Goal: Feedback & Contribution: Submit feedback/report problem

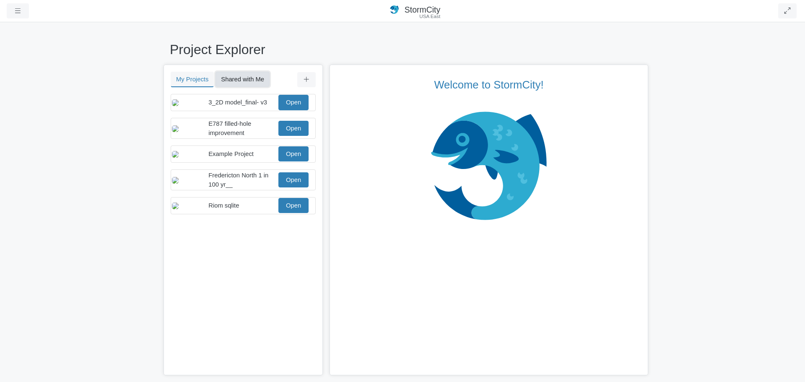
click at [260, 80] on button "Shared with Me" at bounding box center [242, 79] width 54 height 15
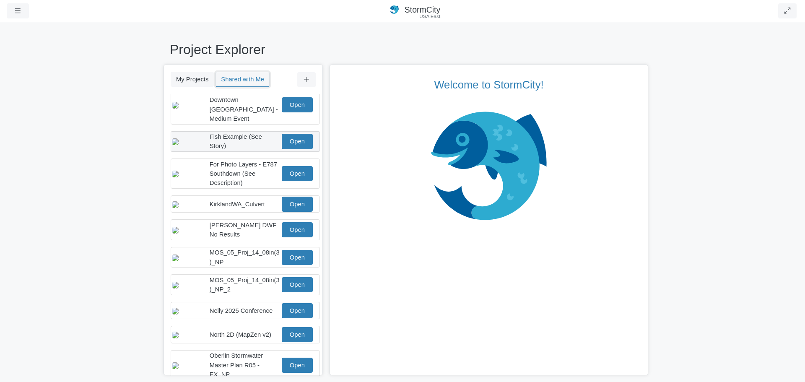
scroll to position [84, 0]
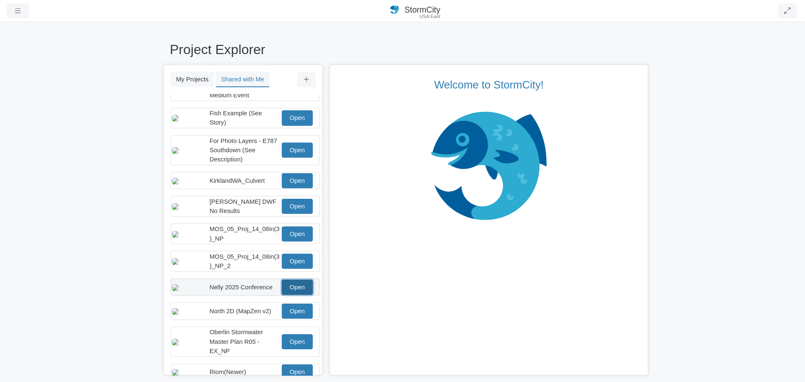
click at [285, 295] on link "Open" at bounding box center [297, 287] width 31 height 15
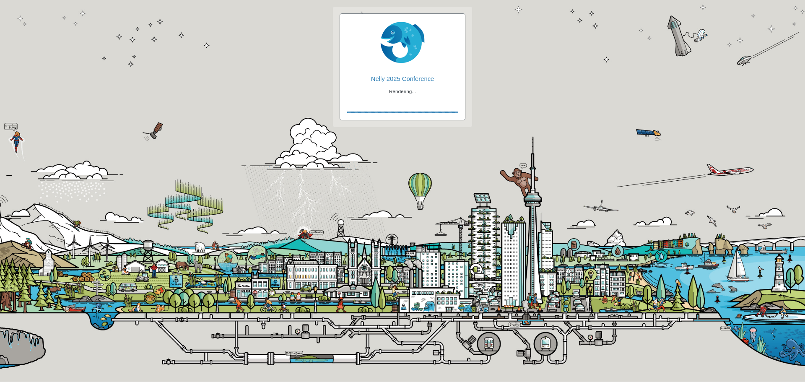
checkbox input "true"
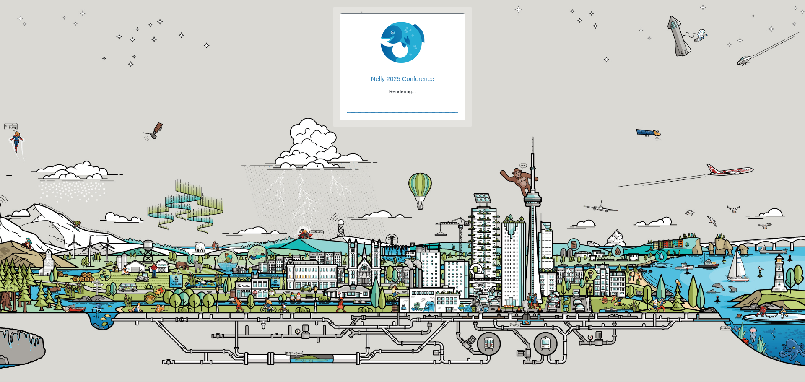
checkbox input "true"
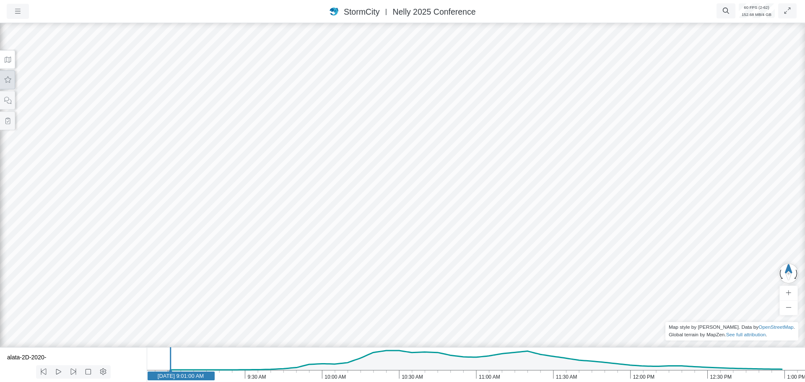
click at [11, 85] on button at bounding box center [7, 79] width 15 height 19
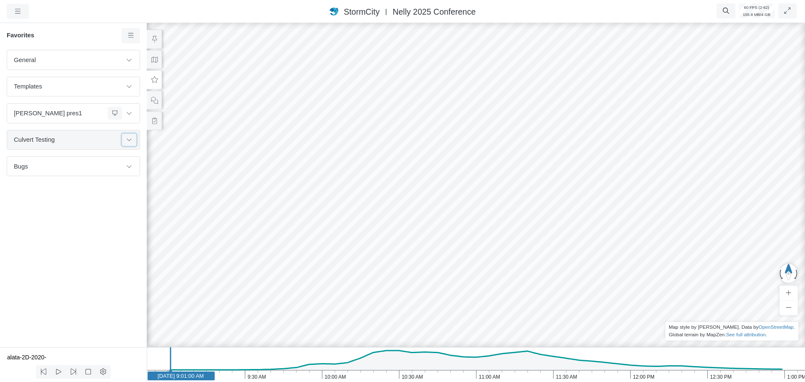
click at [127, 141] on icon at bounding box center [129, 139] width 7 height 5
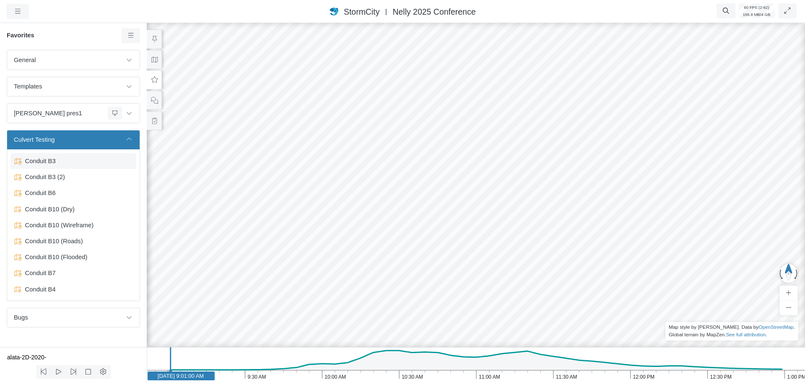
click at [58, 163] on span "Conduit B3" at bounding box center [74, 160] width 105 height 9
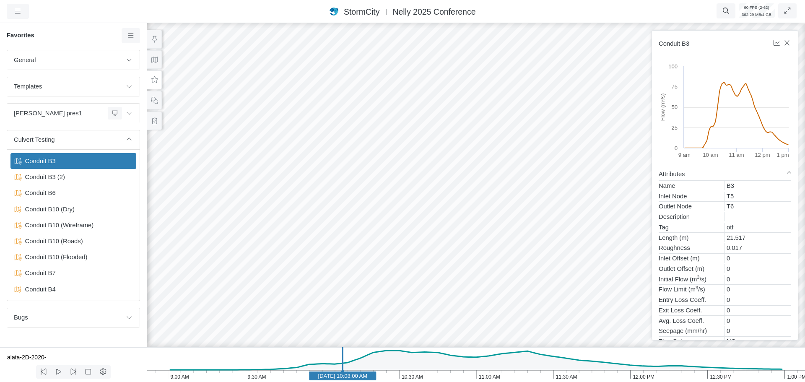
drag, startPoint x: 363, startPoint y: 195, endPoint x: 470, endPoint y: 194, distance: 107.8
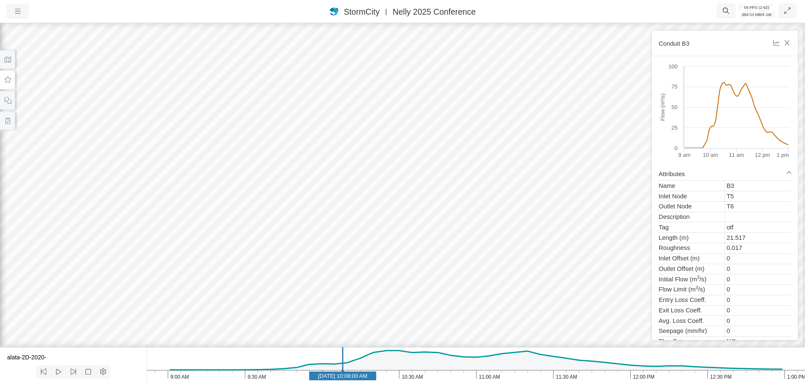
drag, startPoint x: 553, startPoint y: 250, endPoint x: 615, endPoint y: 222, distance: 67.9
click at [615, 222] on div at bounding box center [402, 201] width 805 height 361
drag, startPoint x: 532, startPoint y: 227, endPoint x: 550, endPoint y: 211, distance: 24.1
drag, startPoint x: 488, startPoint y: 263, endPoint x: 528, endPoint y: 257, distance: 40.7
drag, startPoint x: 501, startPoint y: 260, endPoint x: 485, endPoint y: 244, distance: 22.8
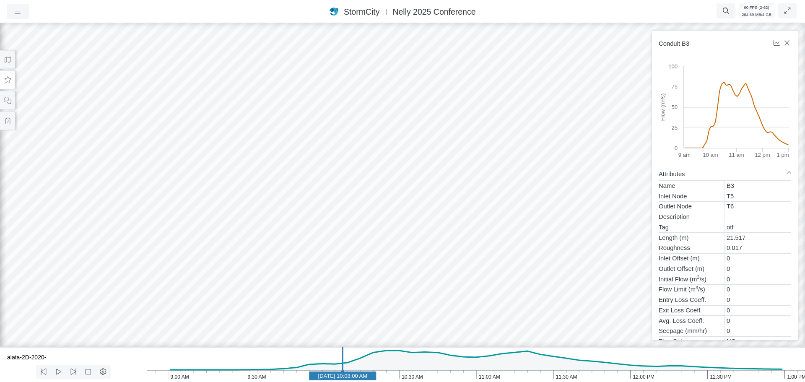
click at [485, 244] on div at bounding box center [402, 201] width 805 height 361
click at [427, 257] on div at bounding box center [402, 201] width 805 height 361
click at [467, 239] on div at bounding box center [402, 201] width 805 height 361
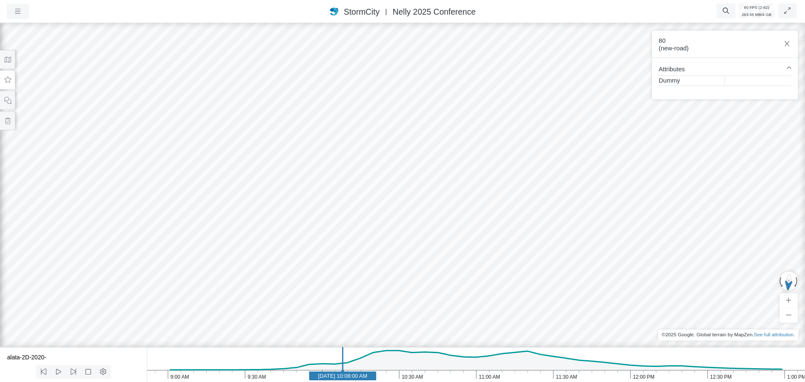
click at [532, 248] on div at bounding box center [402, 201] width 805 height 361
drag, startPoint x: 464, startPoint y: 250, endPoint x: 513, endPoint y: 251, distance: 48.6
drag, startPoint x: 444, startPoint y: 236, endPoint x: 527, endPoint y: 244, distance: 83.3
click at [527, 244] on div at bounding box center [402, 201] width 805 height 361
drag, startPoint x: 443, startPoint y: 267, endPoint x: 446, endPoint y: 242, distance: 24.5
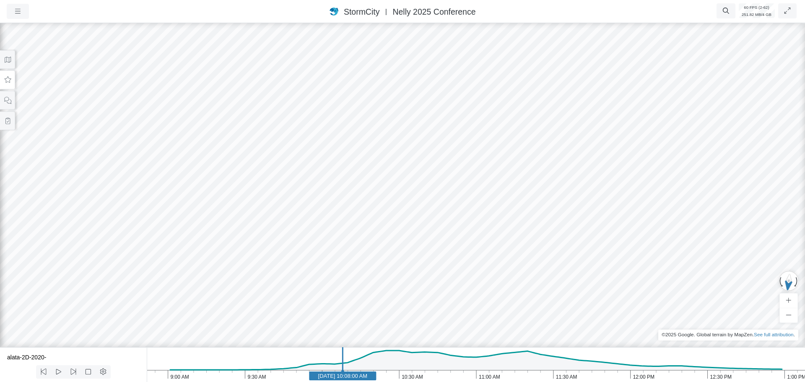
click at [446, 242] on div at bounding box center [402, 201] width 805 height 361
drag, startPoint x: 484, startPoint y: 242, endPoint x: 298, endPoint y: 282, distance: 190.4
drag, startPoint x: 297, startPoint y: 234, endPoint x: 365, endPoint y: 174, distance: 90.3
click at [365, 174] on div at bounding box center [402, 201] width 805 height 361
drag, startPoint x: 611, startPoint y: 222, endPoint x: 322, endPoint y: 240, distance: 289.4
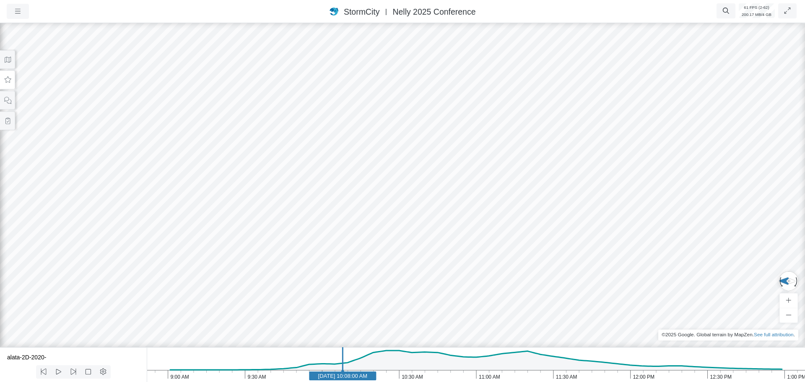
drag, startPoint x: 406, startPoint y: 226, endPoint x: 221, endPoint y: 226, distance: 184.9
drag, startPoint x: 221, startPoint y: 226, endPoint x: 191, endPoint y: 208, distance: 35.1
click at [191, 208] on div at bounding box center [402, 201] width 805 height 361
drag, startPoint x: 364, startPoint y: 248, endPoint x: 636, endPoint y: 250, distance: 272.5
drag, startPoint x: 251, startPoint y: 275, endPoint x: 419, endPoint y: 206, distance: 181.6
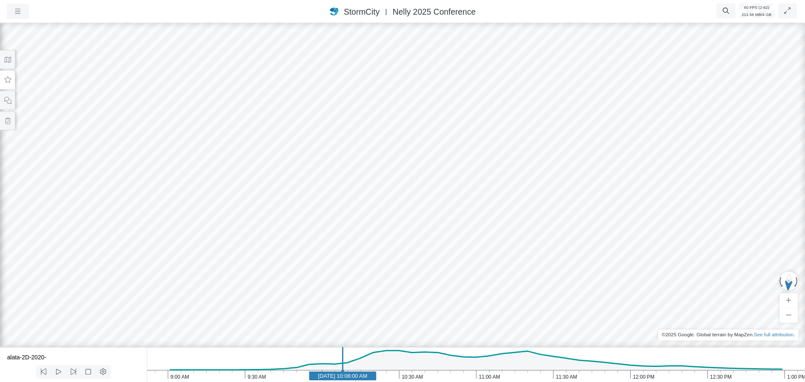
click at [419, 206] on div at bounding box center [402, 201] width 805 height 361
drag, startPoint x: 279, startPoint y: 234, endPoint x: 389, endPoint y: 200, distance: 114.9
drag, startPoint x: 185, startPoint y: 239, endPoint x: 309, endPoint y: 215, distance: 126.4
drag, startPoint x: 287, startPoint y: 237, endPoint x: 438, endPoint y: 212, distance: 152.7
click at [430, 212] on div at bounding box center [402, 201] width 805 height 361
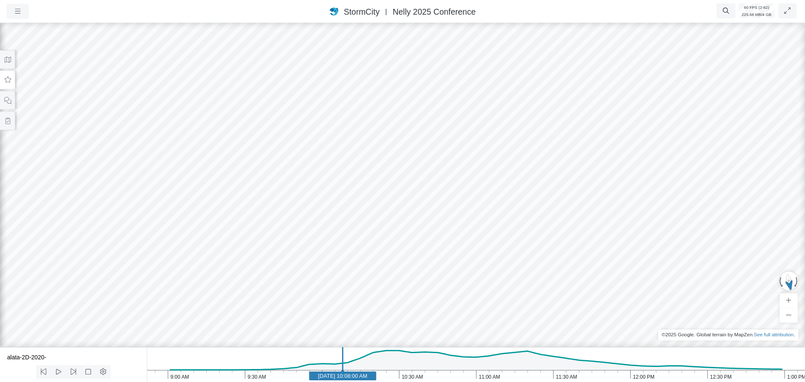
drag, startPoint x: 421, startPoint y: 266, endPoint x: 435, endPoint y: 248, distance: 22.5
drag, startPoint x: 490, startPoint y: 274, endPoint x: 469, endPoint y: 225, distance: 53.5
click at [470, 226] on div at bounding box center [402, 201] width 805 height 361
drag, startPoint x: 431, startPoint y: 254, endPoint x: 431, endPoint y: 248, distance: 6.3
drag, startPoint x: 427, startPoint y: 292, endPoint x: 444, endPoint y: 285, distance: 19.0
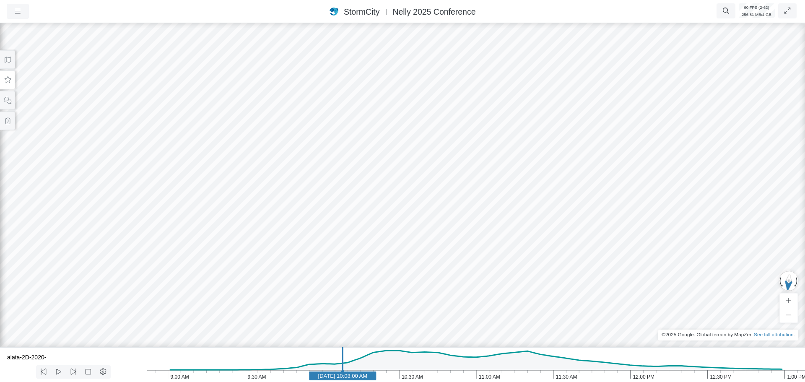
drag, startPoint x: 494, startPoint y: 272, endPoint x: 488, endPoint y: 278, distance: 8.9
click at [509, 249] on div at bounding box center [402, 201] width 805 height 361
drag, startPoint x: 577, startPoint y: 247, endPoint x: 279, endPoint y: 273, distance: 299.2
drag, startPoint x: 569, startPoint y: 252, endPoint x: 127, endPoint y: 193, distance: 445.8
click at [127, 193] on div at bounding box center [402, 201] width 805 height 361
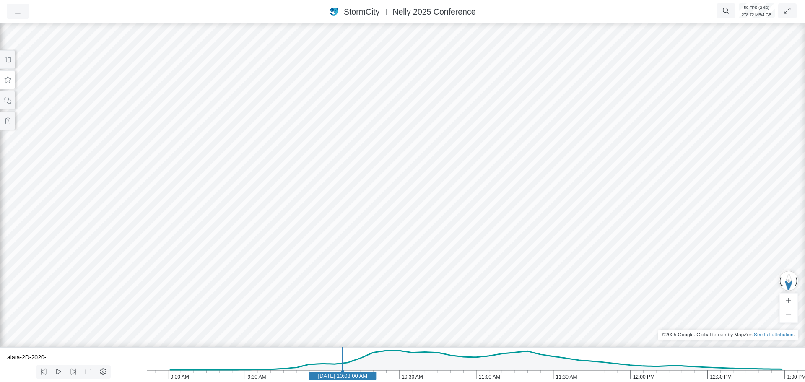
drag, startPoint x: 279, startPoint y: 210, endPoint x: 678, endPoint y: 276, distance: 403.7
click at [805, 0] on html "Version 10936 10/9/2025, 1:30:19 PM Critical Infrastructure Chemical Commercial…" at bounding box center [402, 0] width 805 height 0
drag, startPoint x: 291, startPoint y: 224, endPoint x: 808, endPoint y: 278, distance: 520.2
click at [805, 0] on html "Version 10936 10/9/2025, 1:30:19 PM Critical Infrastructure Chemical Commercial…" at bounding box center [402, 0] width 805 height 0
drag, startPoint x: 147, startPoint y: 232, endPoint x: 442, endPoint y: 246, distance: 295.5
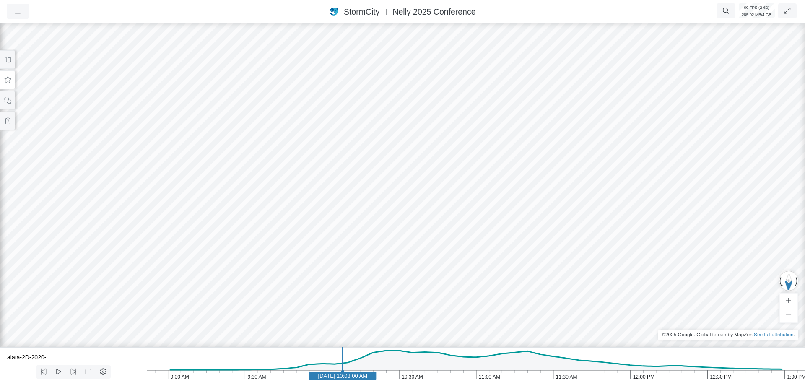
click at [442, 247] on div at bounding box center [402, 201] width 805 height 361
drag, startPoint x: 364, startPoint y: 199, endPoint x: 290, endPoint y: 246, distance: 88.0
click at [290, 246] on div at bounding box center [402, 201] width 805 height 361
drag, startPoint x: 492, startPoint y: 190, endPoint x: 322, endPoint y: 196, distance: 170.3
click at [322, 196] on div at bounding box center [402, 201] width 805 height 361
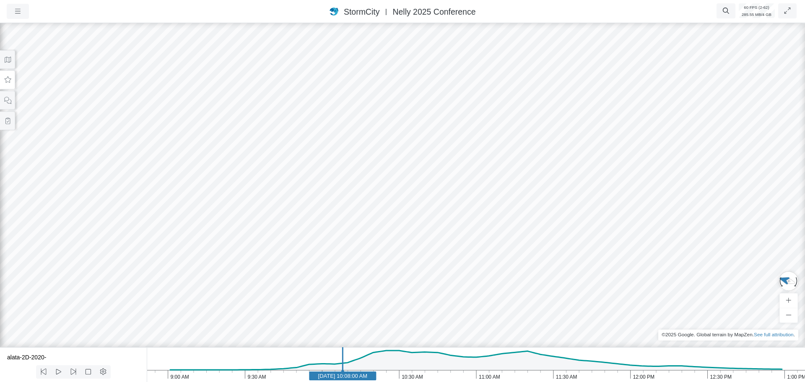
drag, startPoint x: 457, startPoint y: 179, endPoint x: 131, endPoint y: 159, distance: 326.4
drag, startPoint x: 498, startPoint y: 226, endPoint x: 318, endPoint y: 189, distance: 184.5
click at [318, 189] on div at bounding box center [402, 201] width 805 height 361
drag, startPoint x: 564, startPoint y: 246, endPoint x: 312, endPoint y: 213, distance: 254.6
click at [312, 213] on div at bounding box center [402, 201] width 805 height 361
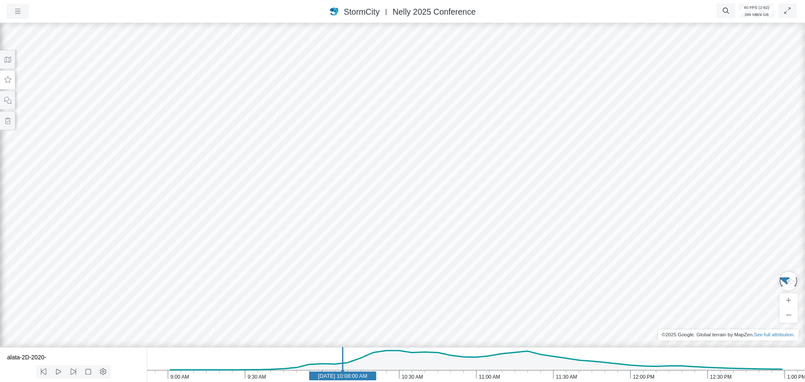
drag, startPoint x: 437, startPoint y: 271, endPoint x: 409, endPoint y: 174, distance: 101.8
click at [409, 174] on div at bounding box center [402, 201] width 805 height 361
drag, startPoint x: 392, startPoint y: 245, endPoint x: 390, endPoint y: 224, distance: 21.5
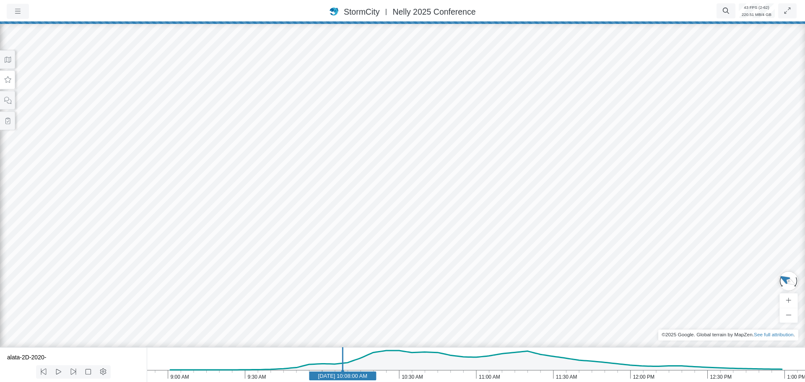
drag, startPoint x: 379, startPoint y: 260, endPoint x: 384, endPoint y: 200, distance: 60.5
click at [384, 200] on div at bounding box center [402, 201] width 805 height 361
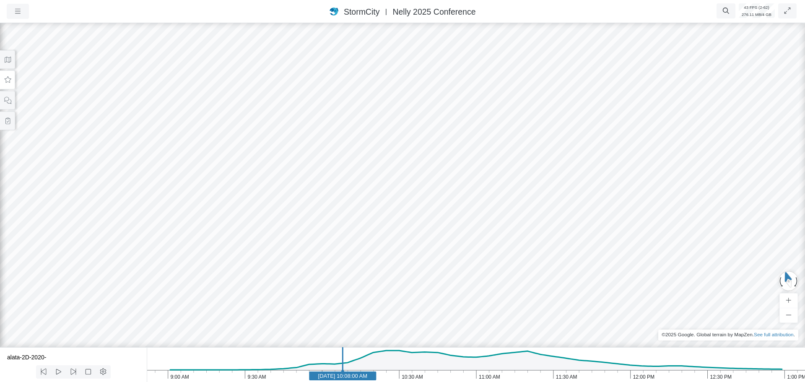
drag, startPoint x: 420, startPoint y: 249, endPoint x: 373, endPoint y: 233, distance: 49.3
drag, startPoint x: 318, startPoint y: 245, endPoint x: 225, endPoint y: 213, distance: 98.5
click at [225, 213] on div at bounding box center [402, 201] width 805 height 361
drag
click at [359, 295] on div at bounding box center [402, 201] width 805 height 361
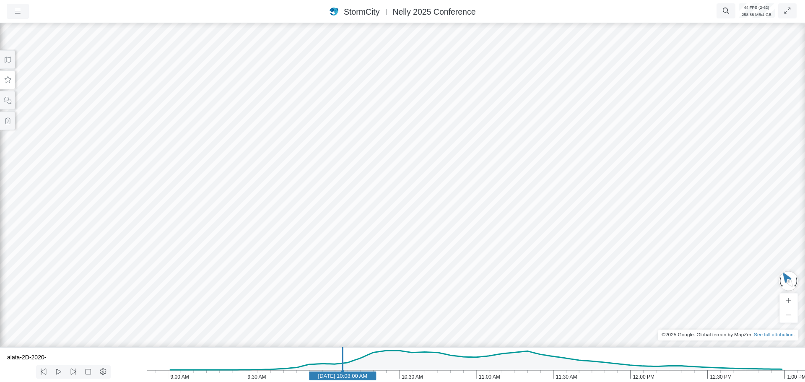
click at [161, 208] on div at bounding box center [402, 201] width 805 height 361
click at [542, 292] on div at bounding box center [402, 201] width 805 height 361
click at [365, 185] on div at bounding box center [402, 201] width 805 height 361
drag, startPoint x: 384, startPoint y: 181, endPoint x: 414, endPoint y: 194, distance: 32.7
click at [414, 194] on div at bounding box center [402, 201] width 805 height 361
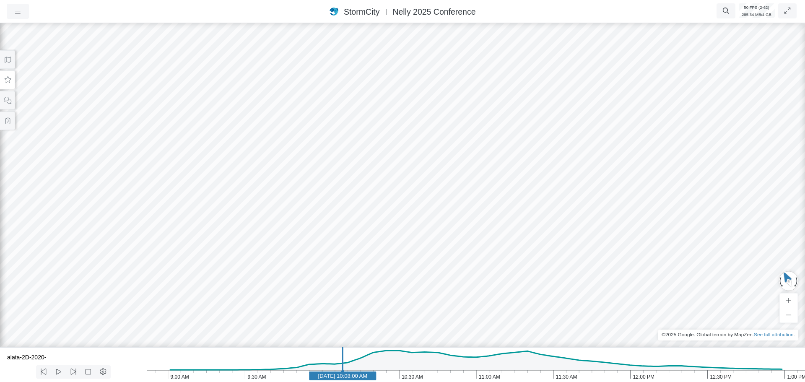
drag, startPoint x: 508, startPoint y: 203, endPoint x: 478, endPoint y: 192, distance: 31.6
click at [501, 201] on div at bounding box center [402, 201] width 805 height 361
drag, startPoint x: 475, startPoint y: 192, endPoint x: 463, endPoint y: 212, distance: 23.5
drag, startPoint x: 479, startPoint y: 236, endPoint x: 392, endPoint y: 215, distance: 89.1
click at [396, 214] on div at bounding box center [402, 201] width 805 height 361
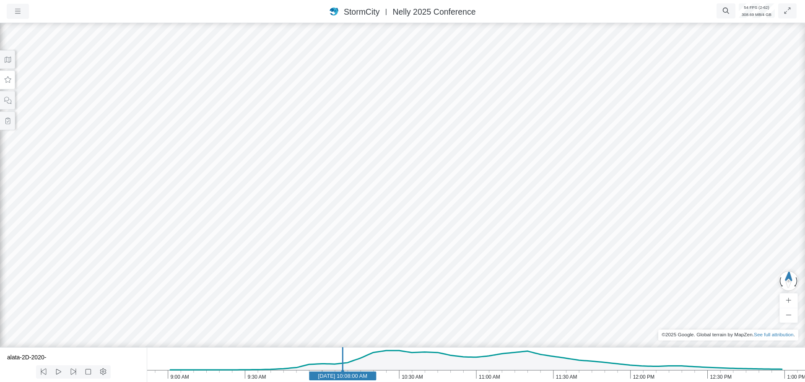
drag, startPoint x: 389, startPoint y: 232, endPoint x: 420, endPoint y: 233, distance: 31.1
drag, startPoint x: 407, startPoint y: 262, endPoint x: 410, endPoint y: 245, distance: 17.4
click at [410, 245] on div at bounding box center [402, 201] width 805 height 361
drag, startPoint x: 413, startPoint y: 262, endPoint x: 421, endPoint y: 256, distance: 10.7
click at [421, 256] on div at bounding box center [402, 201] width 805 height 361
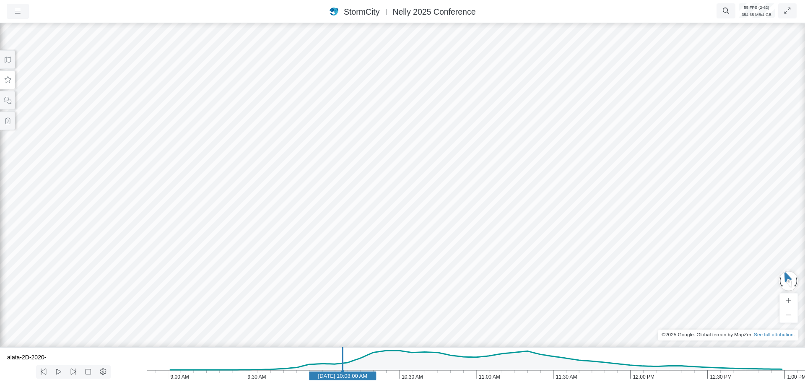
drag, startPoint x: 436, startPoint y: 262, endPoint x: 440, endPoint y: 304, distance: 41.8
drag, startPoint x: 232, startPoint y: 182, endPoint x: 382, endPoint y: 238, distance: 160.5
click at [406, 246] on div at bounding box center [402, 201] width 805 height 361
click at [8, 80] on icon at bounding box center [8, 80] width 8 height 6
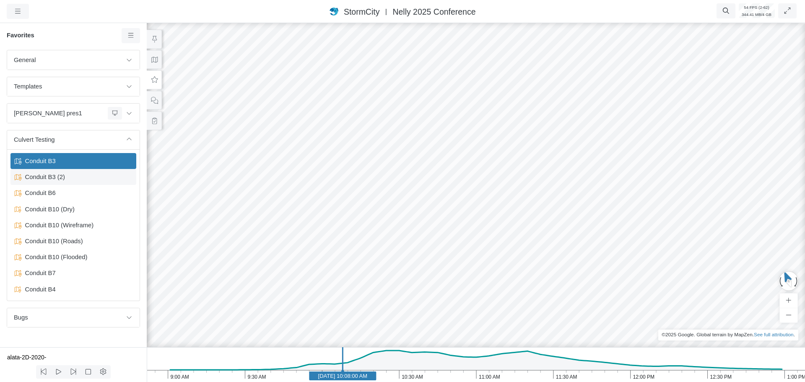
click at [69, 178] on span "Conduit B3 (2)" at bounding box center [74, 176] width 105 height 9
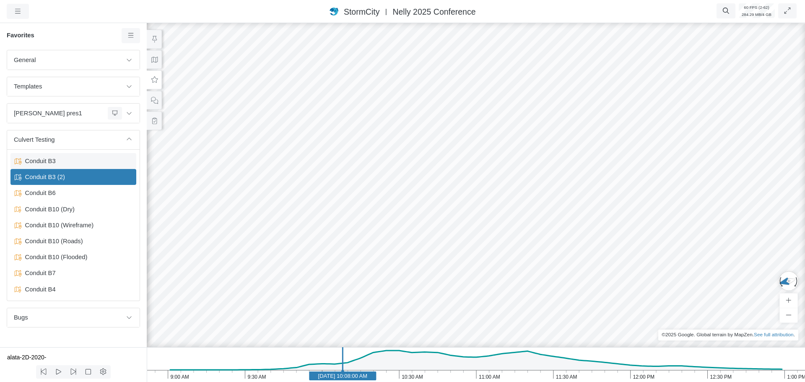
click at [58, 162] on span "Conduit B3" at bounding box center [74, 160] width 105 height 9
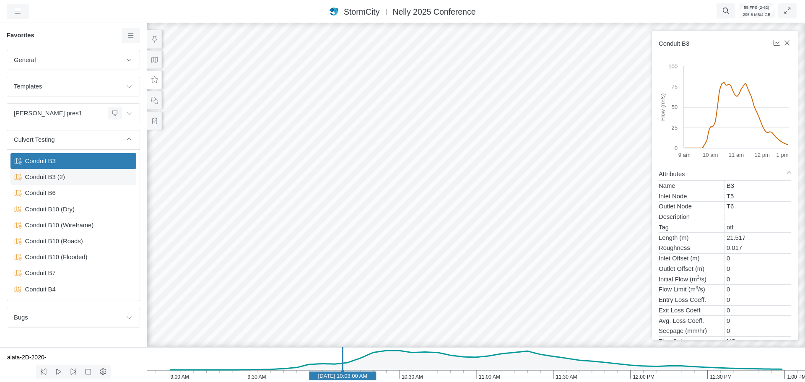
click at [45, 182] on div "Conduit B3 (2)" at bounding box center [73, 177] width 126 height 16
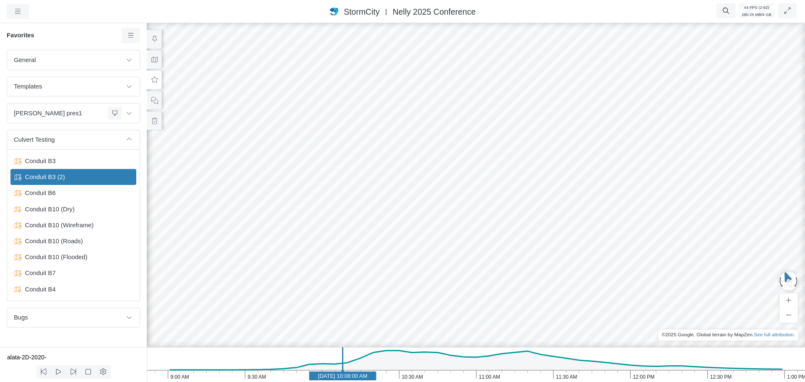
drag, startPoint x: 496, startPoint y: 282, endPoint x: 411, endPoint y: 257, distance: 88.1
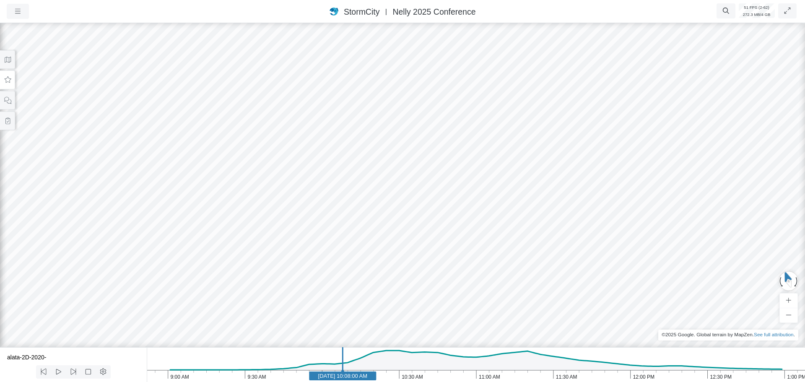
drag, startPoint x: 378, startPoint y: 263, endPoint x: 236, endPoint y: 221, distance: 147.4
click at [236, 221] on div at bounding box center [402, 201] width 805 height 361
drag, startPoint x: 293, startPoint y: 257, endPoint x: 314, endPoint y: 234, distance: 31.8
click at [314, 234] on div at bounding box center [402, 201] width 805 height 361
drag, startPoint x: 335, startPoint y: 259, endPoint x: 323, endPoint y: 265, distance: 13.7
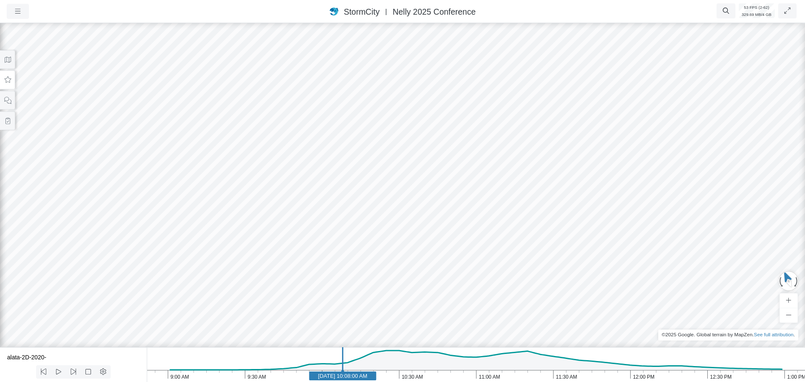
drag, startPoint x: 363, startPoint y: 211, endPoint x: 356, endPoint y: 262, distance: 51.2
click at [356, 262] on div at bounding box center [402, 201] width 805 height 361
drag, startPoint x: 405, startPoint y: 273, endPoint x: 354, endPoint y: 296, distance: 56.3
click at [8, 62] on icon at bounding box center [8, 60] width 8 height 6
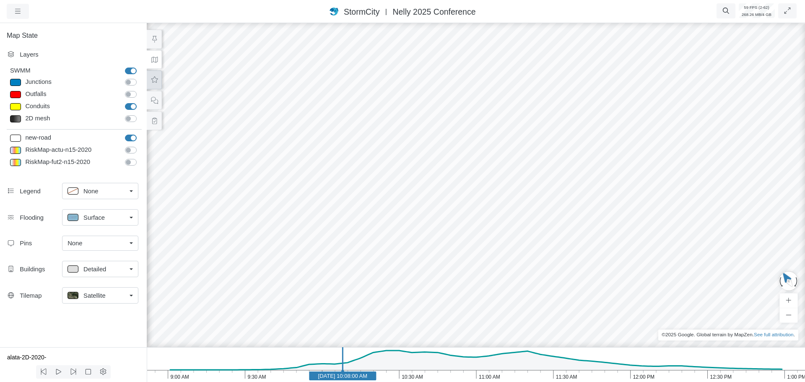
click at [153, 82] on icon at bounding box center [154, 79] width 7 height 6
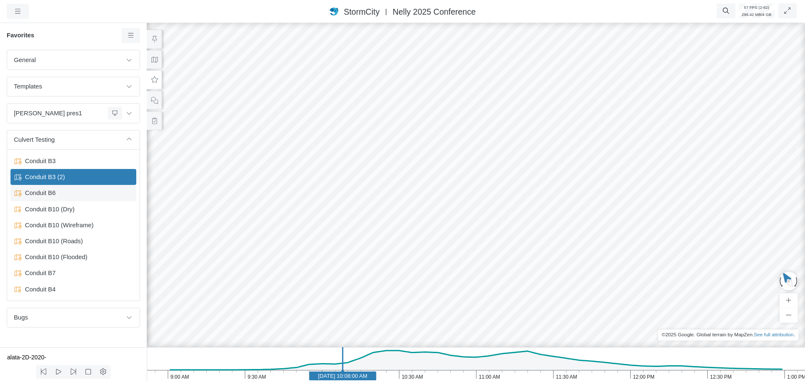
click at [51, 197] on span "Conduit B6" at bounding box center [74, 192] width 105 height 9
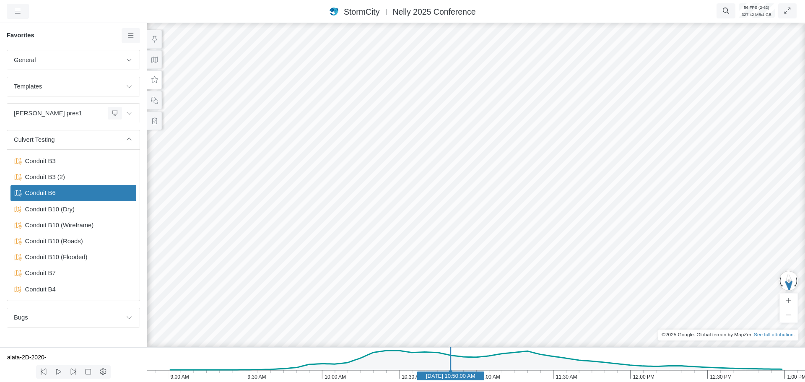
drag, startPoint x: 524, startPoint y: 298, endPoint x: 428, endPoint y: 273, distance: 99.4
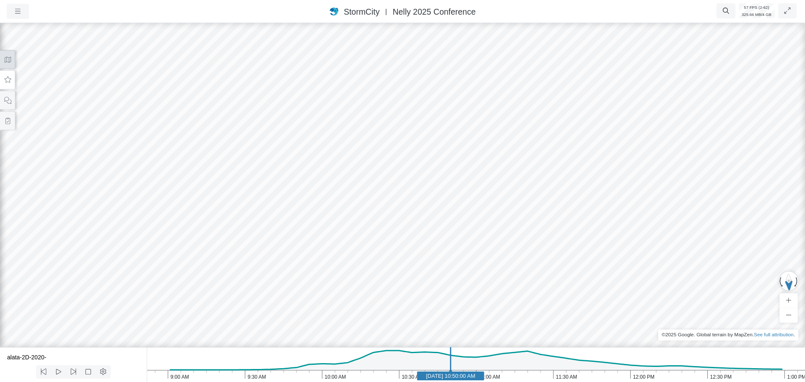
click at [8, 64] on button at bounding box center [7, 59] width 15 height 19
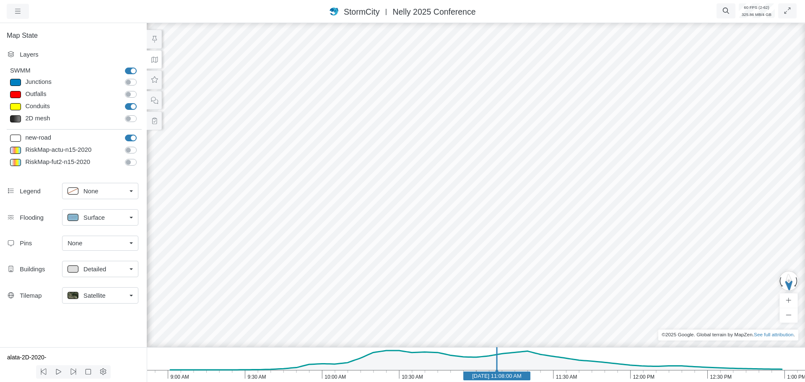
click at [527, 379] on rect at bounding box center [496, 375] width 67 height 9
click at [158, 82] on icon at bounding box center [155, 80] width 8 height 6
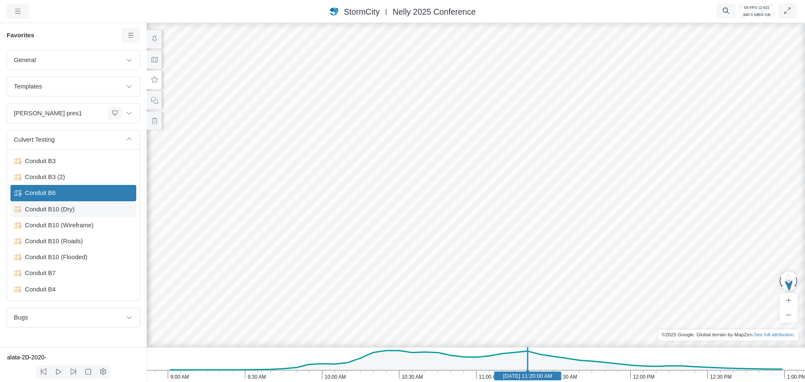
click at [53, 210] on span "Conduit B10 (Dry)" at bounding box center [74, 209] width 105 height 9
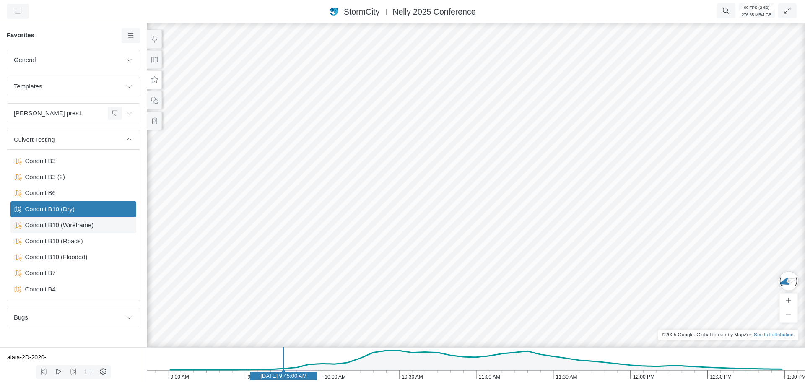
click at [49, 222] on span "Conduit B10 (Wireframe)" at bounding box center [74, 225] width 105 height 9
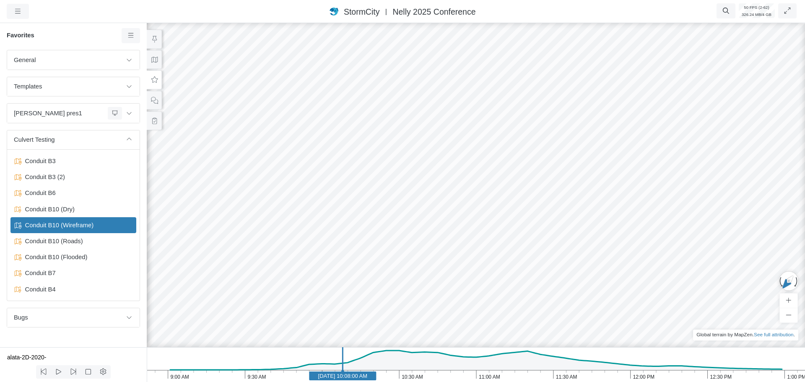
drag, startPoint x: 459, startPoint y: 239, endPoint x: 566, endPoint y: 218, distance: 109.4
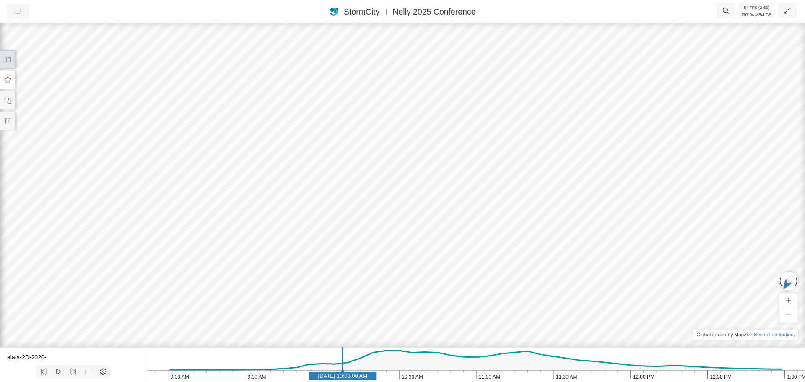
click at [9, 60] on icon at bounding box center [8, 60] width 8 height 6
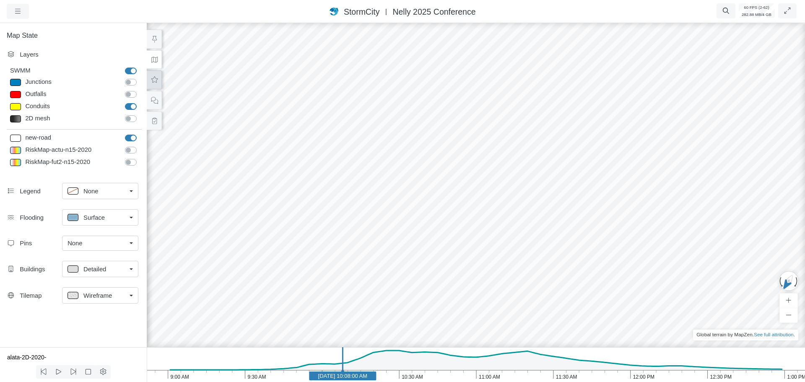
click at [154, 81] on icon at bounding box center [155, 80] width 8 height 6
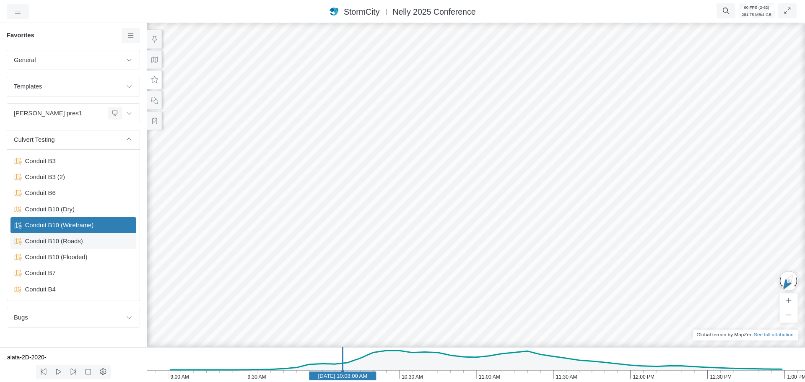
click at [76, 246] on span "Conduit B10 (Roads)" at bounding box center [74, 240] width 105 height 9
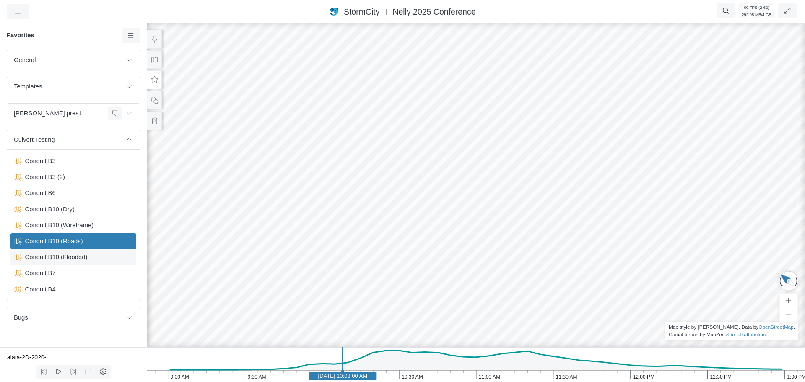
click at [56, 259] on span "Conduit B10 (Flooded)" at bounding box center [74, 256] width 105 height 9
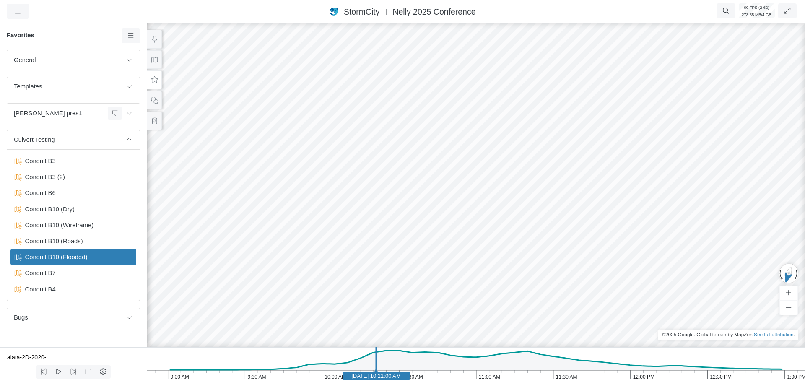
drag, startPoint x: 550, startPoint y: 283, endPoint x: 493, endPoint y: 280, distance: 57.9
click at [490, 282] on div at bounding box center [475, 201] width 805 height 361
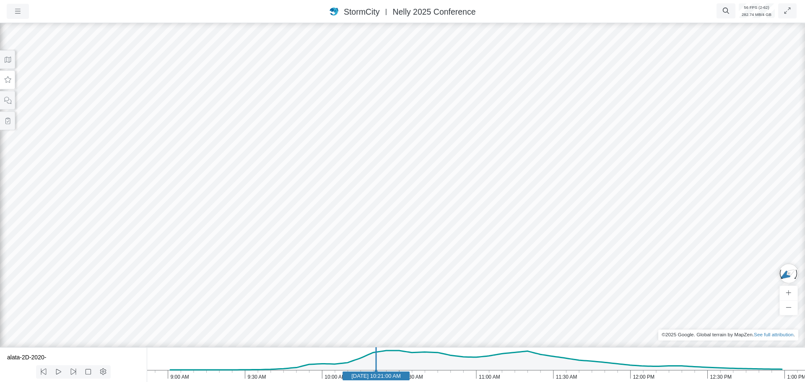
drag, startPoint x: 487, startPoint y: 284, endPoint x: 362, endPoint y: 283, distance: 125.4
click at [12, 66] on button at bounding box center [7, 59] width 15 height 19
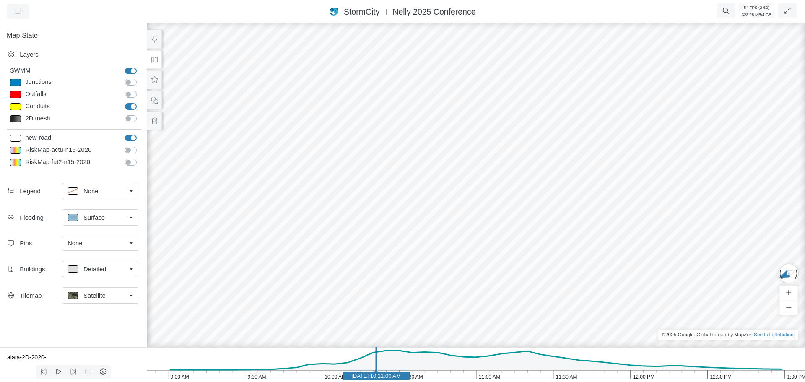
click at [108, 221] on div "Surface" at bounding box center [96, 217] width 59 height 10
click at [103, 236] on div "None" at bounding box center [99, 236] width 65 height 10
drag, startPoint x: 405, startPoint y: 239, endPoint x: 420, endPoint y: 213, distance: 29.3
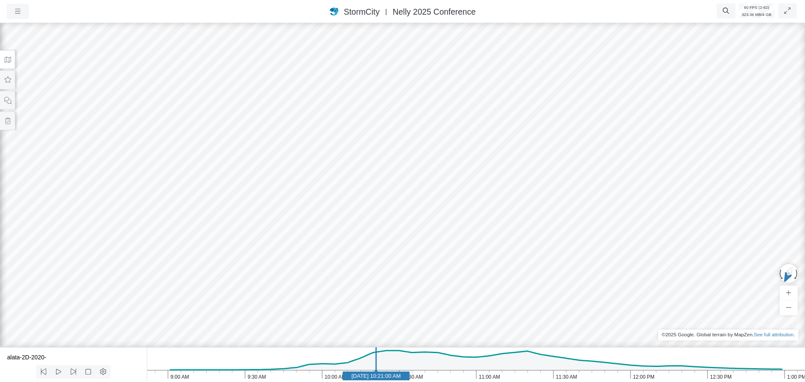
click at [10, 62] on icon at bounding box center [8, 60] width 8 height 6
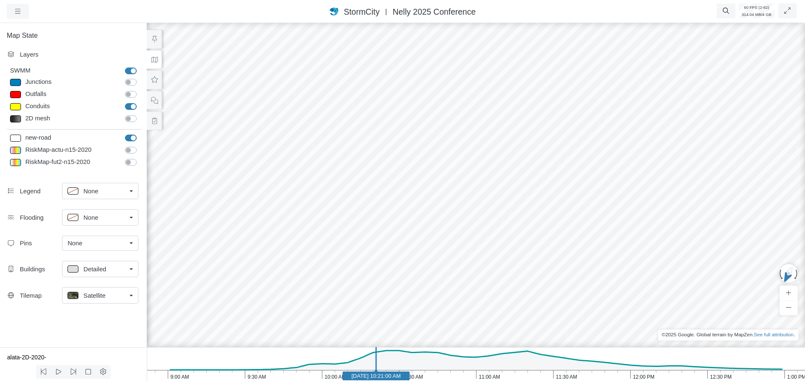
click at [90, 221] on span "None" at bounding box center [90, 217] width 15 height 9
click at [100, 249] on span "Surface" at bounding box center [93, 249] width 21 height 9
drag, startPoint x: 443, startPoint y: 249, endPoint x: 372, endPoint y: 246, distance: 71.4
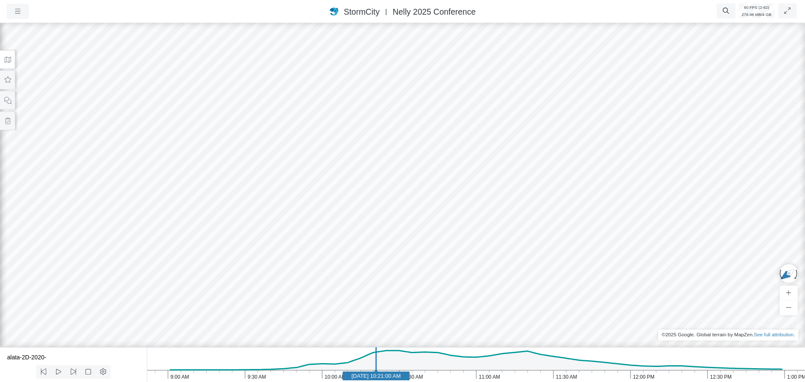
drag, startPoint x: 357, startPoint y: 211, endPoint x: 415, endPoint y: 229, distance: 60.1
drag, startPoint x: 413, startPoint y: 218, endPoint x: 382, endPoint y: 210, distance: 32.4
click at [8, 63] on button at bounding box center [7, 59] width 15 height 19
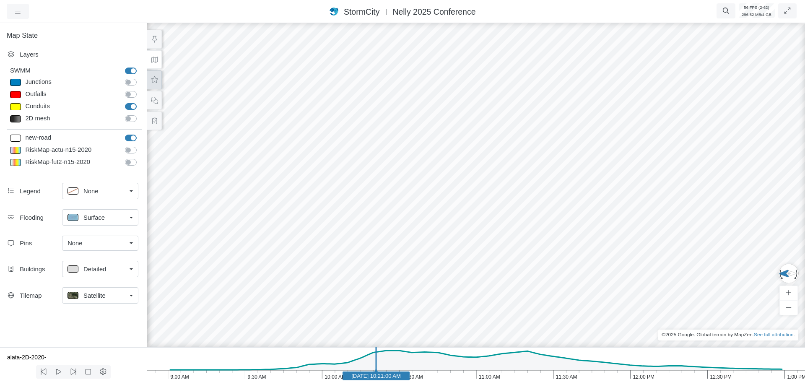
click at [151, 79] on icon at bounding box center [155, 80] width 8 height 6
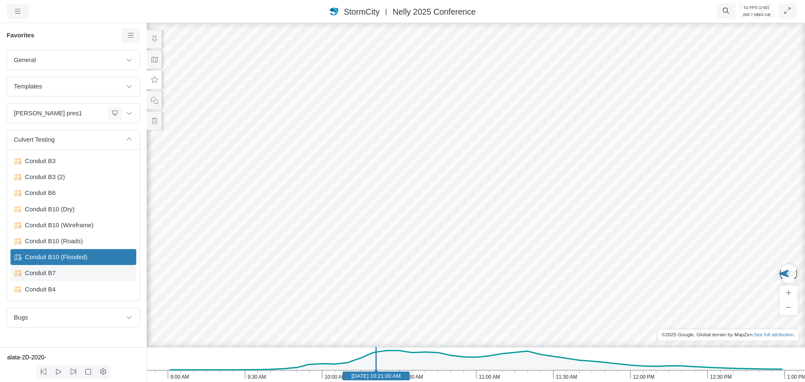
click at [59, 273] on span "Conduit B7" at bounding box center [74, 272] width 105 height 9
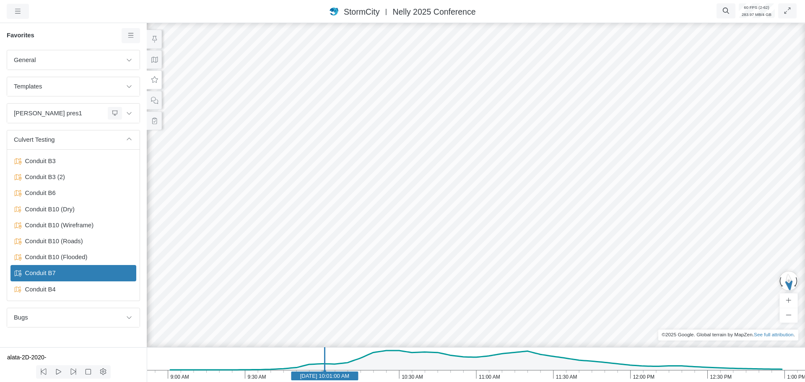
drag, startPoint x: 413, startPoint y: 254, endPoint x: 399, endPoint y: 182, distance: 73.8
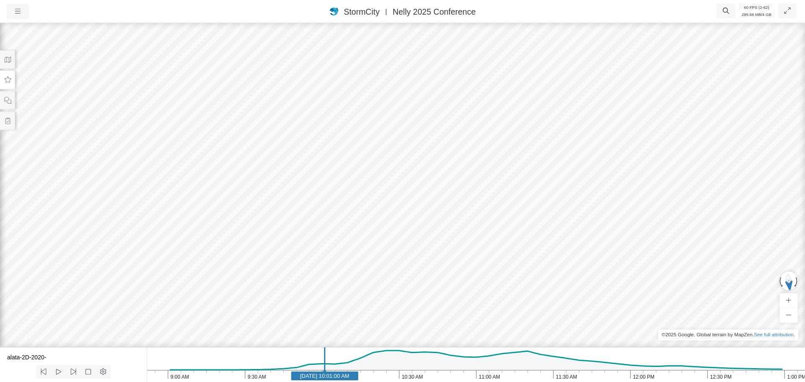
click at [283, 376] on icon "1:00 PM 12:30 PM 12:00 PM 11:30 AM 11:00 AM 10:30 AM 10:00 AM 9:30 AM 9:00 AM J…" at bounding box center [476, 364] width 658 height 35
drag, startPoint x: 452, startPoint y: 310, endPoint x: 325, endPoint y: 317, distance: 127.2
click at [13, 83] on button at bounding box center [7, 79] width 15 height 19
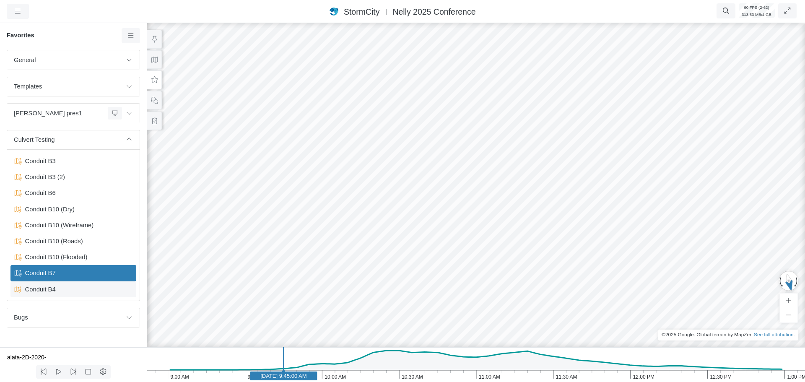
click at [57, 296] on div "Conduit B4" at bounding box center [73, 289] width 126 height 16
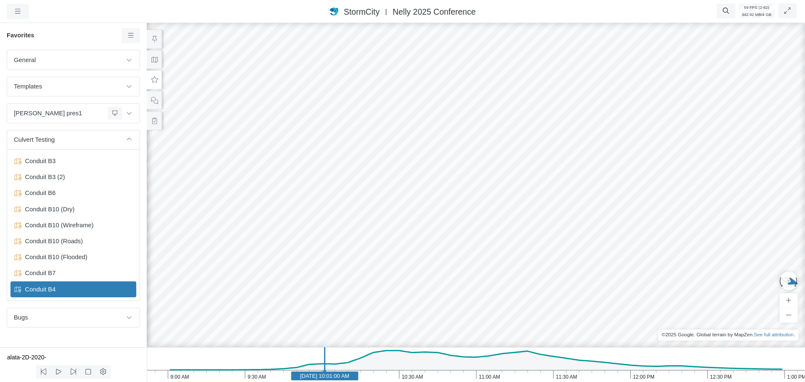
drag, startPoint x: 582, startPoint y: 302, endPoint x: 355, endPoint y: 302, distance: 227.2
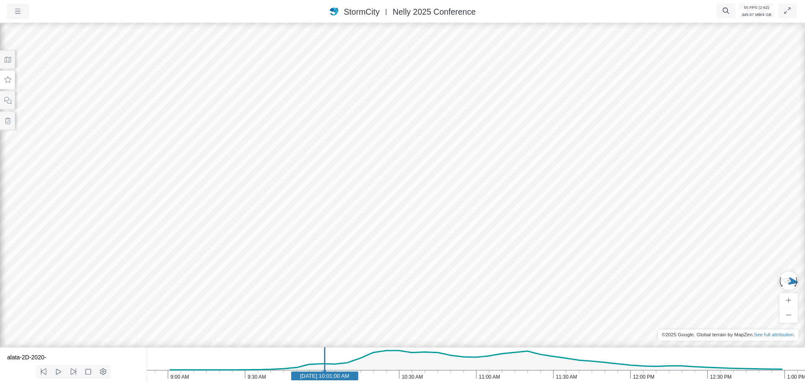
drag, startPoint x: 490, startPoint y: 205, endPoint x: 466, endPoint y: 309, distance: 106.3
drag, startPoint x: 521, startPoint y: 122, endPoint x: 492, endPoint y: 176, distance: 60.4
click at [503, 150] on div at bounding box center [402, 201] width 805 height 361
drag, startPoint x: 464, startPoint y: 245, endPoint x: 434, endPoint y: 315, distance: 75.9
click at [434, 317] on div at bounding box center [402, 201] width 805 height 361
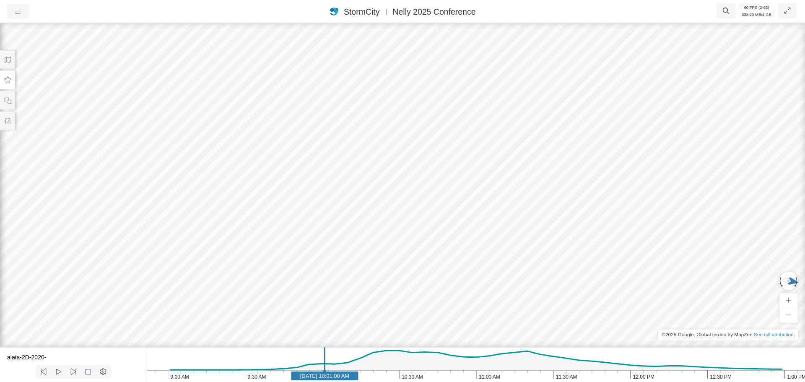
click at [441, 277] on div at bounding box center [402, 201] width 805 height 361
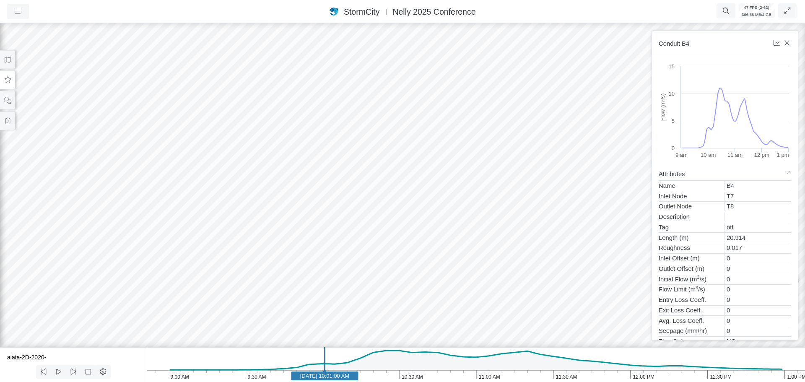
drag, startPoint x: 434, startPoint y: 260, endPoint x: 460, endPoint y: 161, distance: 102.9
drag, startPoint x: 465, startPoint y: 301, endPoint x: 475, endPoint y: 279, distance: 24.8
click at [478, 238] on div at bounding box center [402, 201] width 805 height 361
drag, startPoint x: 474, startPoint y: 283, endPoint x: 488, endPoint y: 264, distance: 23.4
click at [488, 270] on div at bounding box center [402, 201] width 805 height 361
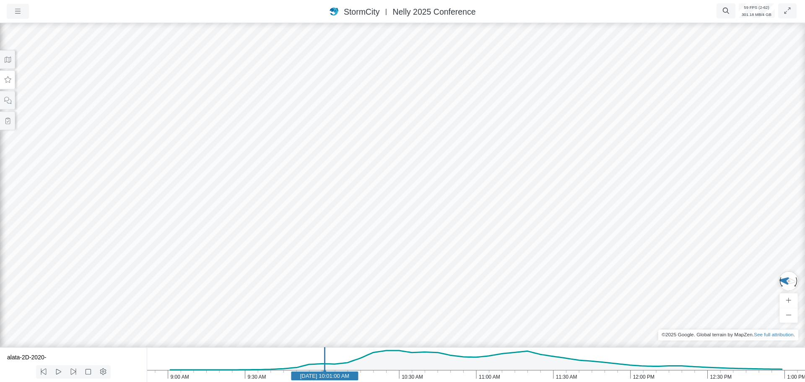
drag, startPoint x: 457, startPoint y: 288, endPoint x: 457, endPoint y: 296, distance: 8.4
drag, startPoint x: 495, startPoint y: 260, endPoint x: 484, endPoint y: 261, distance: 10.9
click at [484, 261] on div at bounding box center [402, 201] width 805 height 361
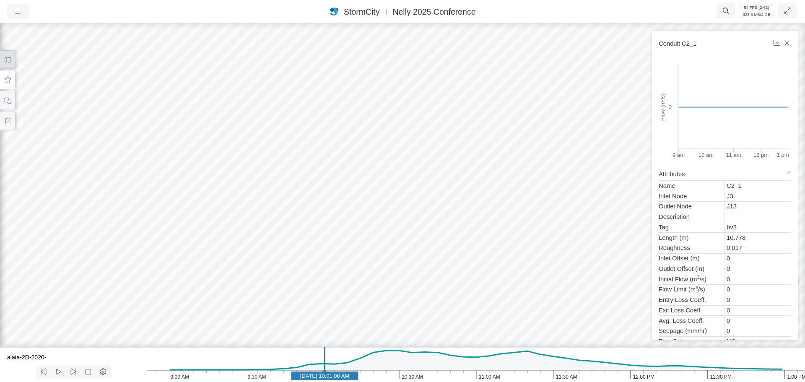
click at [9, 62] on icon at bounding box center [8, 60] width 8 height 6
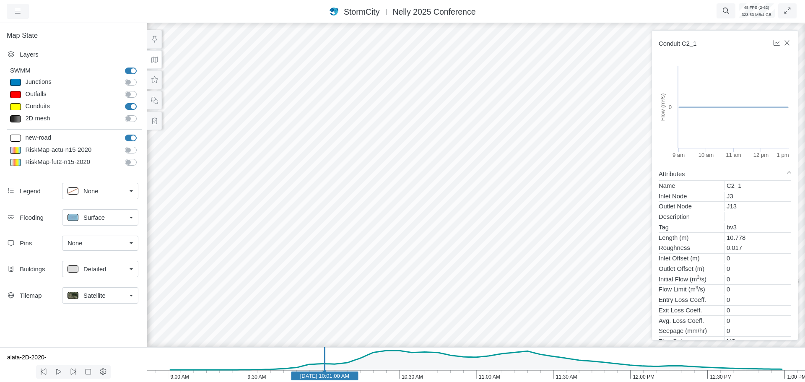
click at [484, 257] on div at bounding box center [475, 201] width 805 height 361
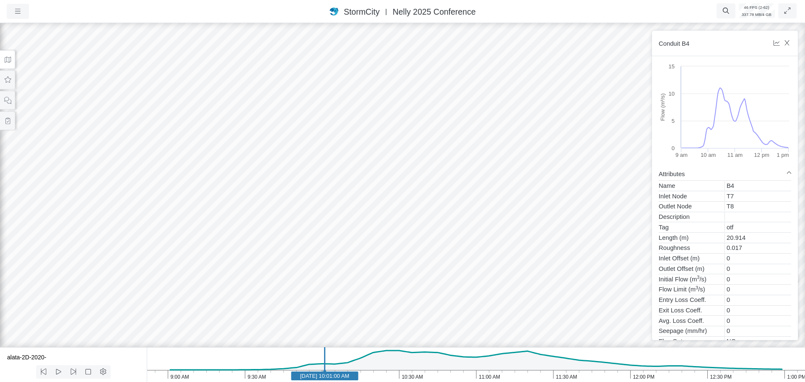
click at [301, 275] on div at bounding box center [402, 201] width 805 height 361
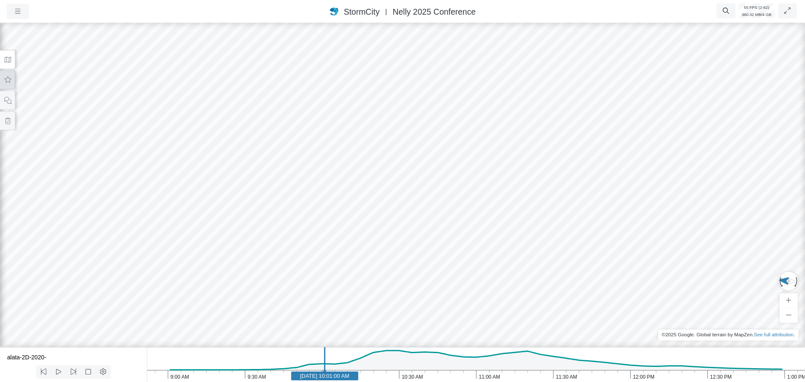
click at [12, 82] on button at bounding box center [7, 79] width 15 height 19
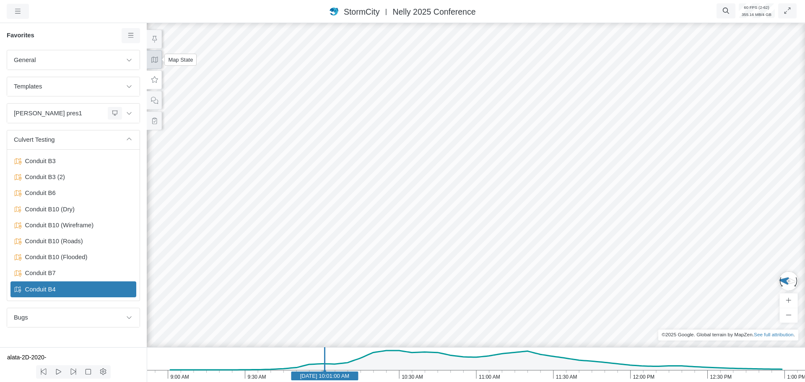
click at [156, 62] on icon at bounding box center [155, 60] width 8 height 6
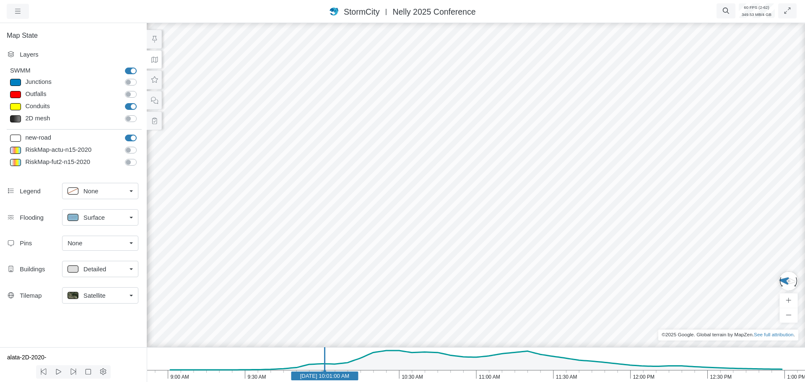
click at [140, 133] on label "new-road" at bounding box center [140, 133] width 0 height 0
click at [130, 135] on input "new-road" at bounding box center [128, 137] width 7 height 8
checkbox input "false"
drag, startPoint x: 566, startPoint y: 244, endPoint x: 558, endPoint y: 248, distance: 9.2
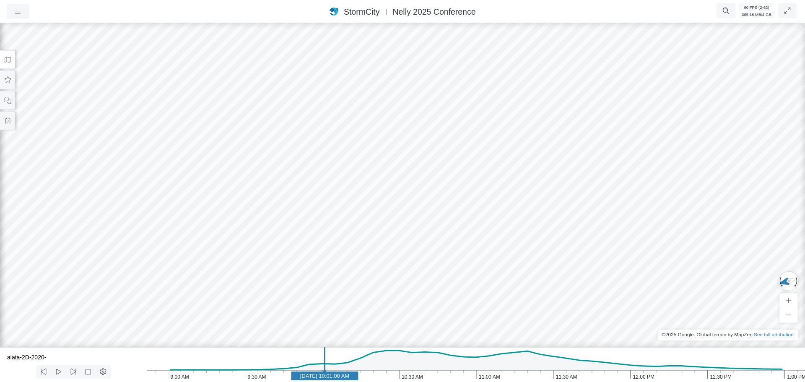
click at [558, 232] on div at bounding box center [402, 201] width 805 height 361
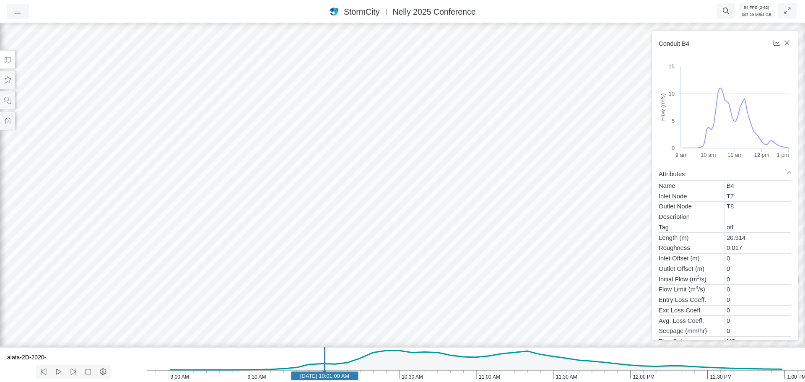
click at [468, 231] on div at bounding box center [402, 201] width 805 height 361
click at [483, 233] on div at bounding box center [402, 201] width 805 height 361
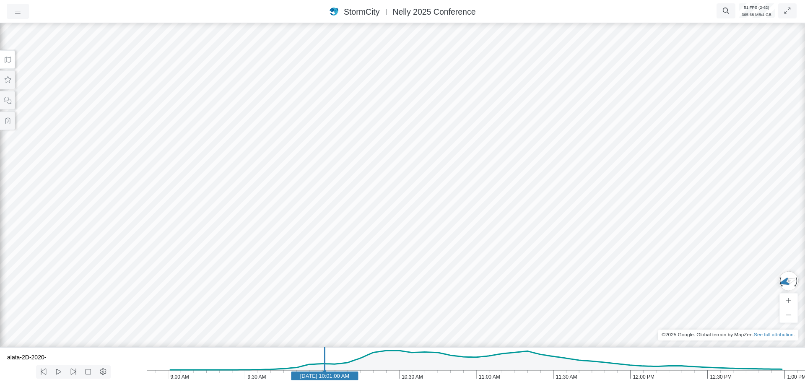
click at [488, 233] on div at bounding box center [402, 201] width 805 height 361
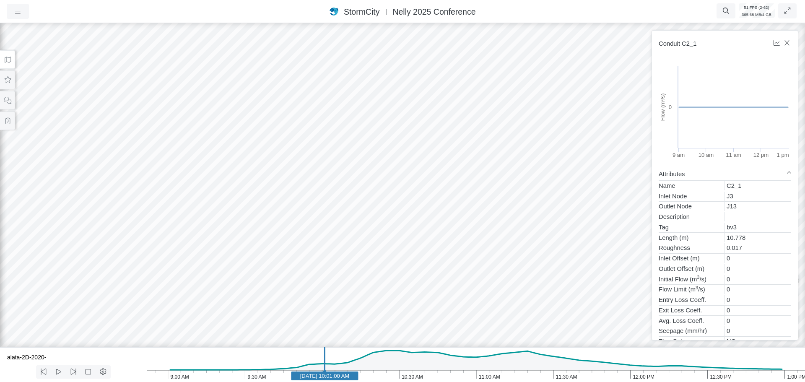
click at [488, 233] on div at bounding box center [402, 201] width 805 height 361
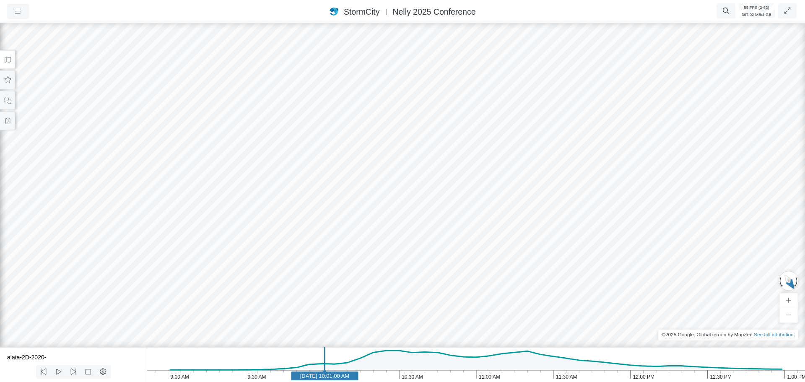
drag, startPoint x: 507, startPoint y: 237, endPoint x: 505, endPoint y: 229, distance: 8.2
click at [493, 212] on div at bounding box center [402, 201] width 805 height 361
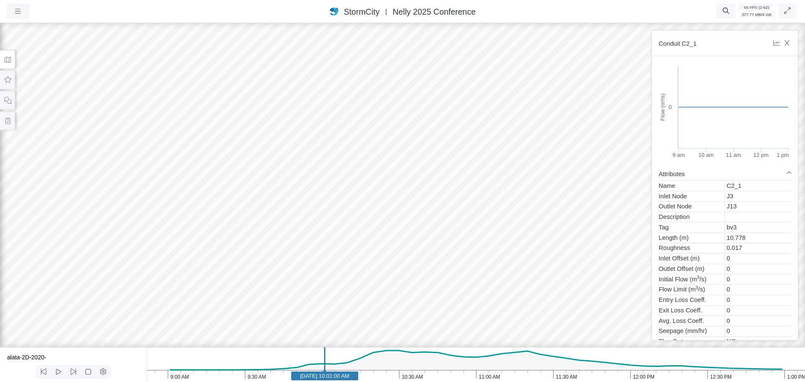
click at [493, 212] on div at bounding box center [402, 201] width 805 height 361
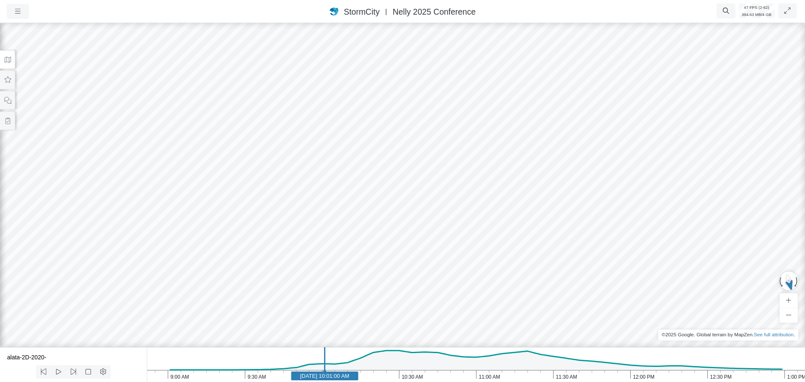
drag, startPoint x: 573, startPoint y: 212, endPoint x: 477, endPoint y: 228, distance: 97.3
drag, startPoint x: 664, startPoint y: 160, endPoint x: 410, endPoint y: 252, distance: 269.4
click at [410, 252] on div at bounding box center [402, 201] width 805 height 361
drag, startPoint x: 663, startPoint y: 157, endPoint x: 553, endPoint y: 203, distance: 118.9
click at [475, 257] on div at bounding box center [402, 201] width 805 height 361
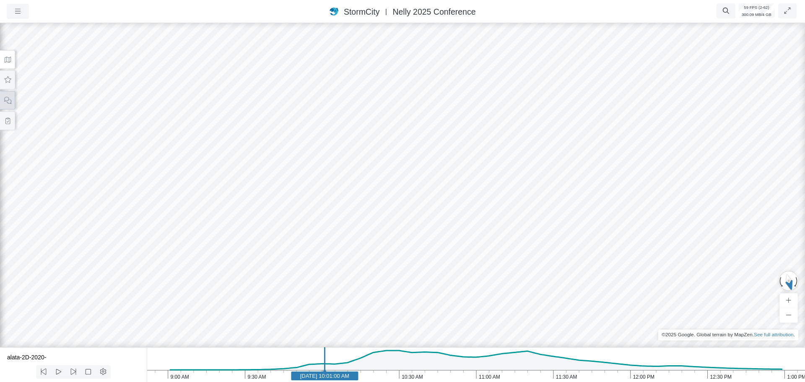
drag, startPoint x: 510, startPoint y: 140, endPoint x: 0, endPoint y: 107, distance: 511.3
click at [0, 108] on div "Projects Groups Users Preferences Profiles Data Centers Accounts Support About …" at bounding box center [402, 191] width 805 height 382
drag, startPoint x: 498, startPoint y: 192, endPoint x: 371, endPoint y: 185, distance: 127.2
drag, startPoint x: 504, startPoint y: 180, endPoint x: 313, endPoint y: 161, distance: 192.1
click at [293, 164] on div at bounding box center [402, 201] width 805 height 361
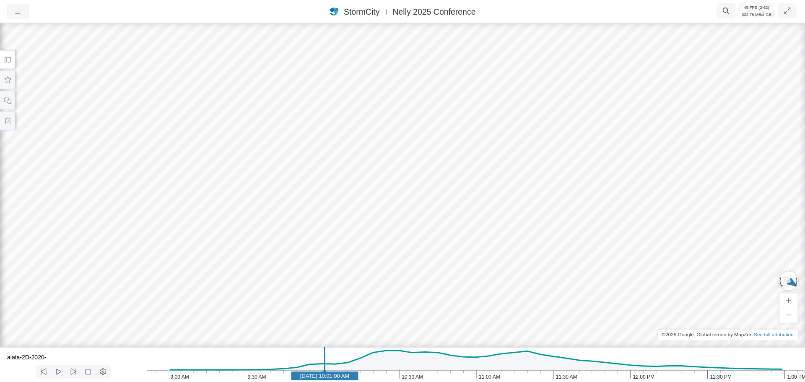
drag, startPoint x: 384, startPoint y: 195, endPoint x: 597, endPoint y: 214, distance: 213.0
click at [6, 83] on icon at bounding box center [8, 80] width 8 height 6
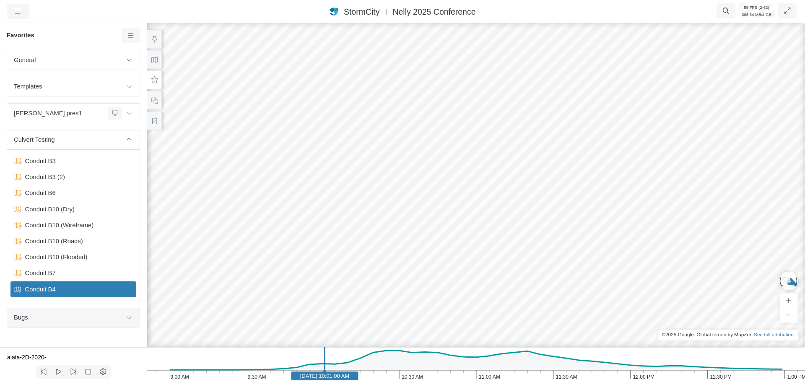
click at [65, 315] on span "Bugs" at bounding box center [68, 317] width 108 height 9
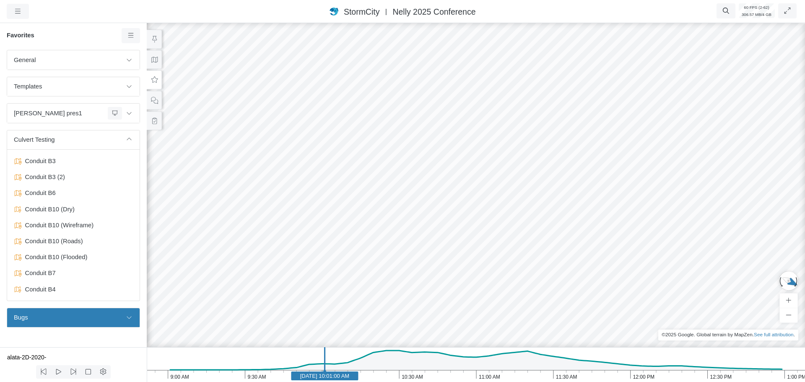
click at [126, 322] on button at bounding box center [129, 318] width 14 height 12
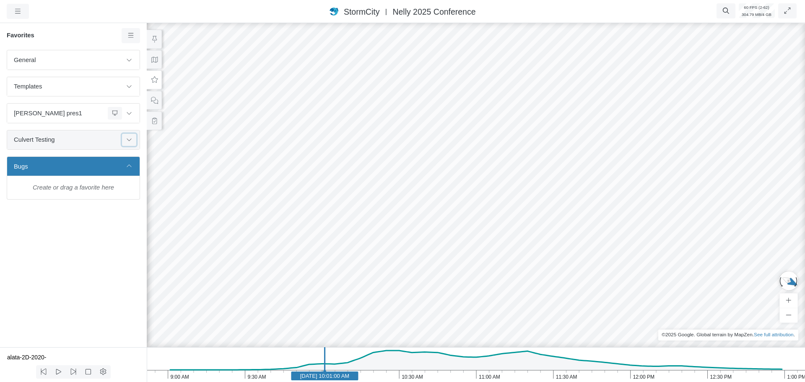
click at [130, 138] on icon at bounding box center [129, 139] width 7 height 5
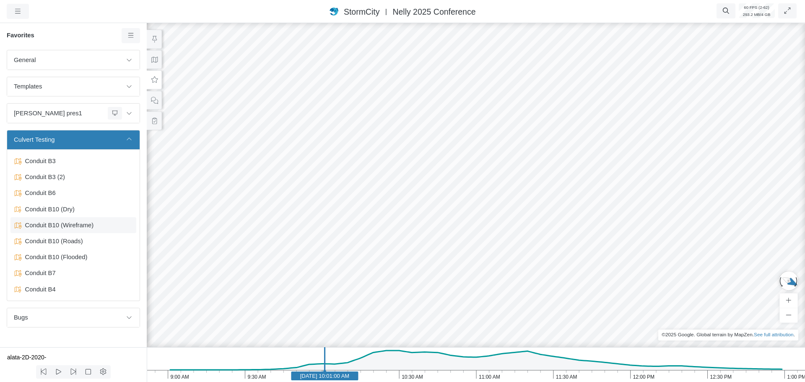
click at [79, 227] on span "Conduit B10 (Wireframe)" at bounding box center [74, 225] width 105 height 9
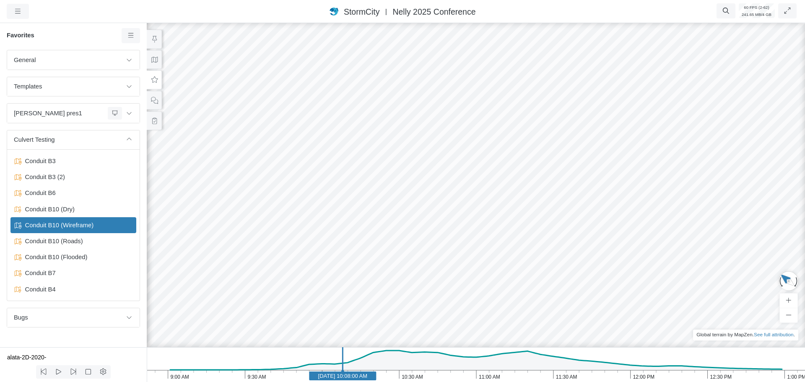
drag, startPoint x: 371, startPoint y: 249, endPoint x: 397, endPoint y: 231, distance: 32.0
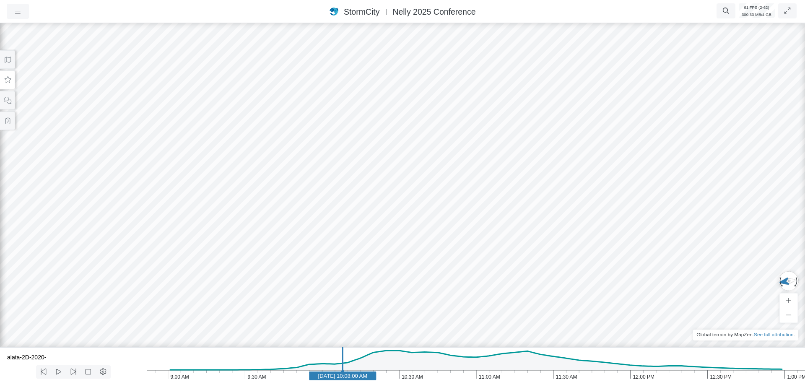
drag, startPoint x: 373, startPoint y: 239, endPoint x: 418, endPoint y: 256, distance: 48.4
click at [8, 60] on icon at bounding box center [8, 60] width 8 height 6
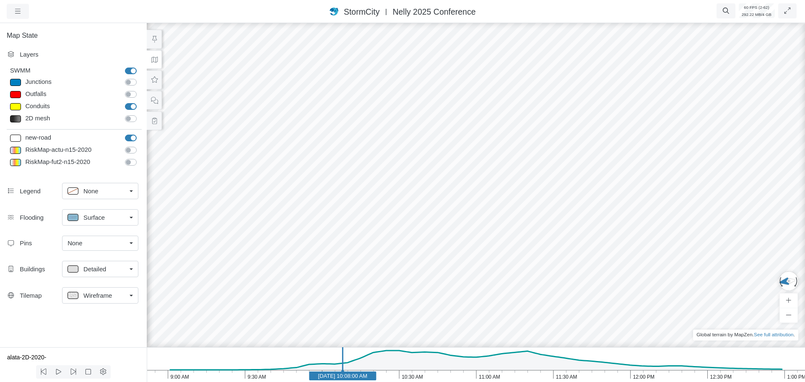
click at [91, 217] on span "Surface" at bounding box center [93, 217] width 21 height 9
click at [91, 237] on span "None" at bounding box center [90, 235] width 15 height 9
click at [109, 298] on span "Wireframe" at bounding box center [97, 295] width 29 height 9
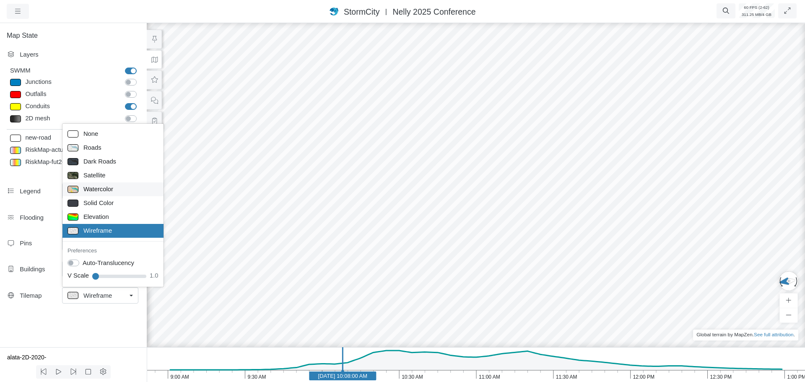
click at [106, 192] on span "Watercolor" at bounding box center [98, 188] width 30 height 9
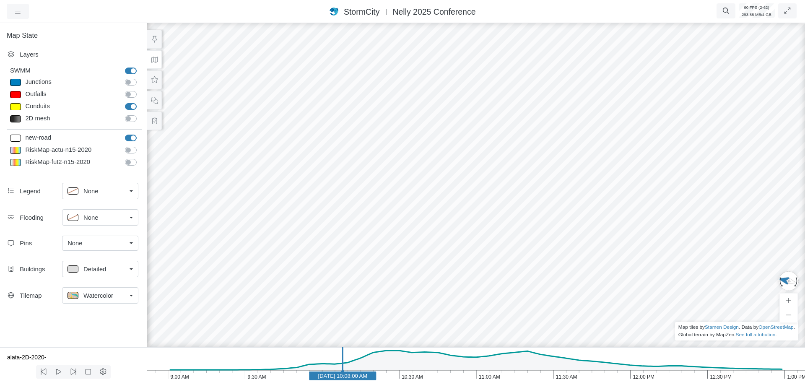
drag, startPoint x: 488, startPoint y: 271, endPoint x: 452, endPoint y: 283, distance: 37.4
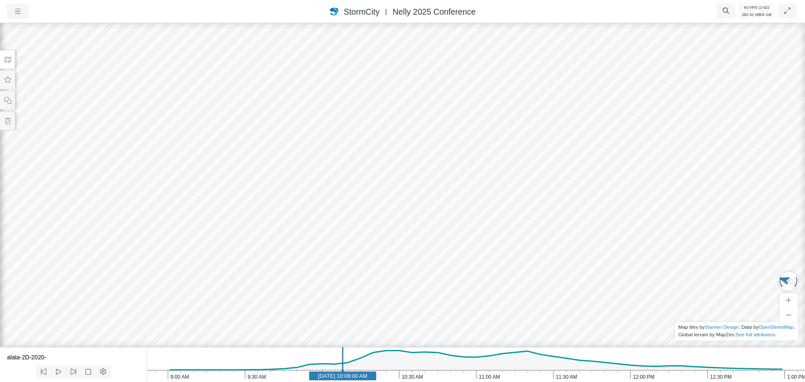
drag, startPoint x: 456, startPoint y: 172, endPoint x: 446, endPoint y: 174, distance: 10.3
drag, startPoint x: 431, startPoint y: 199, endPoint x: 467, endPoint y: 194, distance: 36.5
drag, startPoint x: 458, startPoint y: 199, endPoint x: 402, endPoint y: 226, distance: 61.7
click at [402, 226] on div at bounding box center [402, 201] width 805 height 361
drag, startPoint x: 221, startPoint y: 270, endPoint x: 327, endPoint y: 250, distance: 107.8
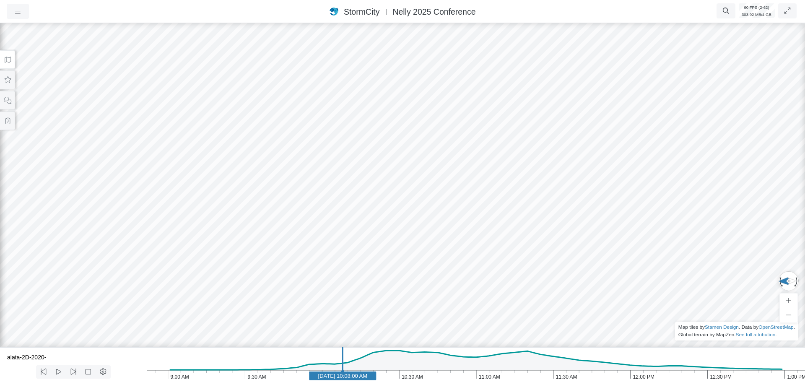
click at [328, 248] on div at bounding box center [402, 201] width 805 height 361
drag, startPoint x: 307, startPoint y: 267, endPoint x: 289, endPoint y: 253, distance: 23.0
click at [8, 80] on icon at bounding box center [8, 80] width 8 height 6
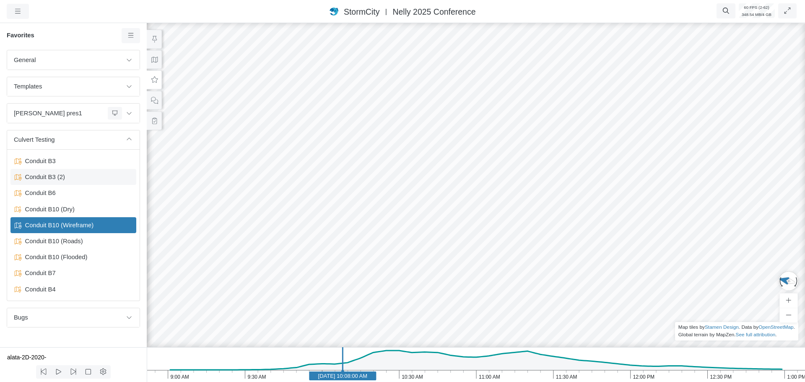
click at [53, 178] on span "Conduit B3 (2)" at bounding box center [74, 176] width 105 height 9
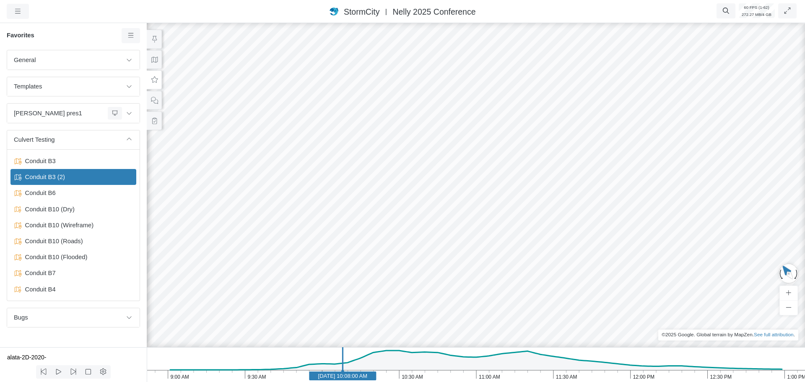
drag, startPoint x: 491, startPoint y: 242, endPoint x: 402, endPoint y: 226, distance: 89.5
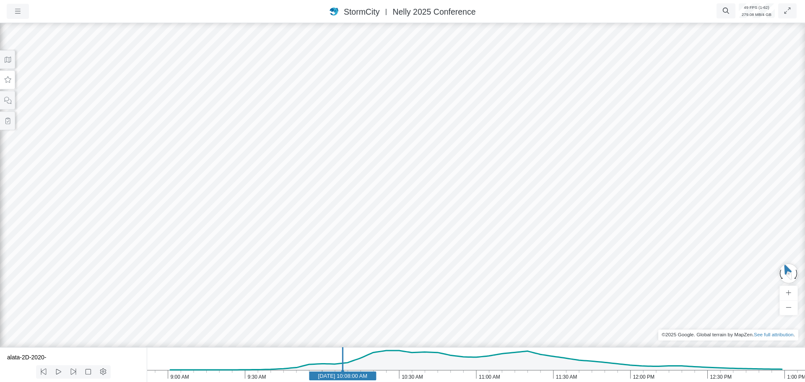
drag, startPoint x: 405, startPoint y: 260, endPoint x: 253, endPoint y: 219, distance: 157.7
click at [253, 219] on div at bounding box center [402, 201] width 805 height 361
drag, startPoint x: 303, startPoint y: 236, endPoint x: 460, endPoint y: 249, distance: 157.8
drag, startPoint x: 176, startPoint y: 207, endPoint x: 395, endPoint y: 223, distance: 219.5
click at [395, 223] on div at bounding box center [402, 201] width 805 height 361
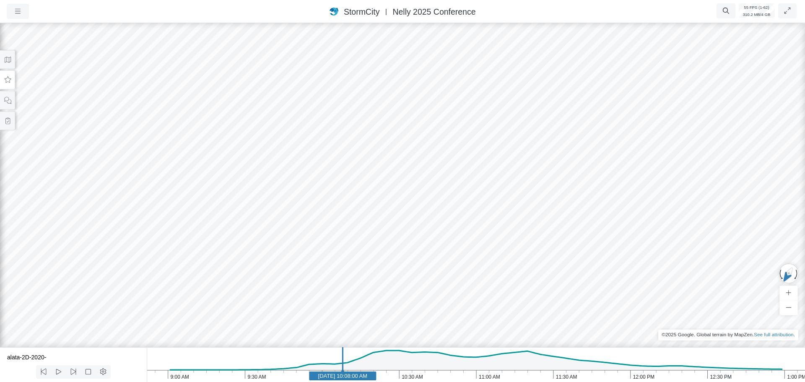
click at [293, 14] on div "StormCity USA East | Nelly 2025 Conference" at bounding box center [403, 11] width 470 height 12
drag, startPoint x: 626, startPoint y: 293, endPoint x: 441, endPoint y: 317, distance: 186.9
drag, startPoint x: 438, startPoint y: 314, endPoint x: 278, endPoint y: 185, distance: 205.8
click at [278, 185] on div at bounding box center [402, 201] width 805 height 361
drag, startPoint x: 291, startPoint y: 250, endPoint x: 408, endPoint y: 236, distance: 117.0
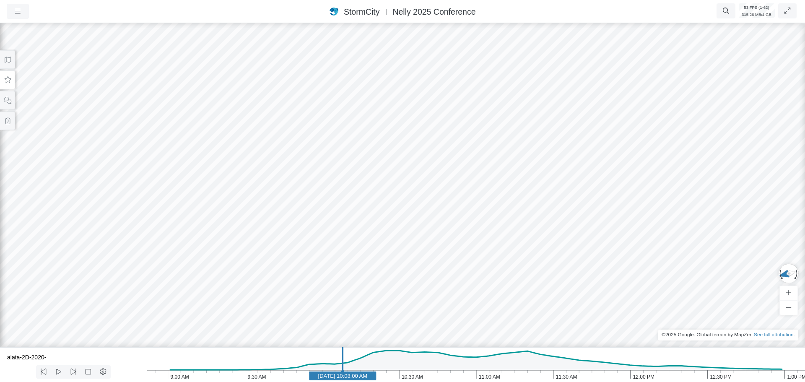
drag, startPoint x: 381, startPoint y: 249, endPoint x: 658, endPoint y: 244, distance: 277.6
click at [658, 244] on div at bounding box center [402, 201] width 805 height 361
drag, startPoint x: 651, startPoint y: 250, endPoint x: 607, endPoint y: 260, distance: 45.4
click at [607, 260] on div at bounding box center [402, 201] width 805 height 361
drag, startPoint x: 623, startPoint y: 199, endPoint x: 455, endPoint y: 195, distance: 167.8
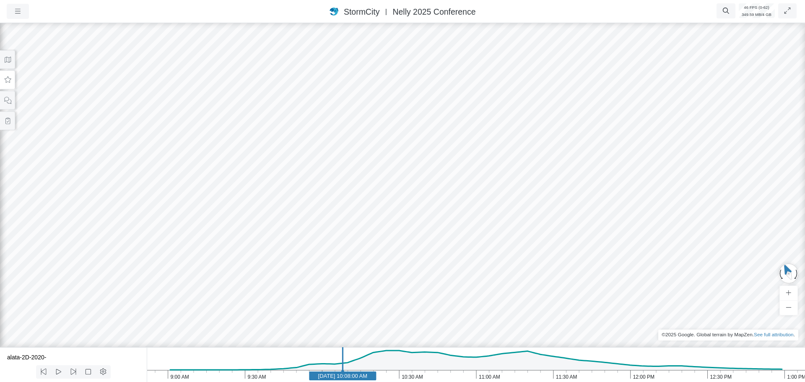
drag, startPoint x: 605, startPoint y: 128, endPoint x: 597, endPoint y: 134, distance: 10.2
drag, startPoint x: 683, startPoint y: 214, endPoint x: 674, endPoint y: 208, distance: 10.9
drag, startPoint x: 433, startPoint y: 207, endPoint x: 467, endPoint y: 195, distance: 36.6
click at [467, 196] on div at bounding box center [402, 201] width 805 height 361
drag, startPoint x: 656, startPoint y: 225, endPoint x: 631, endPoint y: 216, distance: 26.3
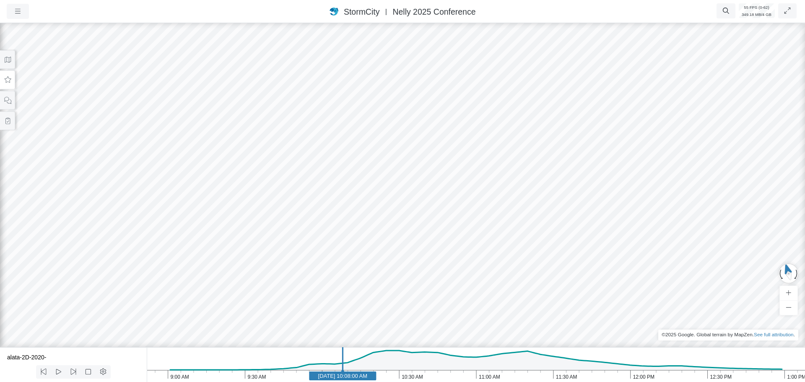
drag, startPoint x: 465, startPoint y: 155, endPoint x: 498, endPoint y: 162, distance: 34.4
click at [498, 162] on div at bounding box center [402, 201] width 805 height 361
drag, startPoint x: 490, startPoint y: 188, endPoint x: 484, endPoint y: 187, distance: 6.0
click at [484, 187] on div at bounding box center [402, 201] width 805 height 361
click at [5, 81] on icon at bounding box center [8, 79] width 7 height 6
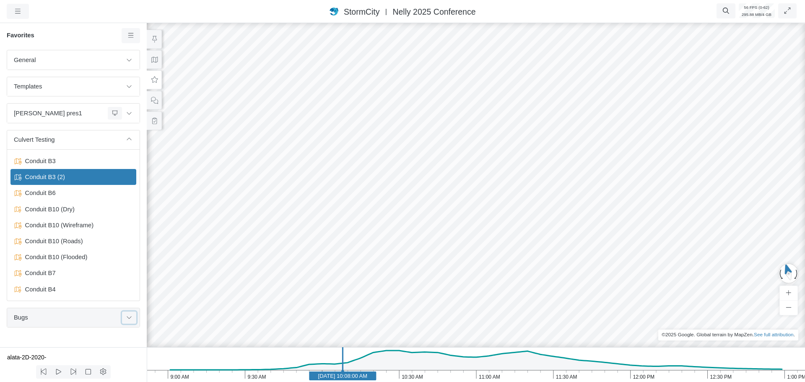
click at [131, 320] on icon at bounding box center [129, 316] width 7 height 5
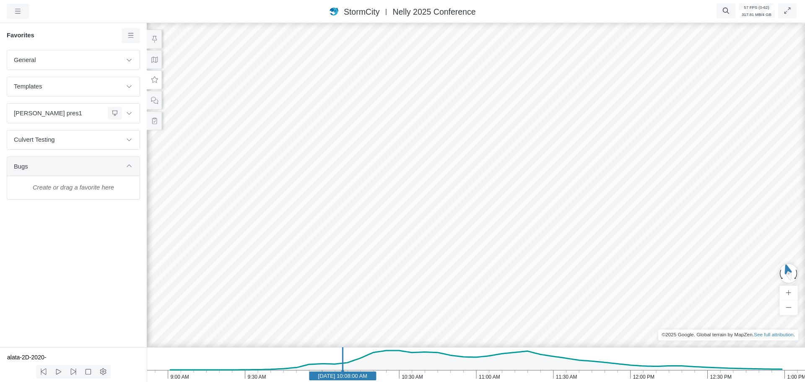
click at [75, 171] on div "Bugs" at bounding box center [75, 166] width 122 height 12
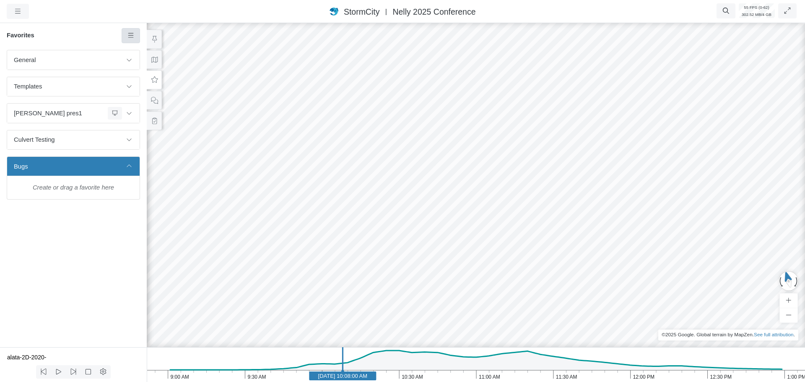
click at [128, 40] on link at bounding box center [131, 35] width 19 height 15
click at [151, 54] on span "Add Favorite" at bounding box center [157, 51] width 35 height 7
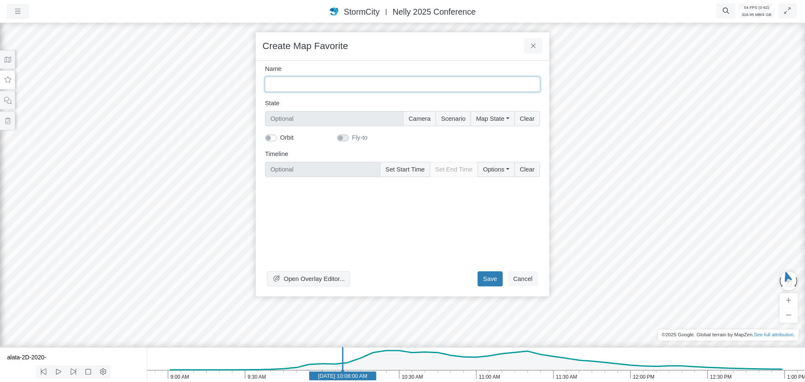
click at [304, 86] on input "Name" at bounding box center [402, 84] width 275 height 15
type input "2D-surface artifact"
click at [434, 126] on button "Camera" at bounding box center [419, 118] width 33 height 15
type input "Camera"
checkbox input "true"
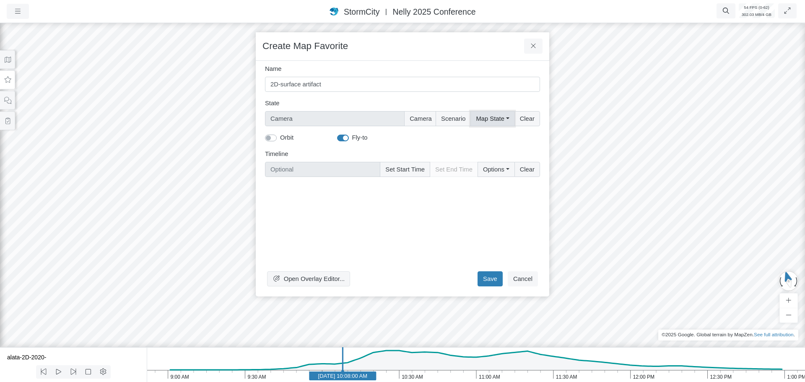
click at [501, 123] on button "Map State" at bounding box center [492, 118] width 44 height 15
click at [491, 138] on label "Select All" at bounding box center [504, 136] width 26 height 9
click at [483, 138] on input "Select All" at bounding box center [479, 136] width 7 height 8
checkbox input "true"
type input "Camera + Full Map State"
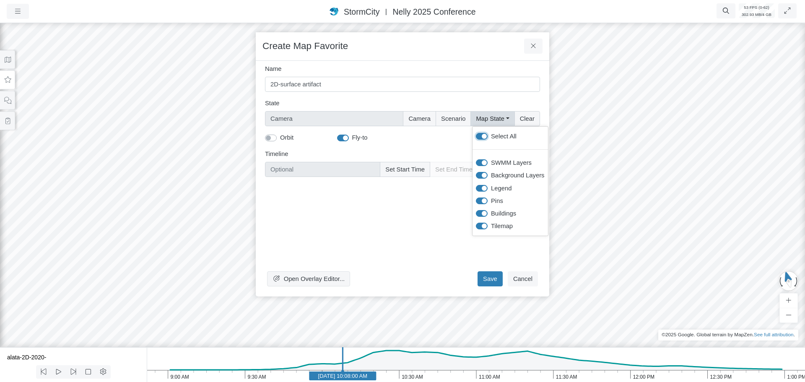
checkbox input "true"
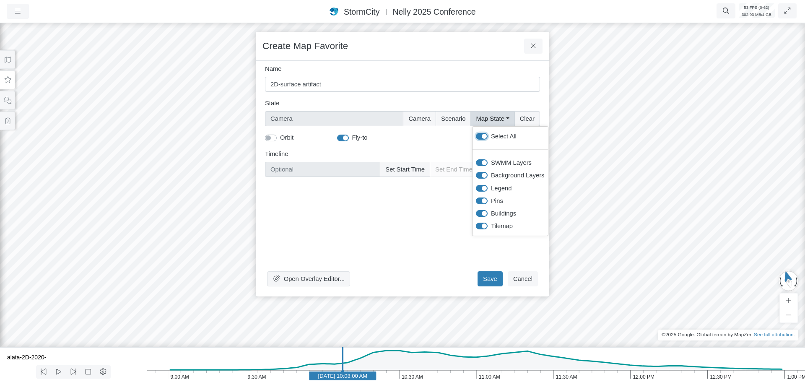
checkbox input "true"
click at [402, 171] on button "Set Start Time" at bounding box center [405, 169] width 50 height 15
type input "Jun 11, 2020 10:08 AM"
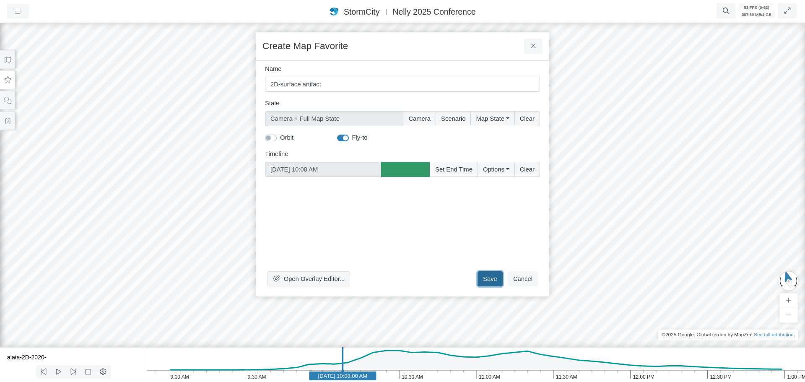
click at [485, 281] on button "Save" at bounding box center [490, 278] width 25 height 15
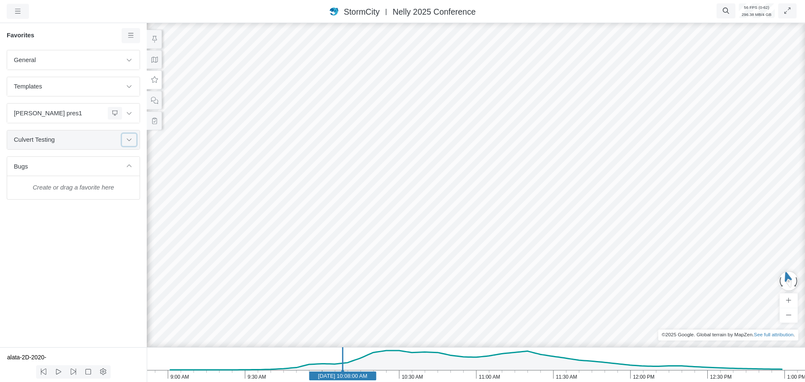
click at [129, 142] on icon at bounding box center [129, 139] width 7 height 5
click at [128, 140] on icon at bounding box center [129, 139] width 7 height 5
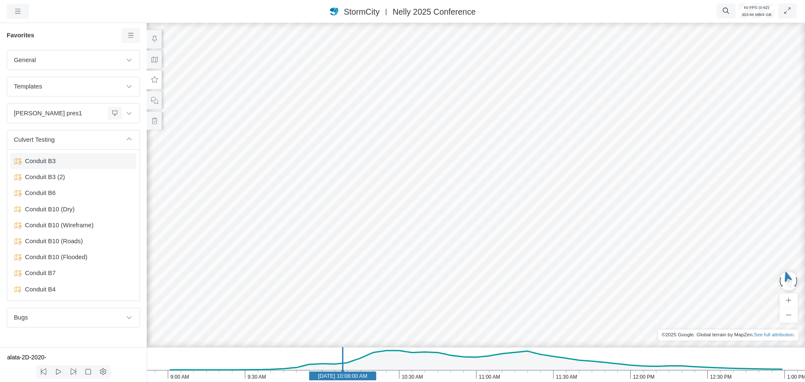
click at [57, 164] on span "Conduit B3" at bounding box center [74, 160] width 105 height 9
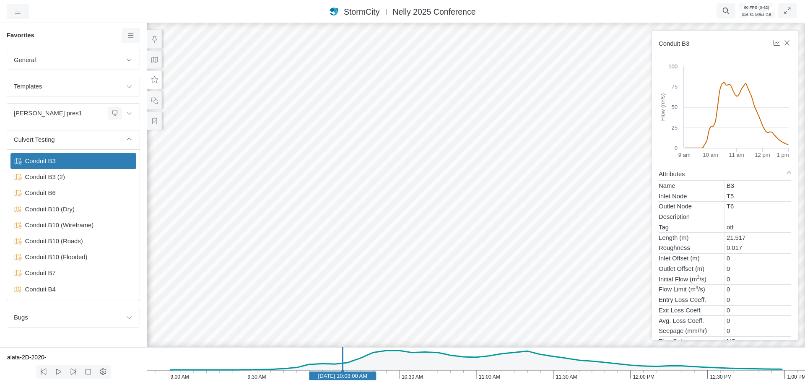
drag, startPoint x: 619, startPoint y: 211, endPoint x: 609, endPoint y: 210, distance: 10.1
click at [619, 211] on div at bounding box center [475, 201] width 805 height 361
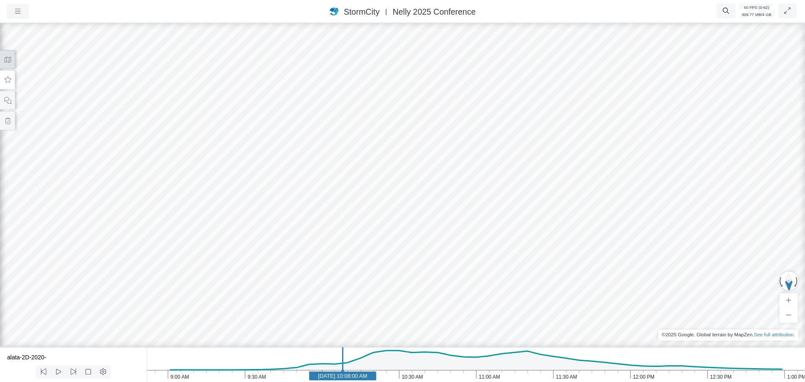
click at [6, 60] on icon at bounding box center [8, 60] width 8 height 6
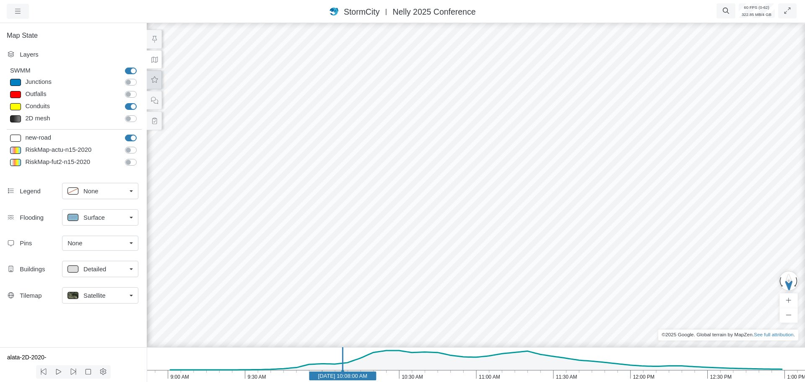
click at [156, 79] on icon at bounding box center [155, 80] width 8 height 6
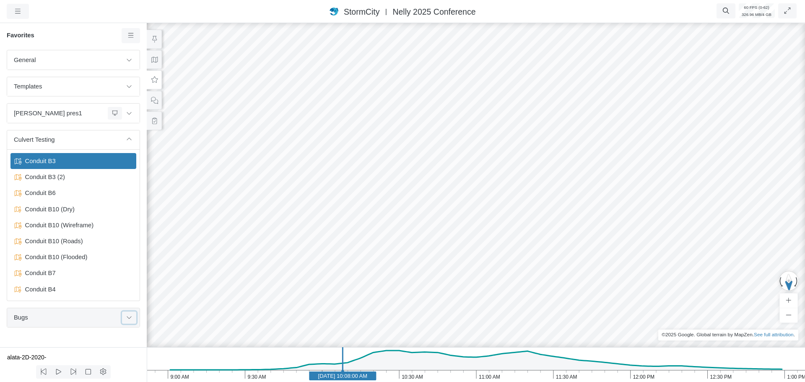
click at [130, 318] on icon at bounding box center [129, 316] width 7 height 5
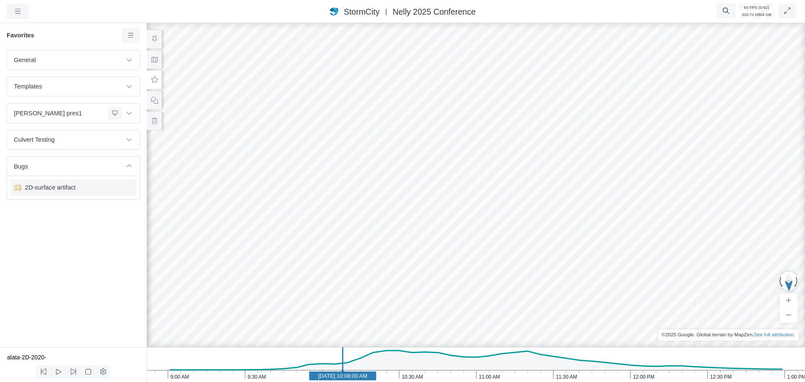
click at [67, 187] on span "2D-surface artifact" at bounding box center [74, 187] width 105 height 9
click at [626, 226] on div at bounding box center [475, 201] width 805 height 361
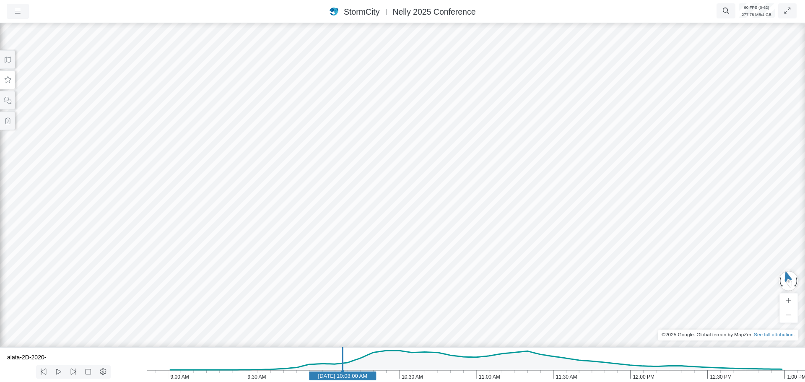
click at [610, 236] on div at bounding box center [402, 201] width 805 height 361
click at [422, 229] on div at bounding box center [402, 201] width 805 height 361
click at [592, 254] on div at bounding box center [402, 201] width 805 height 361
click at [317, 307] on div at bounding box center [402, 201] width 805 height 361
click at [454, 179] on div at bounding box center [402, 201] width 805 height 361
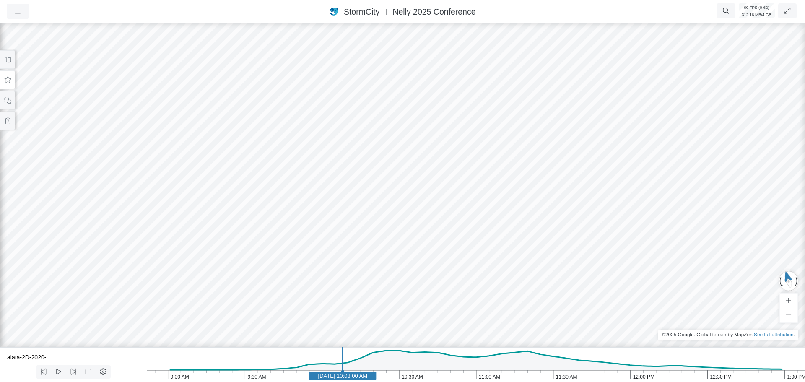
click at [435, 203] on div at bounding box center [402, 201] width 805 height 361
drag, startPoint x: 577, startPoint y: 242, endPoint x: 563, endPoint y: 263, distance: 25.3
drag, startPoint x: 543, startPoint y: 217, endPoint x: 549, endPoint y: 223, distance: 8.6
drag, startPoint x: 493, startPoint y: 215, endPoint x: 667, endPoint y: 215, distance: 174.0
drag, startPoint x: 457, startPoint y: 220, endPoint x: 514, endPoint y: 235, distance: 59.0
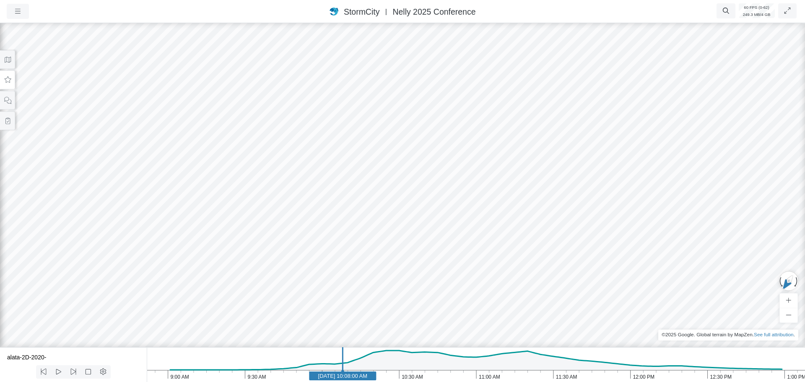
drag, startPoint x: 449, startPoint y: 175, endPoint x: 547, endPoint y: 156, distance: 99.2
drag, startPoint x: 670, startPoint y: 211, endPoint x: 415, endPoint y: 205, distance: 254.1
click at [407, 210] on div at bounding box center [402, 201] width 805 height 361
drag, startPoint x: 566, startPoint y: 190, endPoint x: 361, endPoint y: 161, distance: 206.6
drag, startPoint x: 361, startPoint y: 112, endPoint x: 351, endPoint y: 113, distance: 10.1
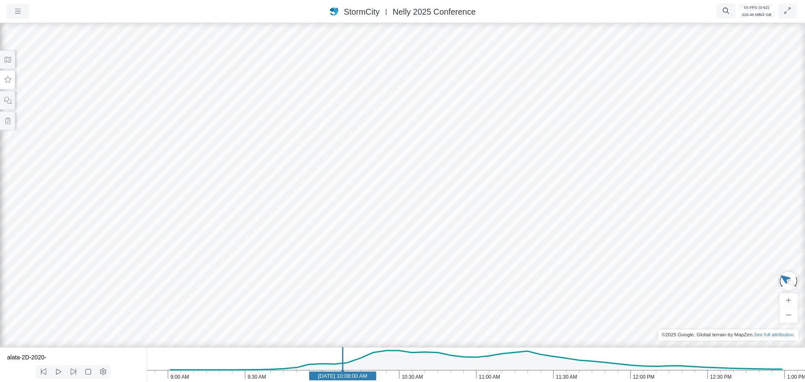
click at [351, 113] on div at bounding box center [402, 201] width 805 height 361
drag, startPoint x: 325, startPoint y: 104, endPoint x: 319, endPoint y: 119, distance: 15.9
click at [319, 119] on div at bounding box center [402, 201] width 805 height 361
drag, startPoint x: 322, startPoint y: 128, endPoint x: 318, endPoint y: 120, distance: 8.6
drag, startPoint x: 312, startPoint y: 152, endPoint x: 330, endPoint y: 140, distance: 21.1
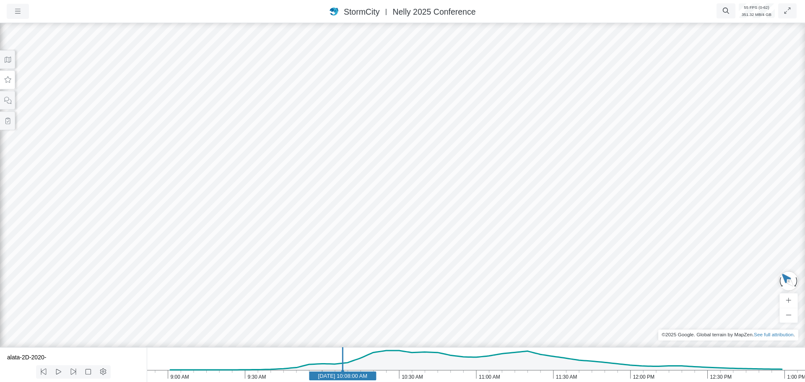
click at [330, 140] on div at bounding box center [402, 201] width 805 height 361
drag, startPoint x: 302, startPoint y: 190, endPoint x: 308, endPoint y: 177, distance: 14.5
drag, startPoint x: 314, startPoint y: 186, endPoint x: 314, endPoint y: 192, distance: 5.9
drag, startPoint x: 326, startPoint y: 204, endPoint x: 332, endPoint y: 199, distance: 8.3
drag, startPoint x: 343, startPoint y: 170, endPoint x: 332, endPoint y: 214, distance: 44.8
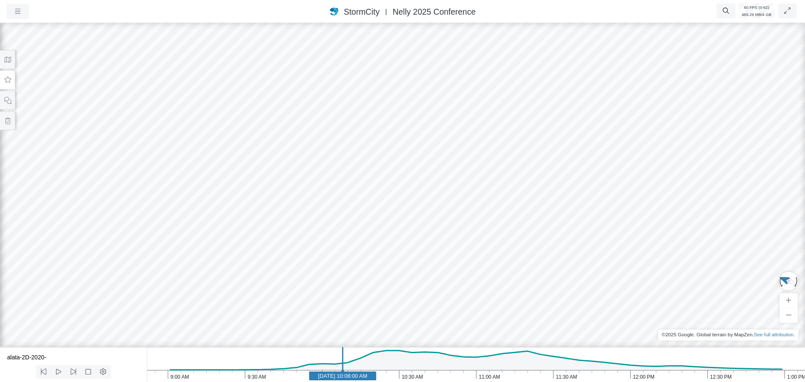
drag, startPoint x: 306, startPoint y: 85, endPoint x: 307, endPoint y: 163, distance: 77.6
click at [306, 162] on div at bounding box center [402, 201] width 805 height 361
drag, startPoint x: 356, startPoint y: 161, endPoint x: 349, endPoint y: 200, distance: 39.7
drag, startPoint x: 210, startPoint y: 160, endPoint x: 462, endPoint y: 226, distance: 260.2
click at [464, 226] on div at bounding box center [402, 201] width 805 height 361
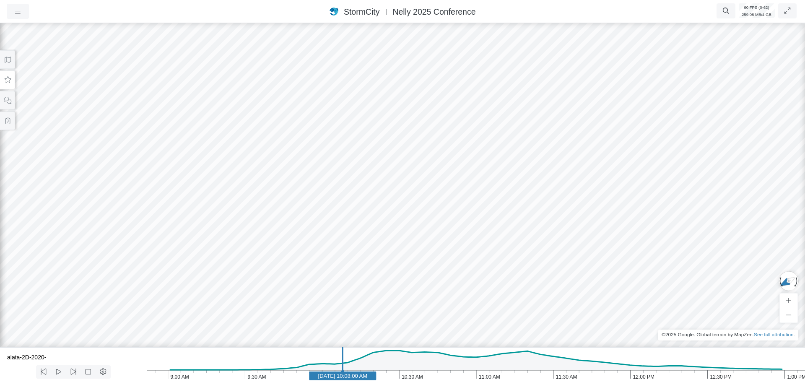
drag, startPoint x: 382, startPoint y: 125, endPoint x: 504, endPoint y: 100, distance: 124.6
drag, startPoint x: 354, startPoint y: 161, endPoint x: 492, endPoint y: 162, distance: 137.9
drag, startPoint x: 5, startPoint y: 80, endPoint x: 5, endPoint y: 87, distance: 6.3
click at [5, 83] on button at bounding box center [7, 79] width 15 height 19
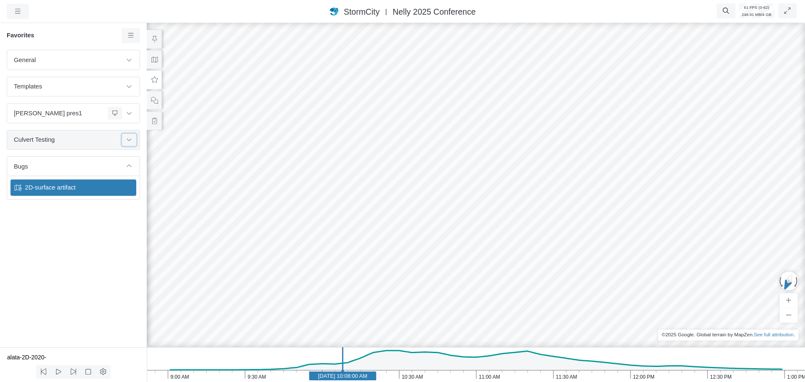
click at [128, 138] on icon at bounding box center [129, 139] width 7 height 5
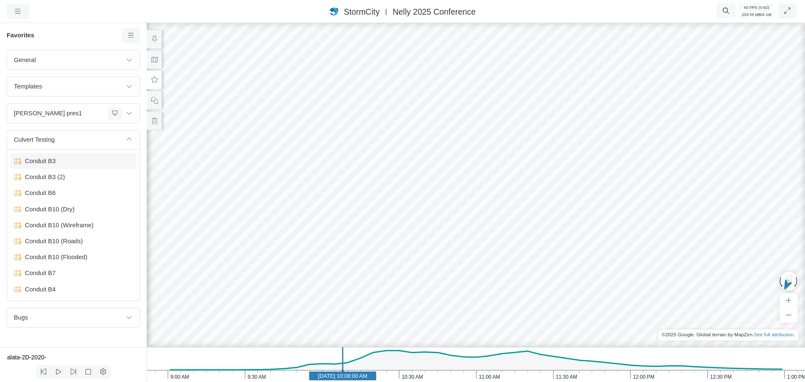
click at [73, 164] on span "Conduit B3" at bounding box center [74, 160] width 105 height 9
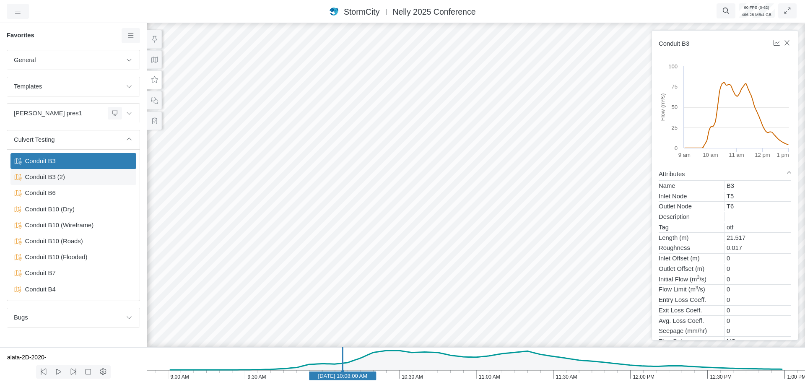
click at [72, 177] on span "Conduit B3 (2)" at bounding box center [74, 176] width 105 height 9
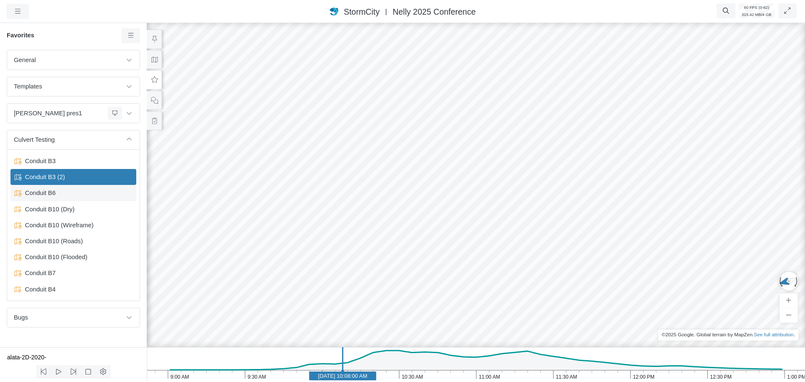
click at [56, 193] on span "Conduit B6" at bounding box center [74, 192] width 105 height 9
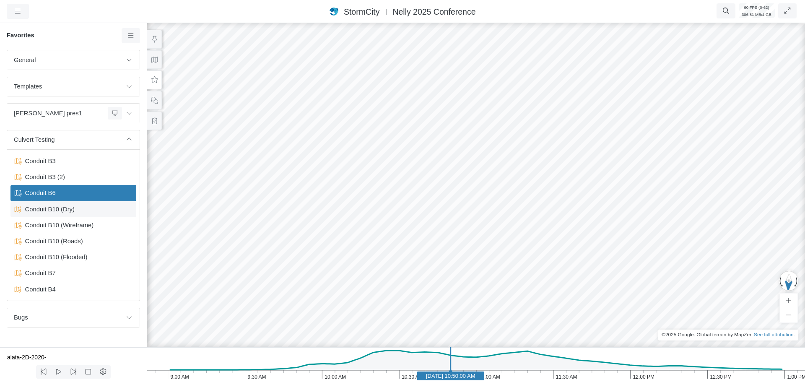
click at [71, 210] on span "Conduit B10 (Dry)" at bounding box center [74, 209] width 105 height 9
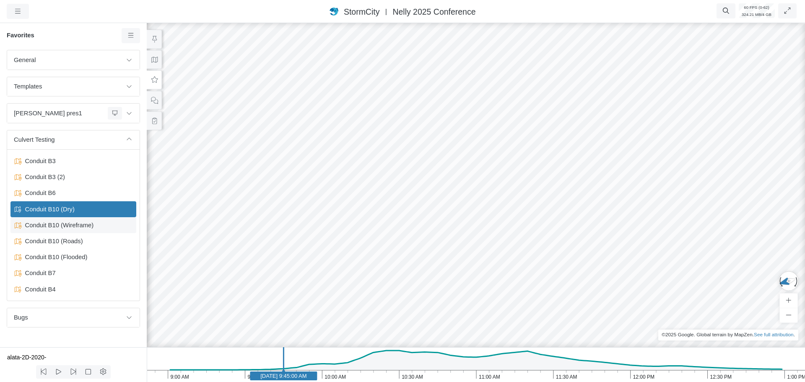
click at [60, 227] on span "Conduit B10 (Wireframe)" at bounding box center [74, 225] width 105 height 9
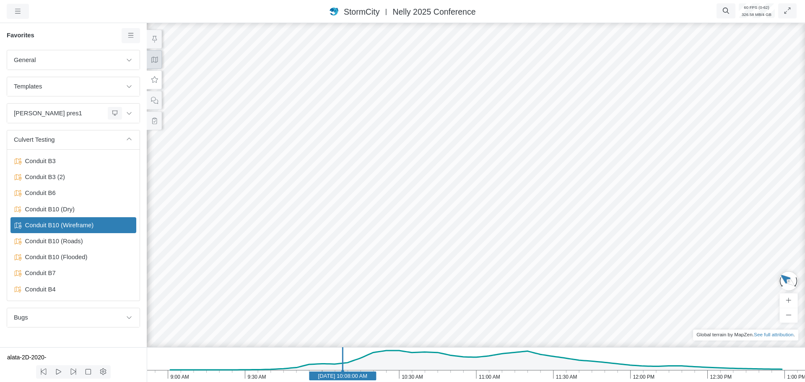
click at [151, 62] on button at bounding box center [154, 59] width 15 height 19
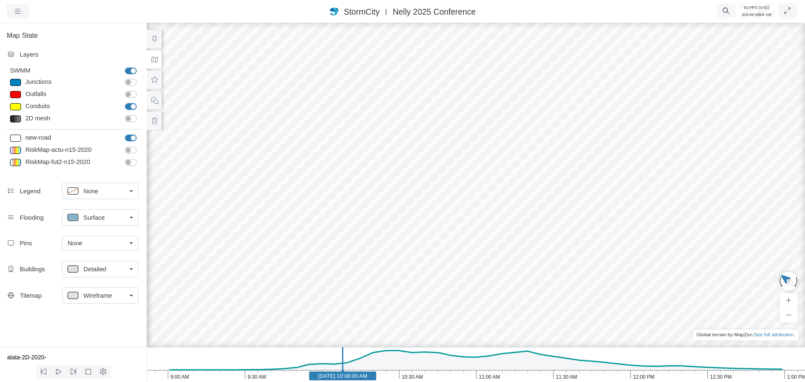
click at [90, 216] on span "Surface" at bounding box center [93, 217] width 21 height 9
click at [92, 235] on span "None" at bounding box center [90, 235] width 15 height 9
click at [153, 80] on icon at bounding box center [155, 80] width 8 height 6
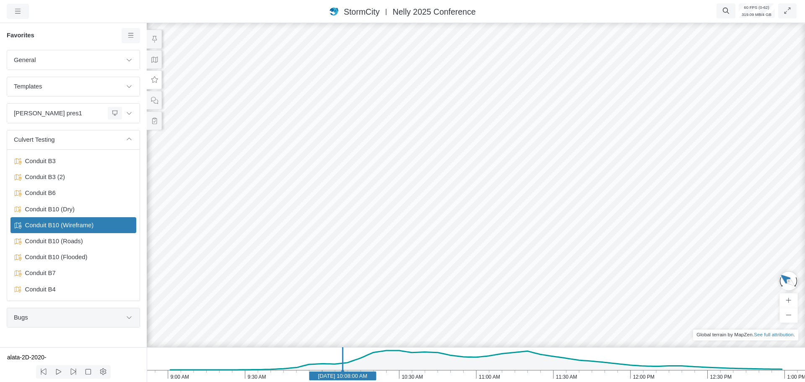
click at [61, 321] on span "Bugs" at bounding box center [68, 317] width 108 height 9
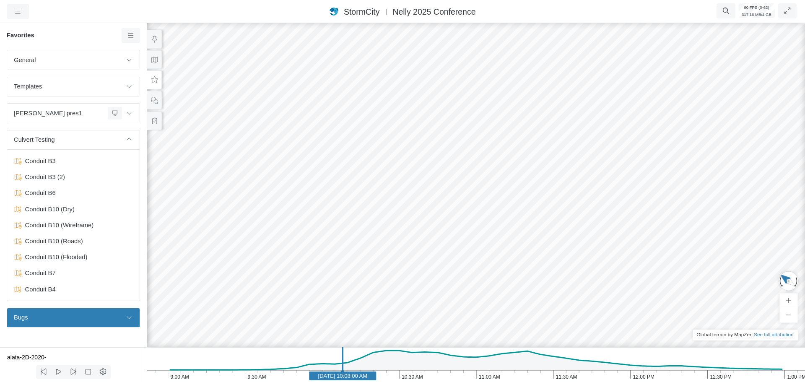
drag, startPoint x: 132, startPoint y: 34, endPoint x: 132, endPoint y: 44, distance: 10.1
click at [132, 35] on icon at bounding box center [131, 35] width 8 height 6
click at [142, 48] on span "Add Favorite" at bounding box center [157, 51] width 35 height 7
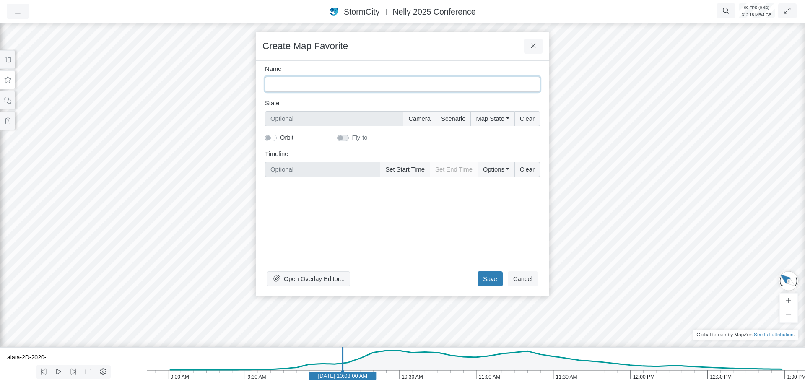
click at [333, 87] on input "Name" at bounding box center [402, 84] width 275 height 15
type input "T"
type input "Artifact on terrain patch in wireframe mode"
click at [429, 117] on button "Camera" at bounding box center [419, 118] width 33 height 15
type input "Camera"
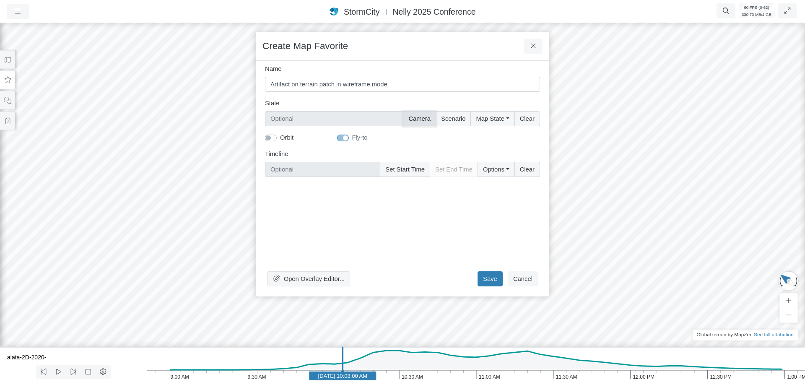
checkbox input "true"
click at [496, 120] on button "Map State" at bounding box center [492, 118] width 44 height 15
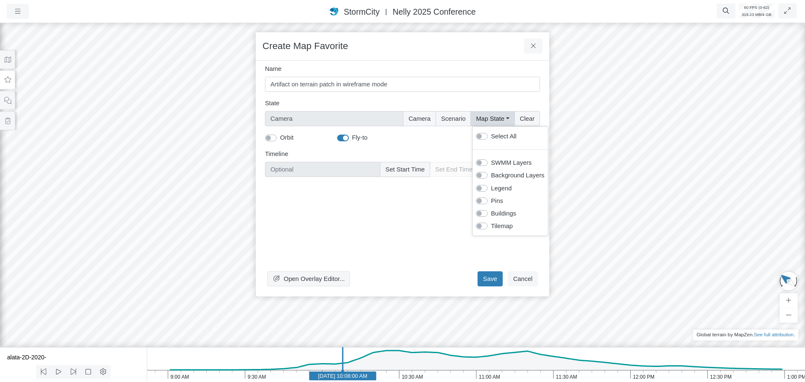
click at [491, 135] on label "Select All" at bounding box center [504, 136] width 26 height 9
click at [482, 135] on input "Select All" at bounding box center [479, 136] width 7 height 8
checkbox input "true"
type input "Camera + Full Map State"
checkbox input "true"
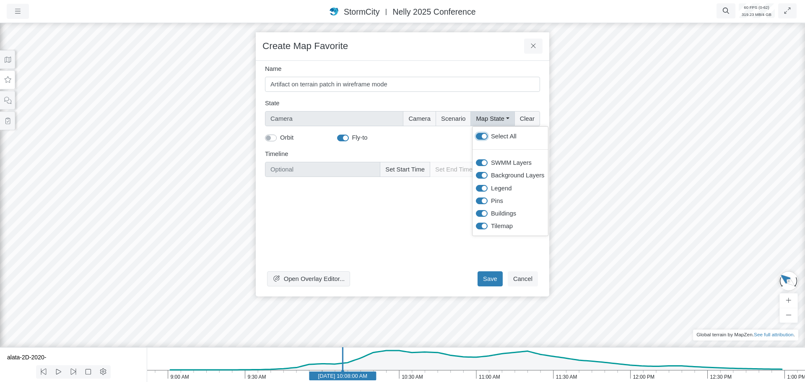
checkbox input "true"
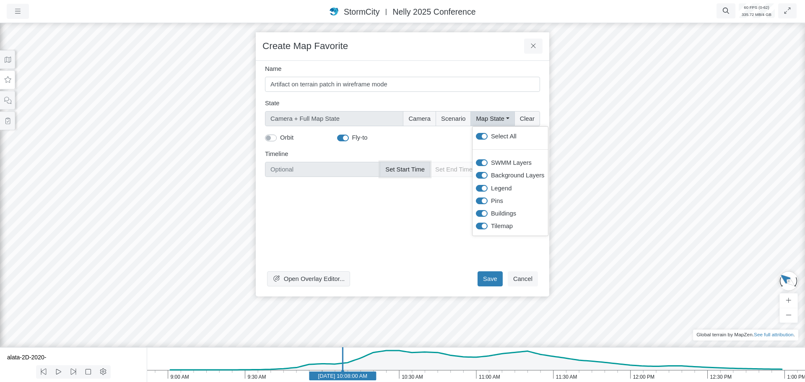
click at [414, 169] on button "Set Start Time" at bounding box center [405, 169] width 50 height 15
type input "Jun 11, 2020 10:08 AM"
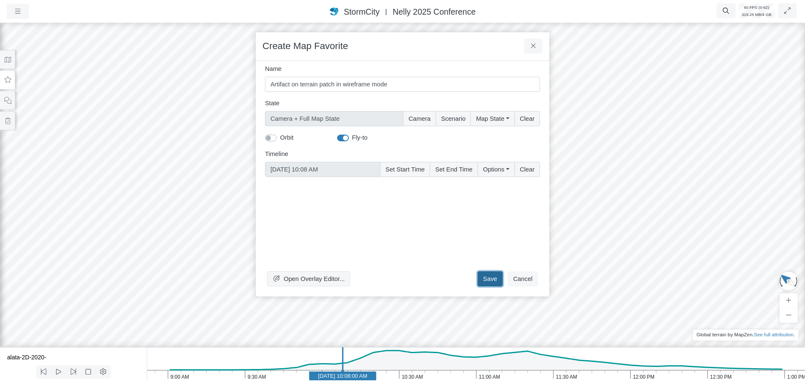
click at [487, 275] on button "Save" at bounding box center [490, 278] width 25 height 15
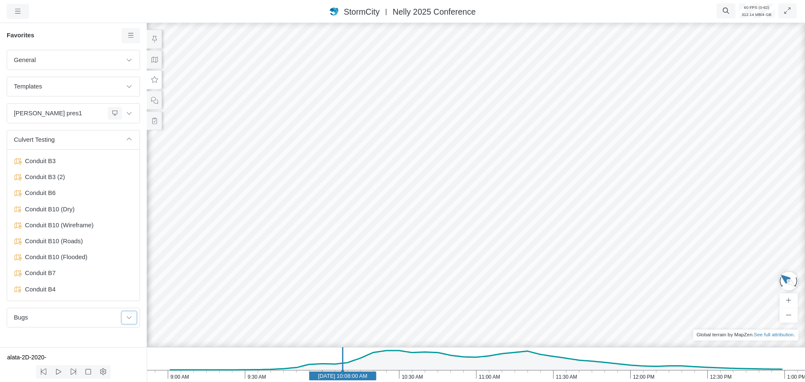
click at [135, 320] on button at bounding box center [129, 318] width 14 height 12
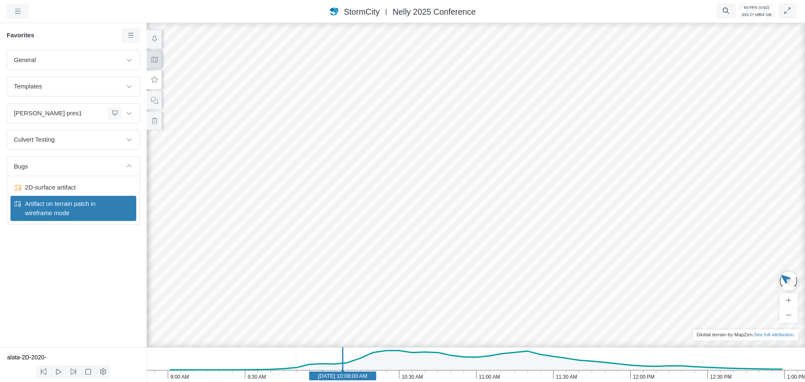
click at [156, 60] on icon at bounding box center [155, 60] width 8 height 6
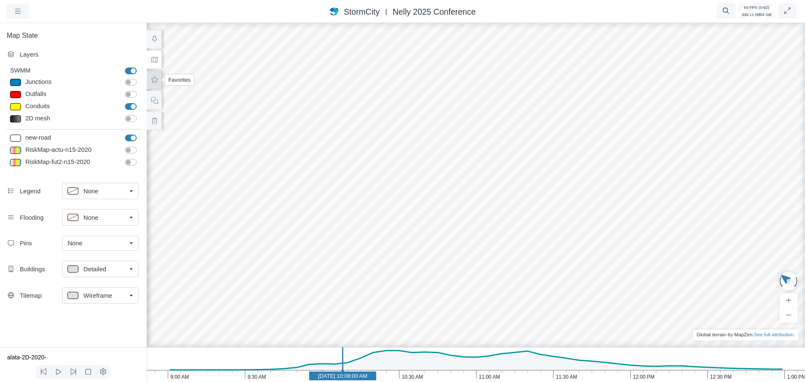
click at [156, 85] on button at bounding box center [154, 79] width 15 height 19
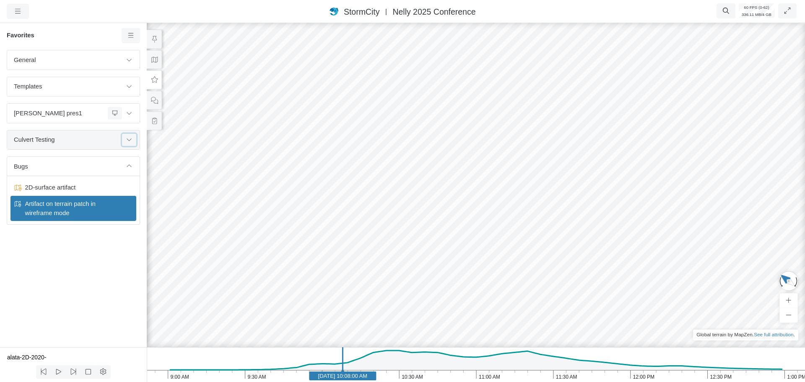
click at [130, 143] on button at bounding box center [129, 140] width 14 height 12
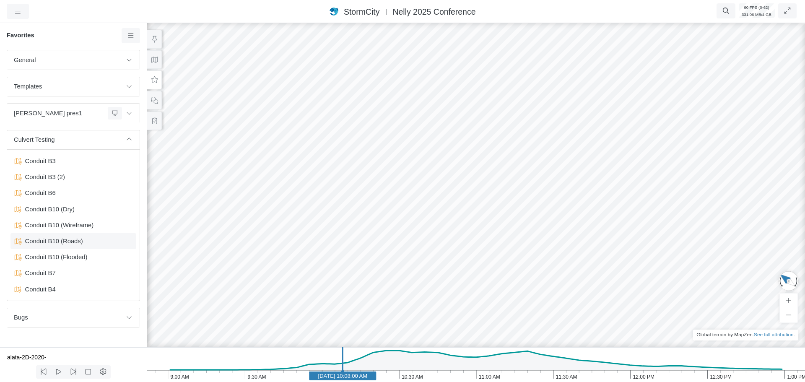
click at [67, 242] on span "Conduit B10 (Roads)" at bounding box center [74, 240] width 105 height 9
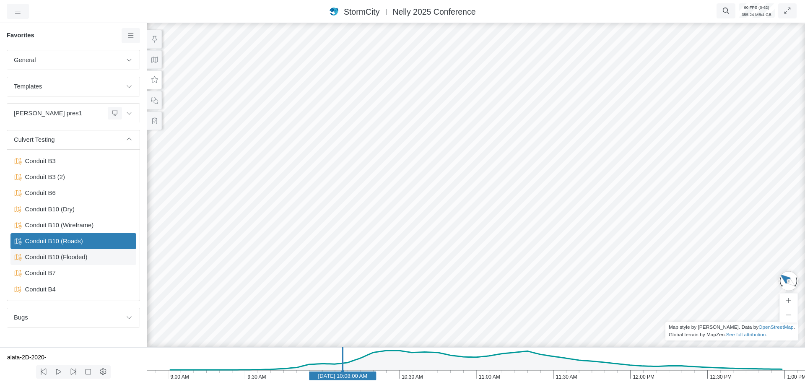
click at [70, 258] on span "Conduit B10 (Flooded)" at bounding box center [74, 256] width 105 height 9
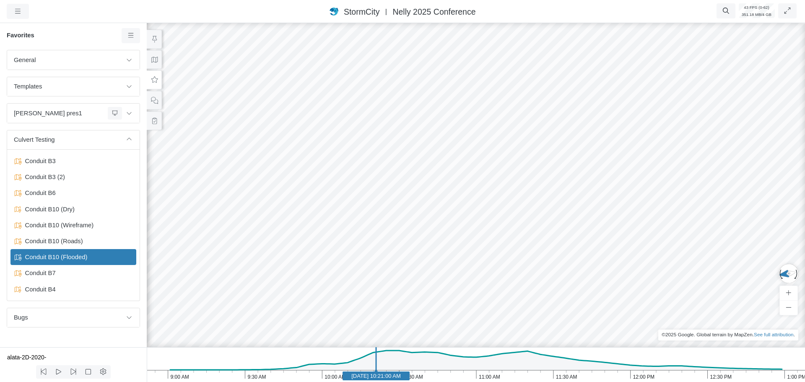
drag, startPoint x: 592, startPoint y: 213, endPoint x: 421, endPoint y: 204, distance: 170.9
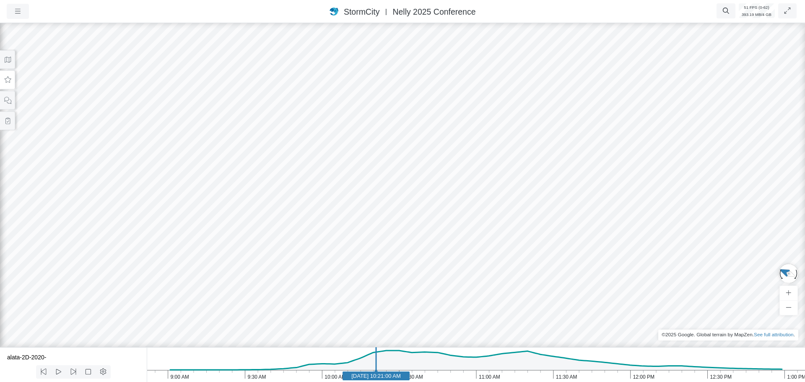
drag, startPoint x: 462, startPoint y: 217, endPoint x: 425, endPoint y: 221, distance: 37.5
drag, startPoint x: 704, startPoint y: 222, endPoint x: 528, endPoint y: 221, distance: 176.5
drag, startPoint x: 436, startPoint y: 211, endPoint x: 493, endPoint y: 224, distance: 58.1
drag, startPoint x: 435, startPoint y: 210, endPoint x: 511, endPoint y: 232, distance: 78.4
click at [511, 231] on div at bounding box center [402, 201] width 805 height 361
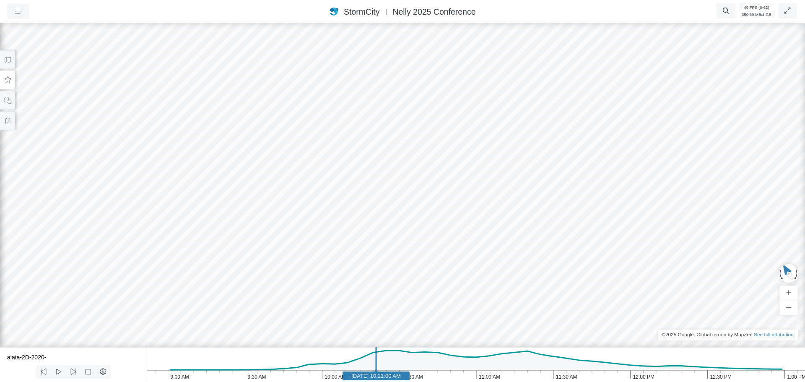
drag, startPoint x: 470, startPoint y: 243, endPoint x: 511, endPoint y: 234, distance: 42.4
click at [9, 62] on icon at bounding box center [8, 60] width 8 height 6
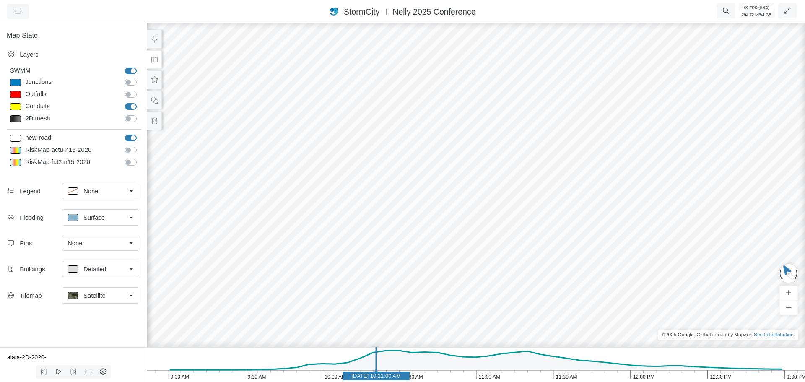
click at [90, 219] on span "Surface" at bounding box center [93, 217] width 21 height 9
click at [96, 238] on span "None" at bounding box center [90, 235] width 15 height 9
click at [93, 222] on span "None" at bounding box center [90, 217] width 15 height 9
click at [91, 249] on span "Surface" at bounding box center [93, 249] width 21 height 9
drag, startPoint x: 414, startPoint y: 252, endPoint x: 465, endPoint y: 251, distance: 51.2
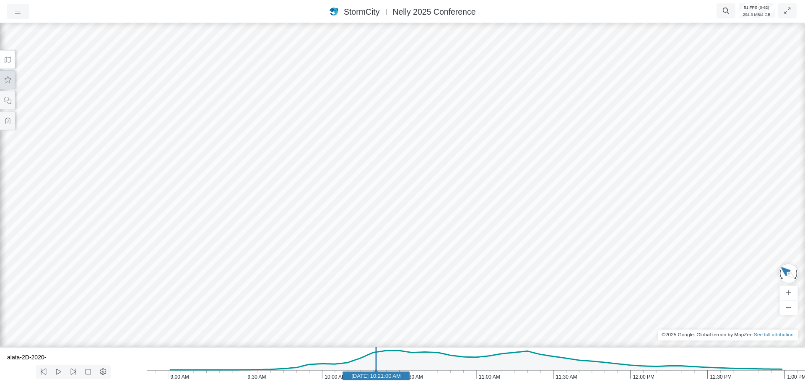
click at [9, 81] on icon at bounding box center [8, 79] width 7 height 6
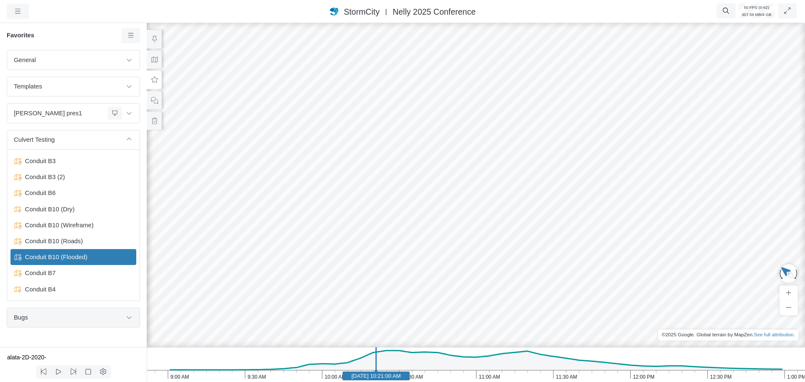
click at [56, 320] on span "Bugs" at bounding box center [68, 317] width 108 height 9
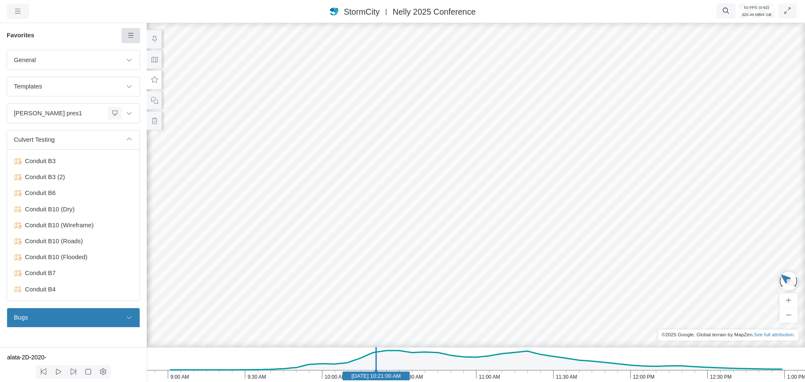
click at [132, 38] on icon at bounding box center [130, 35] width 5 height 5
click at [145, 51] on span "Add Favorite" at bounding box center [157, 51] width 35 height 7
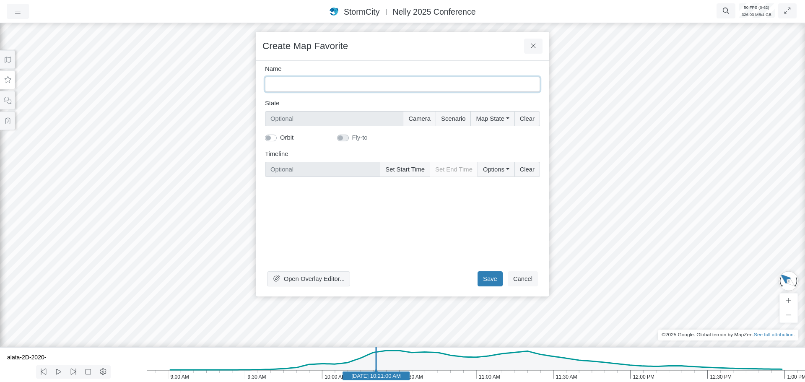
click at [326, 81] on input "Name" at bounding box center [402, 84] width 275 height 15
type input "2D water should be allowed inside water pipe"
click at [420, 119] on button "Camera" at bounding box center [419, 118] width 33 height 15
type input "Camera"
checkbox input "true"
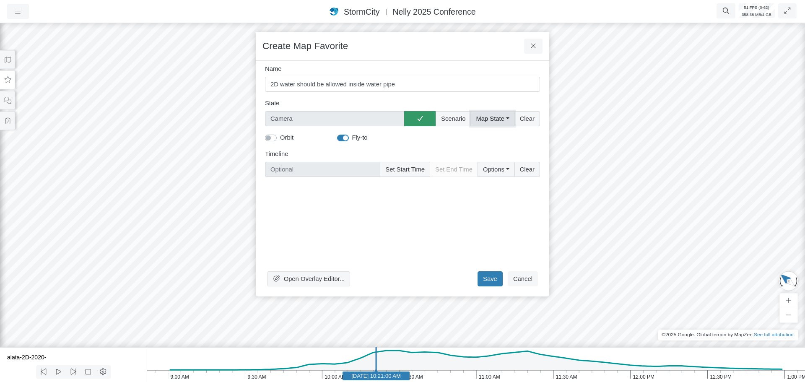
click at [489, 120] on button "Map State" at bounding box center [492, 118] width 44 height 15
click at [491, 134] on label "Select All" at bounding box center [504, 136] width 26 height 9
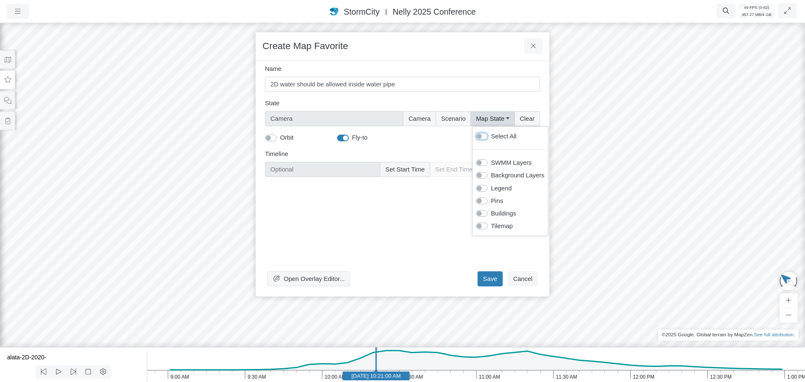
click at [480, 134] on input "Select All" at bounding box center [479, 136] width 7 height 8
checkbox input "true"
type input "Camera + Full Map State"
checkbox input "true"
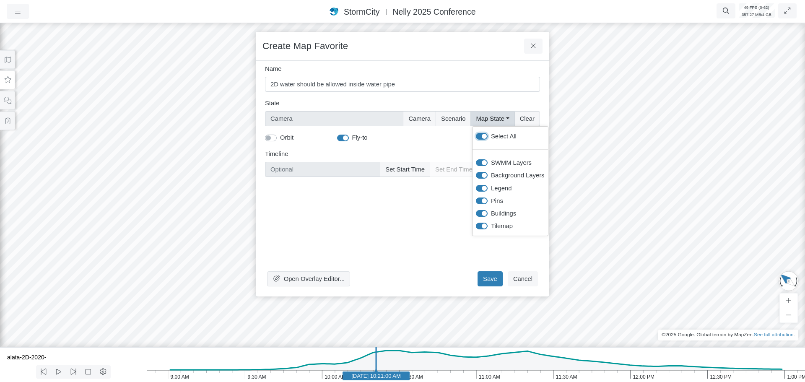
checkbox input "true"
click at [414, 171] on button "Set Start Time" at bounding box center [405, 169] width 50 height 15
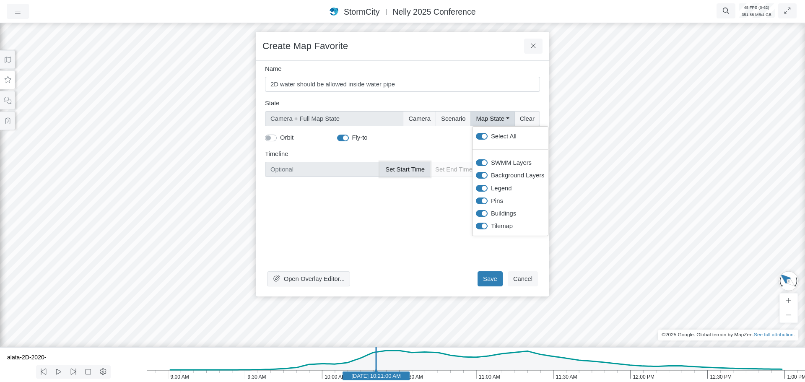
type input "Jun 11, 2020 10:21 AM"
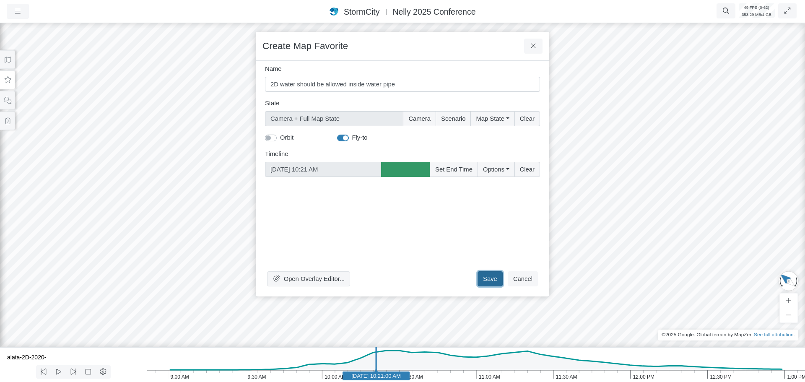
click at [487, 280] on button "Save" at bounding box center [490, 278] width 25 height 15
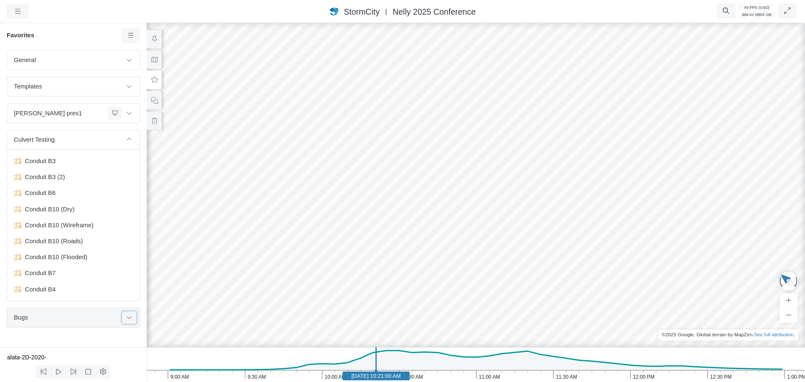
click at [128, 321] on button at bounding box center [129, 318] width 14 height 12
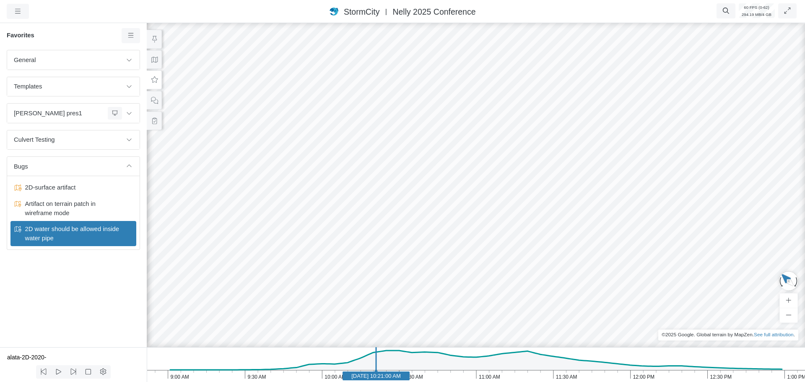
drag, startPoint x: 519, startPoint y: 260, endPoint x: 522, endPoint y: 255, distance: 5.1
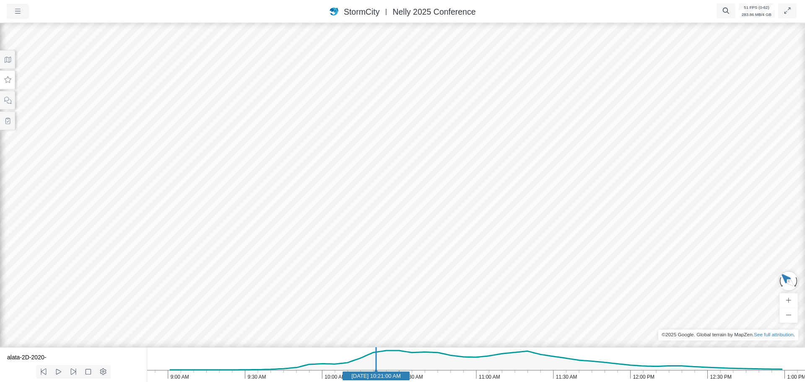
drag, startPoint x: 9, startPoint y: 82, endPoint x: 10, endPoint y: 86, distance: 4.8
click at [9, 81] on icon at bounding box center [8, 79] width 7 height 6
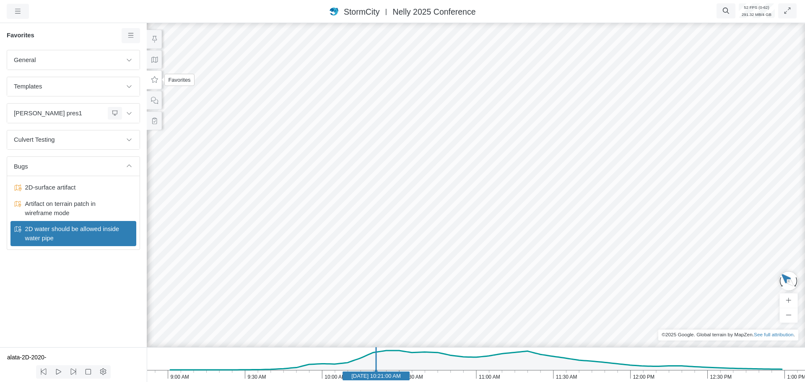
click at [155, 82] on icon at bounding box center [155, 80] width 8 height 6
drag, startPoint x: 130, startPoint y: 144, endPoint x: 126, endPoint y: 154, distance: 11.5
click at [130, 144] on button at bounding box center [129, 140] width 14 height 12
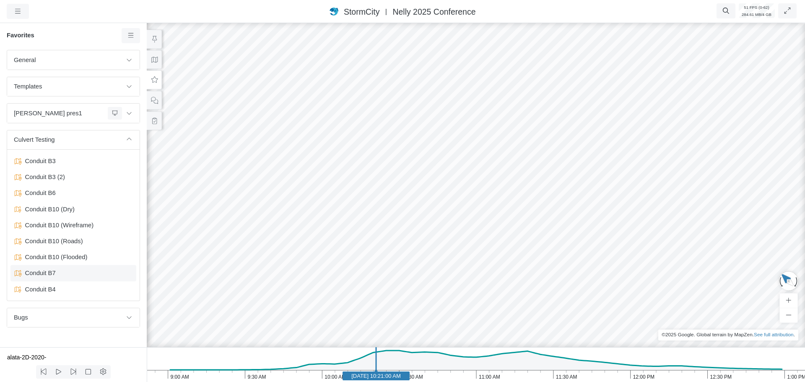
click at [59, 274] on span "Conduit B7" at bounding box center [74, 272] width 105 height 9
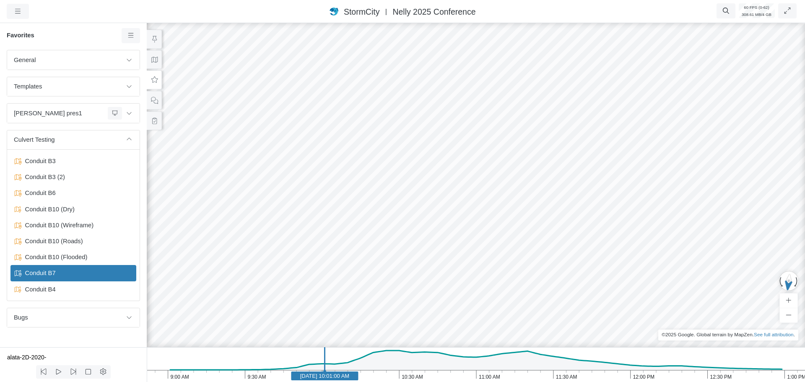
drag, startPoint x: 451, startPoint y: 145, endPoint x: 505, endPoint y: 205, distance: 80.7
click at [505, 205] on div at bounding box center [475, 201] width 805 height 361
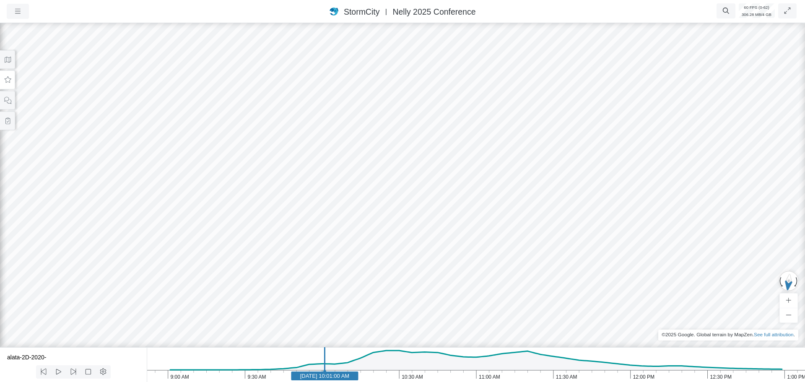
drag, startPoint x: 473, startPoint y: 181, endPoint x: 540, endPoint y: 129, distance: 84.9
click at [540, 129] on div at bounding box center [402, 201] width 805 height 361
drag, startPoint x: 579, startPoint y: 180, endPoint x: 441, endPoint y: 182, distance: 137.5
drag, startPoint x: 524, startPoint y: 257, endPoint x: 461, endPoint y: 223, distance: 72.4
click at [461, 223] on div at bounding box center [402, 201] width 805 height 361
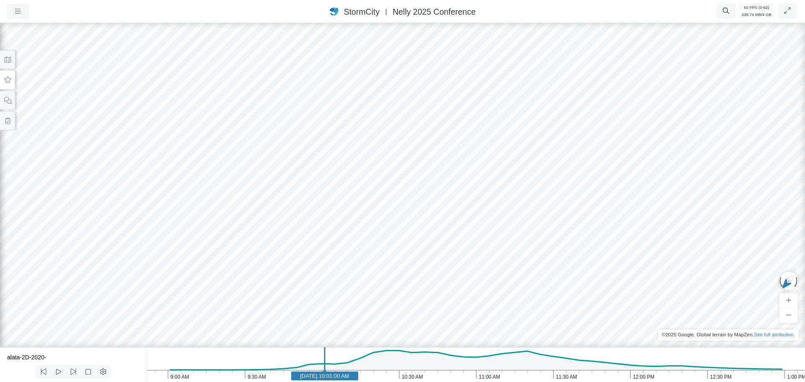
drag, startPoint x: 543, startPoint y: 242, endPoint x: 447, endPoint y: 219, distance: 97.8
click at [447, 219] on div at bounding box center [402, 201] width 805 height 361
click at [9, 62] on icon at bounding box center [8, 60] width 8 height 6
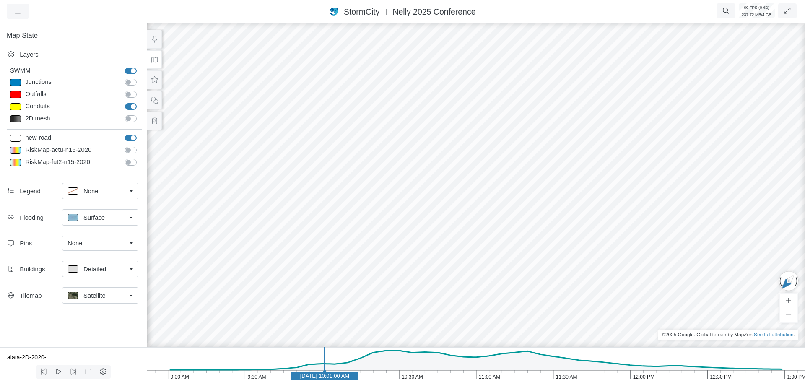
click at [104, 220] on span "Surface" at bounding box center [93, 217] width 21 height 9
click at [104, 236] on div "None" at bounding box center [99, 236] width 65 height 10
drag, startPoint x: 503, startPoint y: 209, endPoint x: 439, endPoint y: 169, distance: 75.1
click at [440, 168] on div at bounding box center [475, 201] width 805 height 361
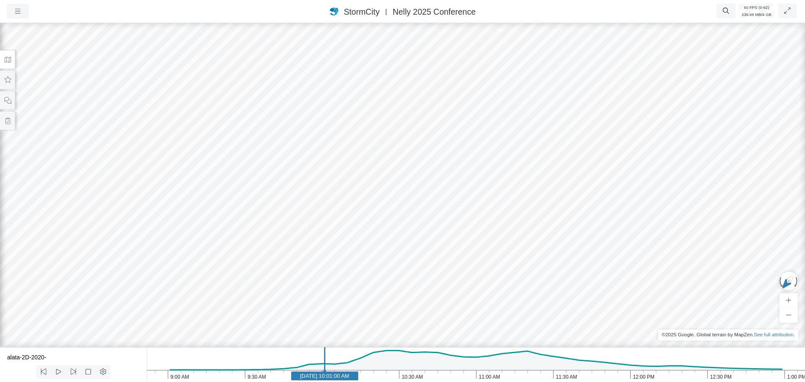
drag, startPoint x: 278, startPoint y: 116, endPoint x: 454, endPoint y: 248, distance: 220.4
click at [454, 250] on div at bounding box center [402, 201] width 805 height 361
drag, startPoint x: 393, startPoint y: 186, endPoint x: 448, endPoint y: 248, distance: 82.6
click at [446, 249] on div at bounding box center [402, 201] width 805 height 361
drag, startPoint x: 503, startPoint y: 168, endPoint x: 567, endPoint y: 56, distance: 128.9
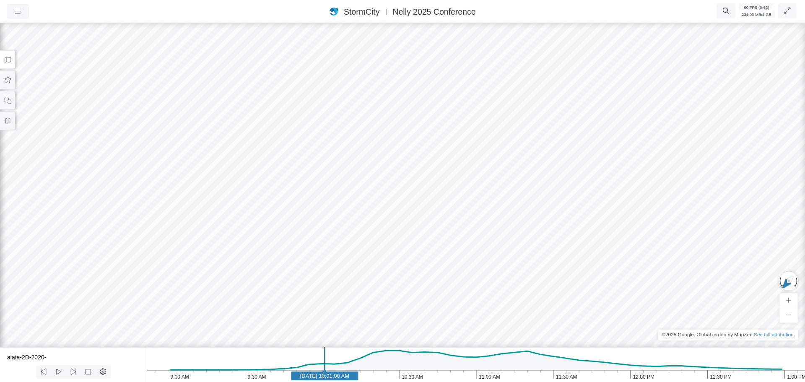
click at [567, 56] on div at bounding box center [402, 201] width 805 height 361
drag, startPoint x: 568, startPoint y: 68, endPoint x: 553, endPoint y: 77, distance: 16.8
click at [568, 69] on div at bounding box center [402, 201] width 805 height 361
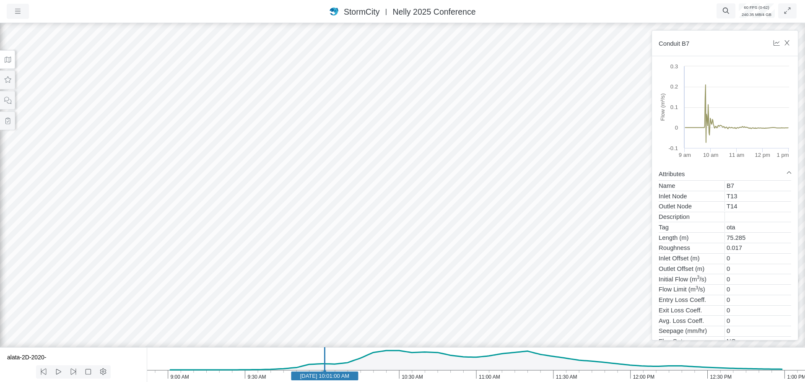
drag, startPoint x: 534, startPoint y: 78, endPoint x: 540, endPoint y: 175, distance: 97.9
drag, startPoint x: 506, startPoint y: 39, endPoint x: 396, endPoint y: 283, distance: 268.3
click at [396, 287] on div at bounding box center [402, 201] width 805 height 361
drag, startPoint x: 515, startPoint y: 260, endPoint x: 501, endPoint y: 225, distance: 37.8
click at [501, 225] on div at bounding box center [402, 201] width 805 height 361
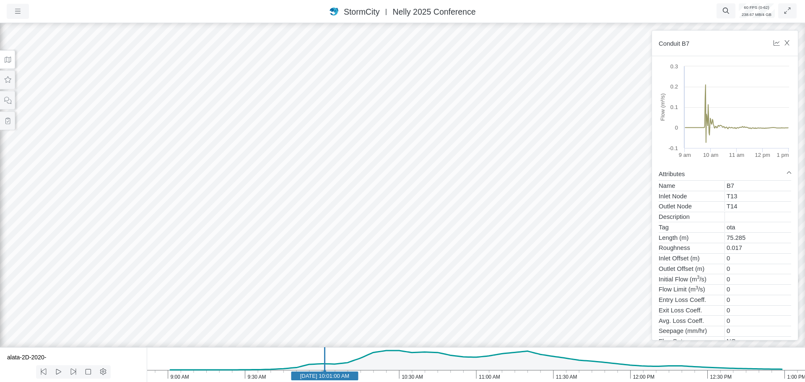
click at [526, 240] on div at bounding box center [402, 201] width 805 height 361
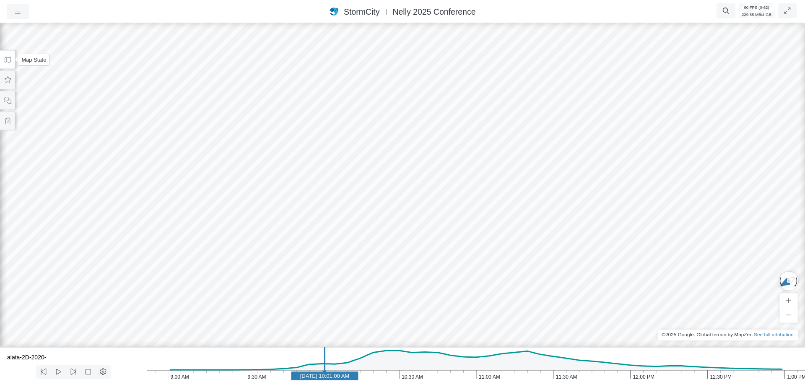
click at [8, 63] on button at bounding box center [7, 59] width 15 height 19
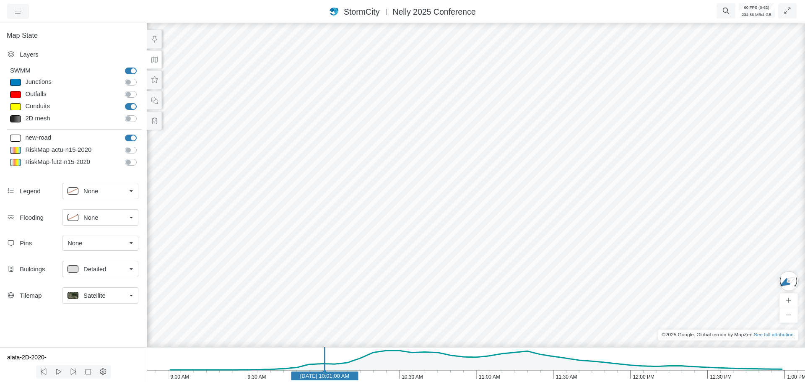
click at [96, 220] on span "None" at bounding box center [90, 217] width 15 height 9
click at [101, 250] on span "Surface" at bounding box center [93, 249] width 21 height 9
click at [105, 247] on div "None" at bounding box center [96, 243] width 59 height 9
click at [102, 216] on span "Surface" at bounding box center [93, 217] width 21 height 9
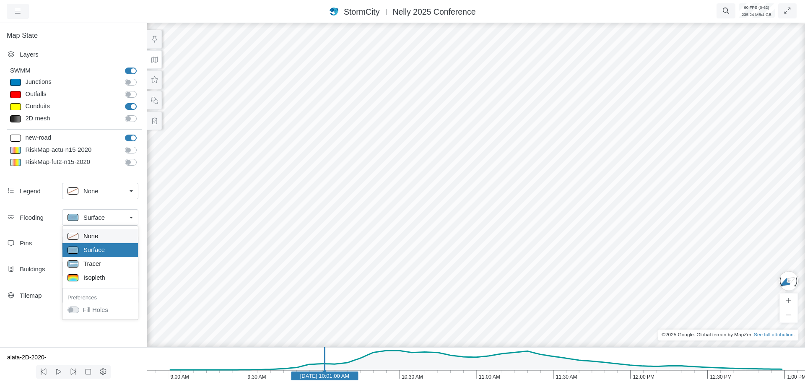
click at [104, 237] on div "None" at bounding box center [99, 236] width 65 height 10
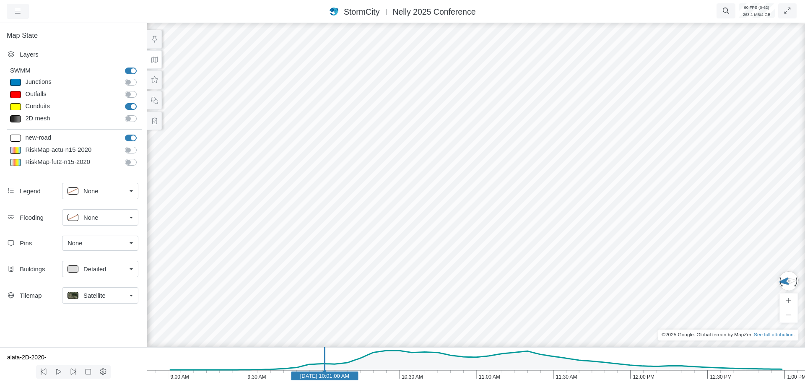
drag, startPoint x: 596, startPoint y: 179, endPoint x: 485, endPoint y: 109, distance: 131.2
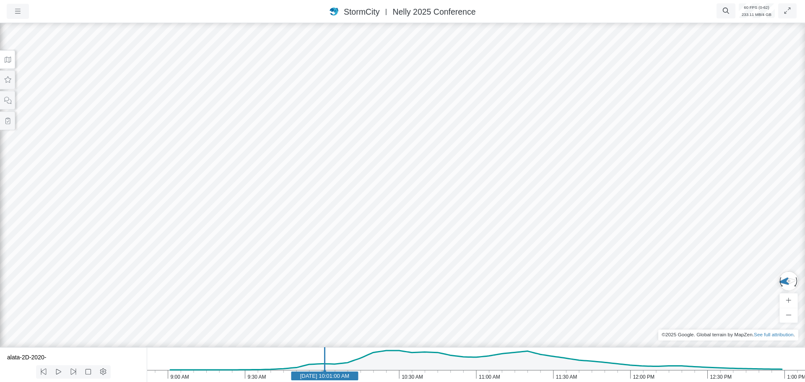
drag, startPoint x: 479, startPoint y: 173, endPoint x: 460, endPoint y: 65, distance: 109.7
click at [465, 67] on div at bounding box center [402, 201] width 805 height 361
click at [8, 61] on icon at bounding box center [8, 60] width 6 height 6
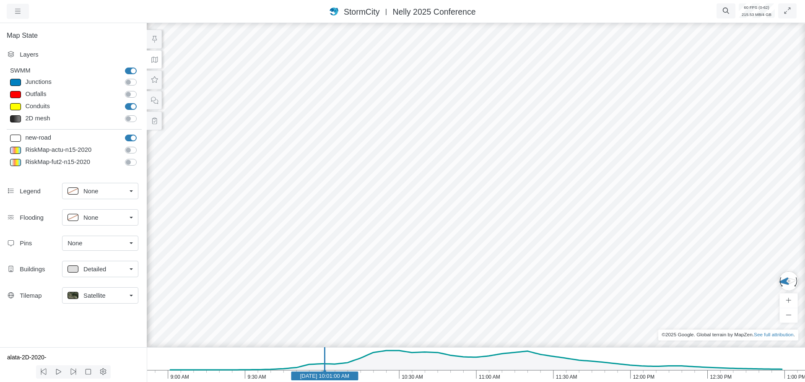
click at [107, 294] on div "Satellite" at bounding box center [96, 295] width 59 height 10
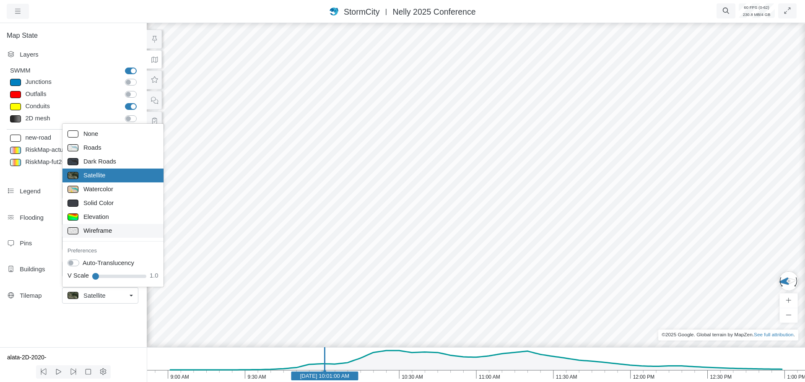
click at [104, 234] on span "Wireframe" at bounding box center [97, 230] width 29 height 9
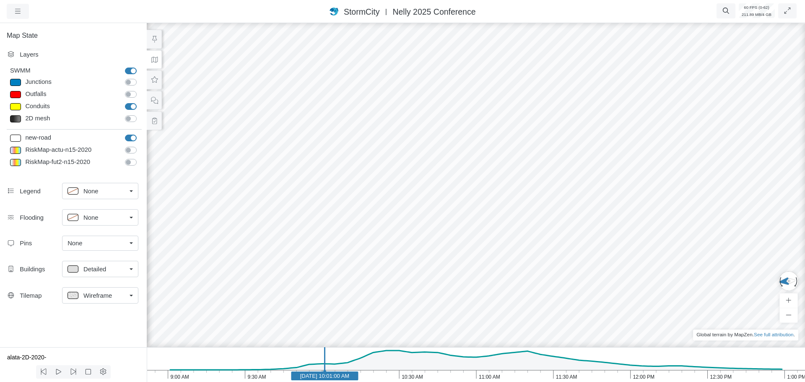
drag, startPoint x: 636, startPoint y: 241, endPoint x: 633, endPoint y: 206, distance: 34.5
click at [633, 206] on div at bounding box center [475, 201] width 805 height 361
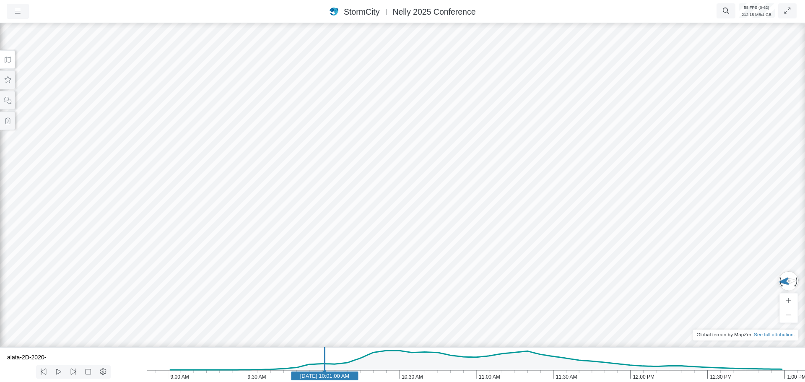
drag, startPoint x: 534, startPoint y: 155, endPoint x: 636, endPoint y: 236, distance: 130.4
click at [641, 244] on div at bounding box center [402, 201] width 805 height 361
drag, startPoint x: 550, startPoint y: 224, endPoint x: 668, endPoint y: 216, distance: 118.1
drag, startPoint x: 6, startPoint y: 57, endPoint x: 24, endPoint y: 84, distance: 32.1
click at [6, 58] on icon at bounding box center [8, 60] width 6 height 6
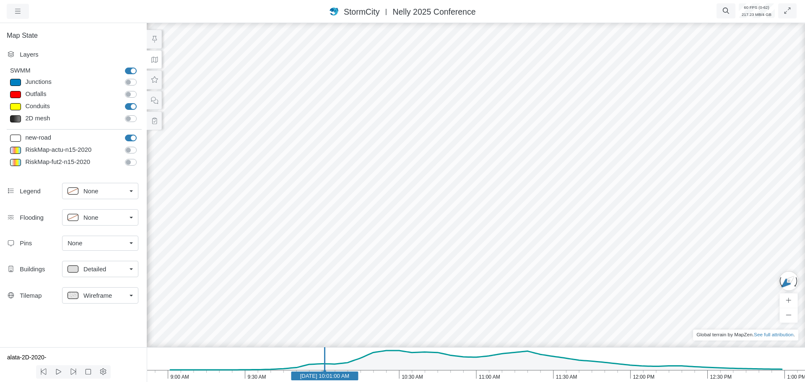
click at [99, 225] on link "None" at bounding box center [100, 217] width 76 height 16
click at [100, 218] on div "None" at bounding box center [96, 217] width 59 height 10
click at [100, 219] on div "None" at bounding box center [96, 217] width 59 height 10
click at [98, 248] on span "Surface" at bounding box center [93, 249] width 21 height 9
drag, startPoint x: 659, startPoint y: 143, endPoint x: 521, endPoint y: 172, distance: 141.7
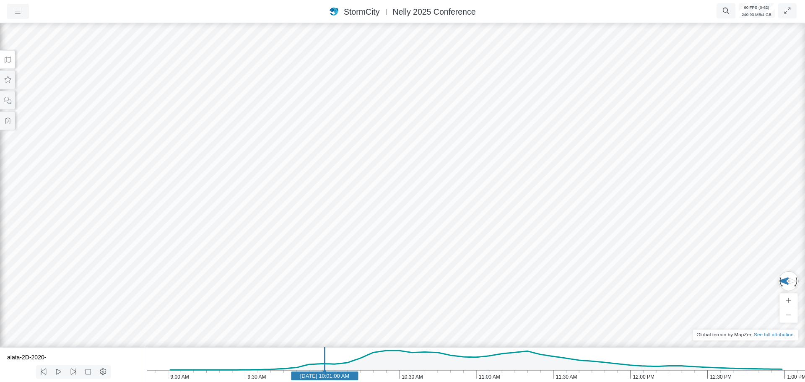
click at [425, 378] on icon "1:00 PM 12:30 PM 12:00 PM 11:30 AM 11:00 AM 10:30 AM 10:00 AM 9:30 AM 9:00 AM J…" at bounding box center [476, 364] width 658 height 35
drag, startPoint x: 653, startPoint y: 234, endPoint x: 518, endPoint y: 149, distance: 159.2
click at [518, 149] on div at bounding box center [402, 201] width 805 height 361
drag, startPoint x: 547, startPoint y: 202, endPoint x: 345, endPoint y: 197, distance: 202.2
drag, startPoint x: 690, startPoint y: 173, endPoint x: 242, endPoint y: 225, distance: 450.8
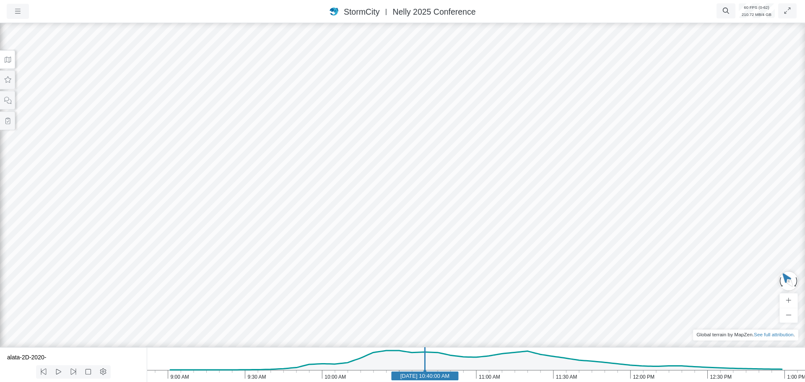
click at [179, 257] on div at bounding box center [402, 201] width 805 height 361
drag, startPoint x: 390, startPoint y: 166, endPoint x: 448, endPoint y: 186, distance: 61.1
click at [448, 186] on div at bounding box center [402, 201] width 805 height 361
drag, startPoint x: 431, startPoint y: 183, endPoint x: 454, endPoint y: 250, distance: 70.9
drag, startPoint x: 449, startPoint y: 247, endPoint x: 478, endPoint y: 252, distance: 29.4
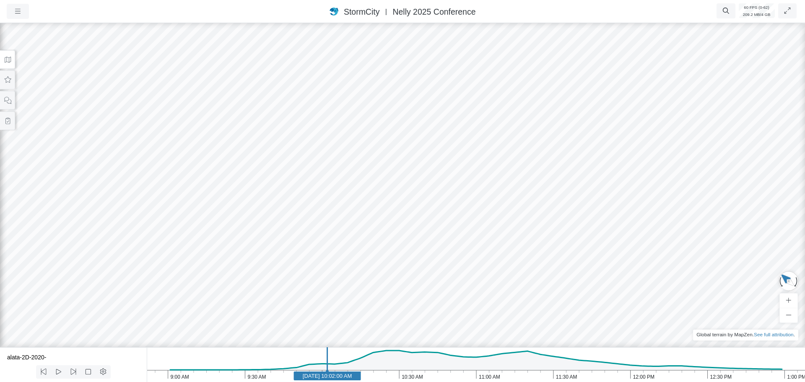
click at [478, 253] on div at bounding box center [402, 201] width 805 height 361
drag, startPoint x: 475, startPoint y: 179, endPoint x: 406, endPoint y: 157, distance: 72.0
drag, startPoint x: 278, startPoint y: 197, endPoint x: 373, endPoint y: 100, distance: 135.8
click at [6, 57] on icon at bounding box center [8, 60] width 6 height 6
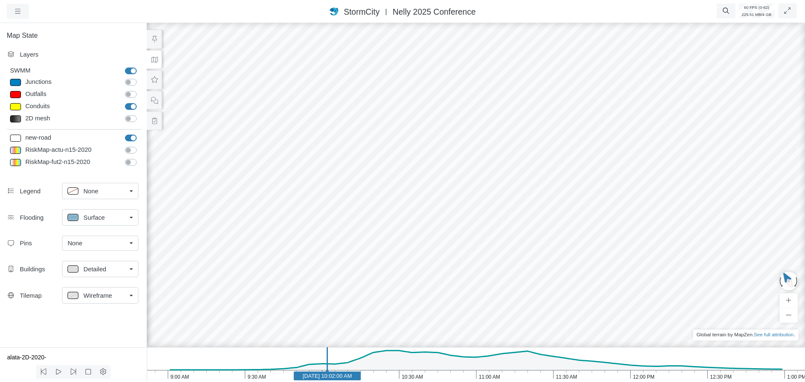
click at [100, 297] on span "Wireframe" at bounding box center [97, 295] width 29 height 9
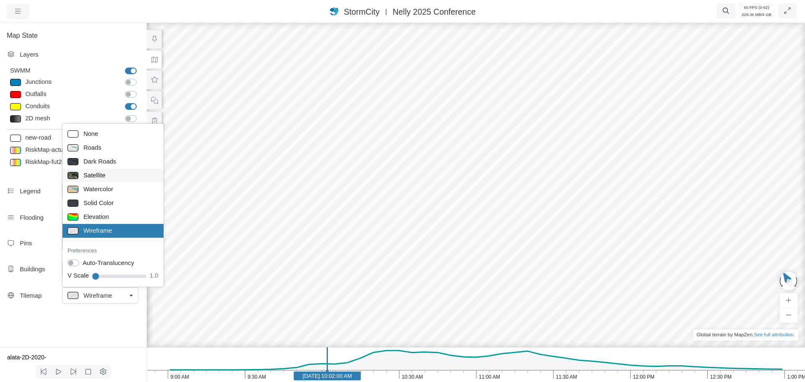
click at [103, 177] on span "Satellite" at bounding box center [94, 175] width 22 height 9
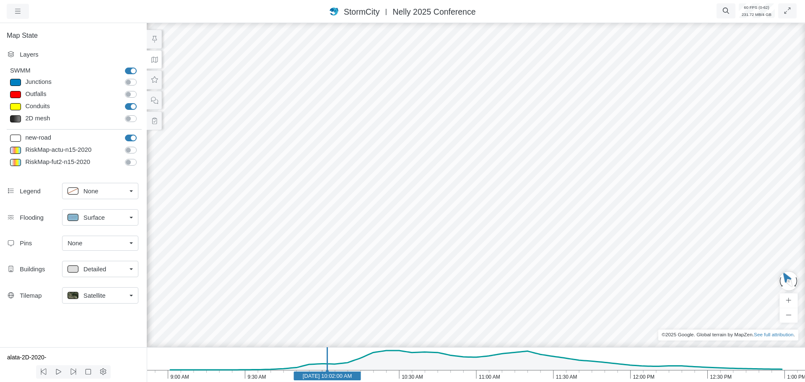
drag, startPoint x: 377, startPoint y: 182, endPoint x: 491, endPoint y: 291, distance: 158.6
click at [491, 291] on div at bounding box center [475, 201] width 805 height 361
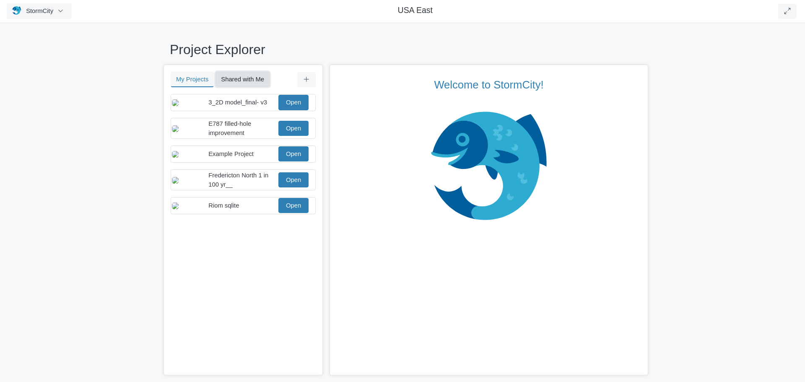
click at [253, 79] on button "Shared with Me" at bounding box center [242, 79] width 54 height 15
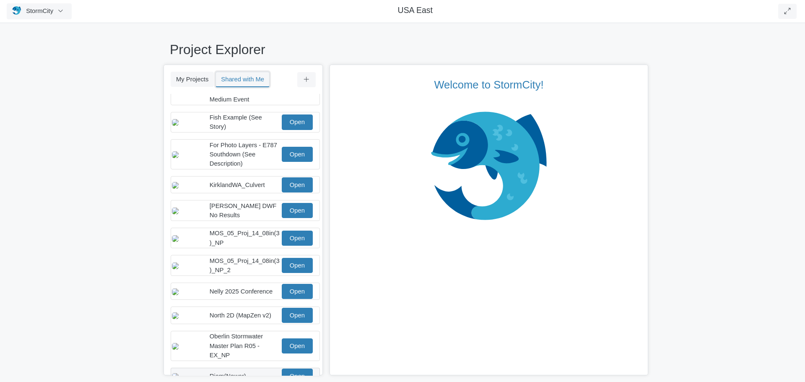
scroll to position [79, 0]
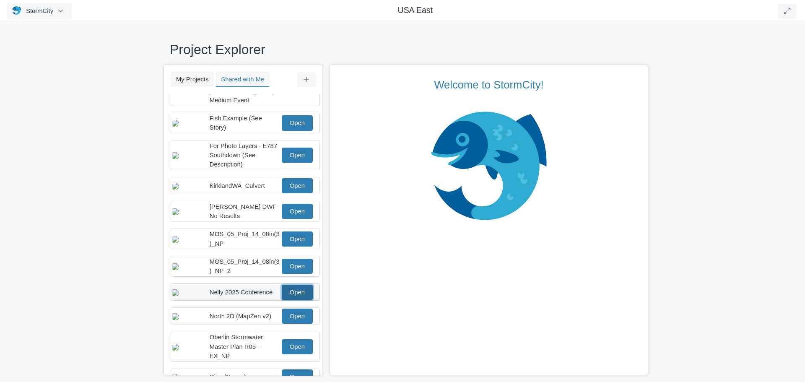
click at [288, 297] on link "Open" at bounding box center [297, 292] width 31 height 15
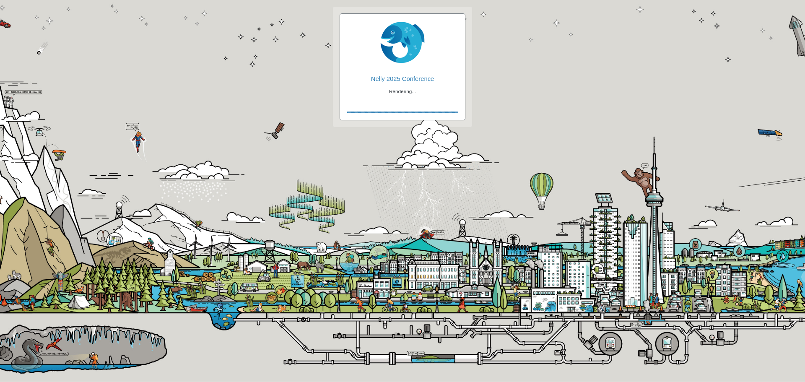
checkbox input "true"
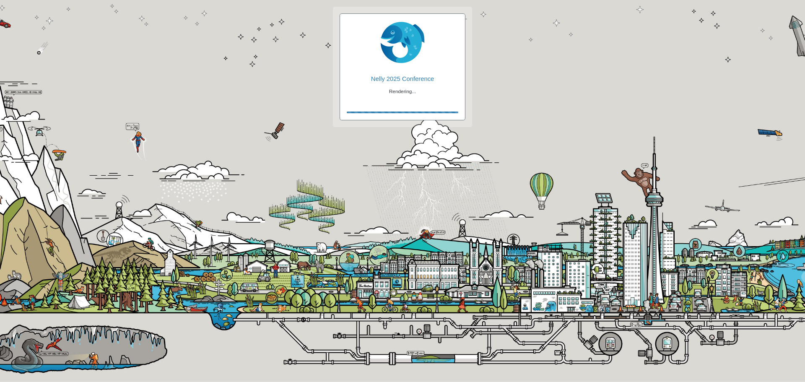
checkbox input "true"
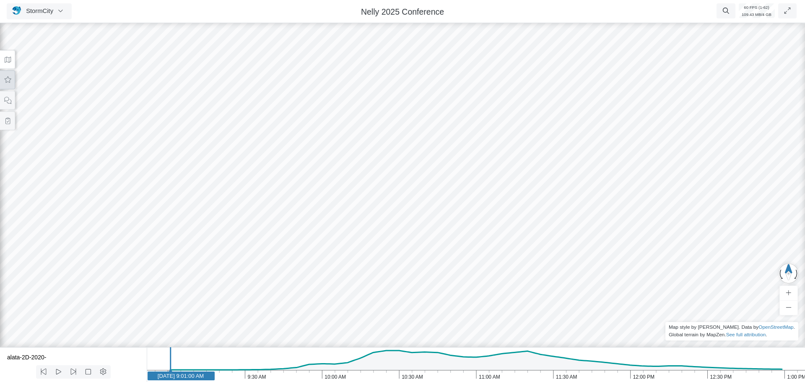
click at [11, 85] on button at bounding box center [7, 79] width 15 height 19
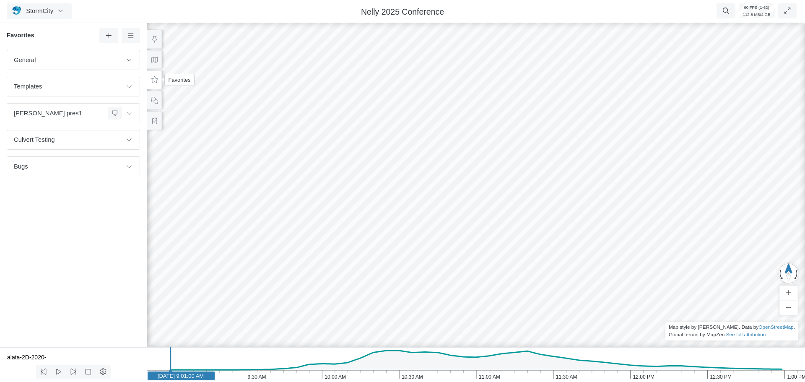
click at [153, 81] on icon at bounding box center [155, 80] width 8 height 6
click at [129, 140] on icon at bounding box center [129, 139] width 7 height 5
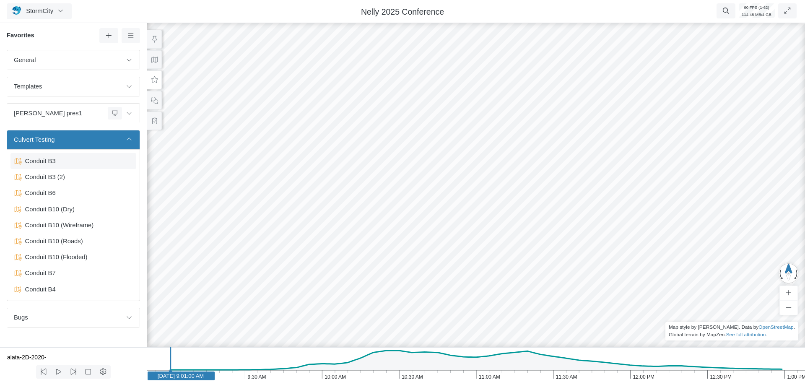
click at [64, 162] on span "Conduit B3" at bounding box center [74, 160] width 105 height 9
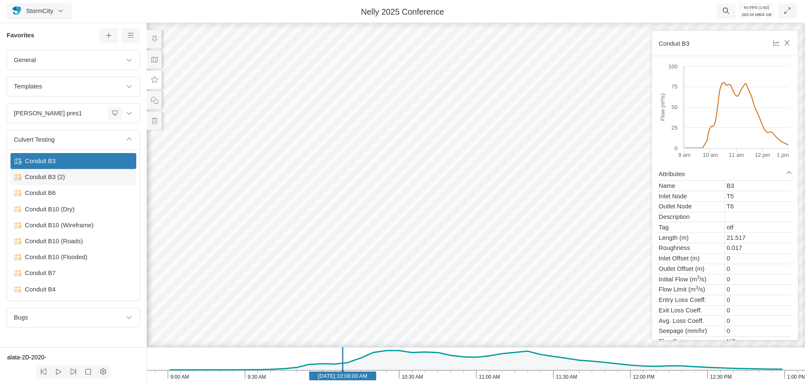
click at [49, 178] on span "Conduit B3 (2)" at bounding box center [74, 176] width 105 height 9
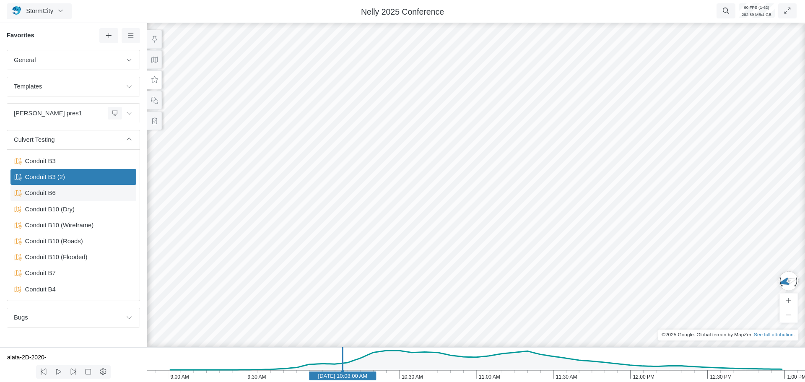
click at [47, 195] on span "Conduit B6" at bounding box center [74, 192] width 105 height 9
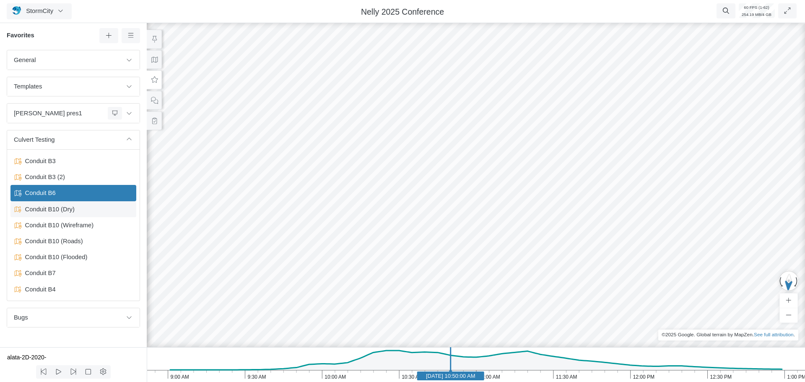
click at [70, 212] on span "Conduit B10 (Dry)" at bounding box center [74, 209] width 105 height 9
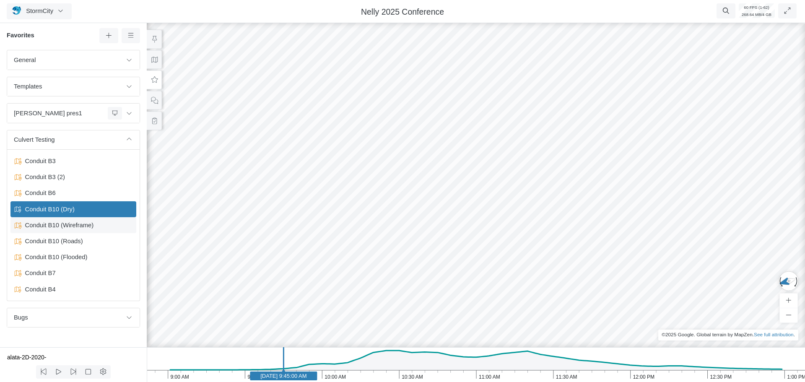
click at [65, 225] on span "Conduit B10 (Wireframe)" at bounding box center [74, 225] width 105 height 9
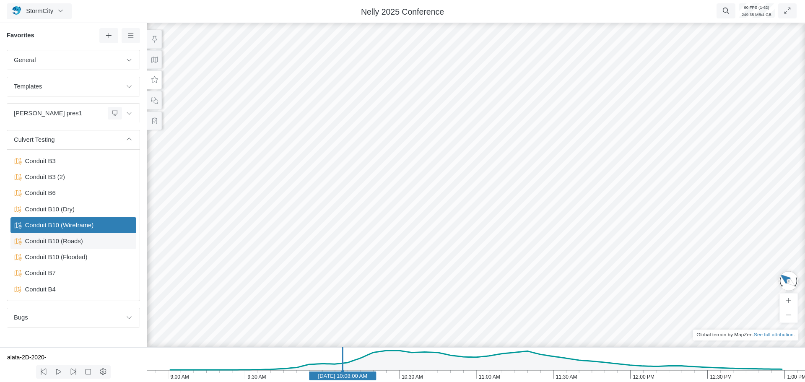
click at [45, 243] on span "Conduit B10 (Roads)" at bounding box center [74, 240] width 105 height 9
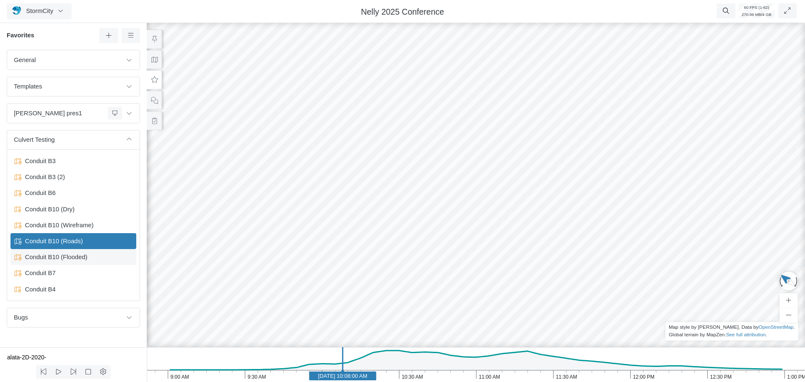
click at [49, 260] on span "Conduit B10 (Flooded)" at bounding box center [74, 256] width 105 height 9
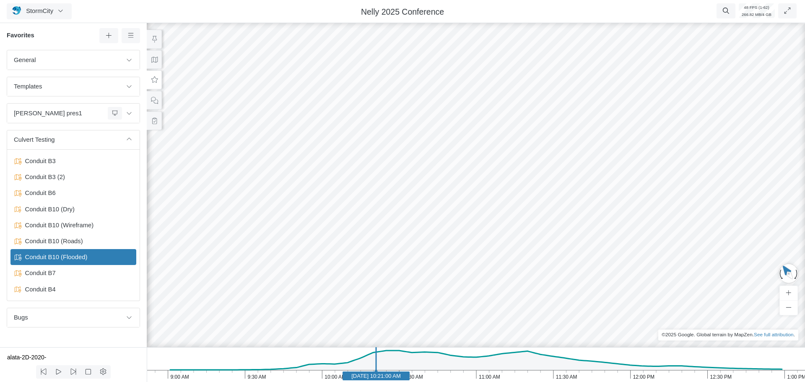
drag, startPoint x: 475, startPoint y: 245, endPoint x: 287, endPoint y: 217, distance: 189.9
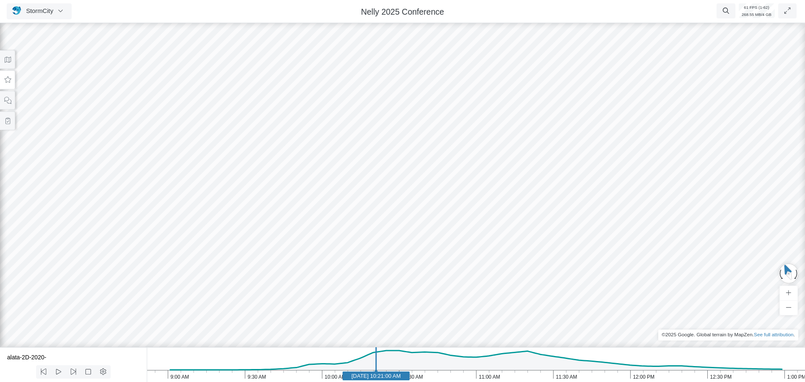
drag, startPoint x: 577, startPoint y: 241, endPoint x: 501, endPoint y: 247, distance: 76.1
drag, startPoint x: 563, startPoint y: 240, endPoint x: 481, endPoint y: 208, distance: 88.4
click at [481, 208] on div at bounding box center [402, 201] width 805 height 361
drag, startPoint x: 475, startPoint y: 215, endPoint x: 516, endPoint y: 204, distance: 42.6
click at [9, 80] on icon at bounding box center [8, 80] width 8 height 6
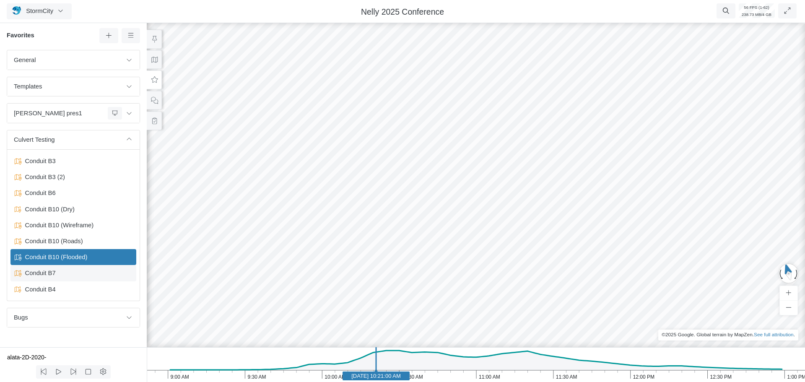
click at [47, 275] on span "Conduit B7" at bounding box center [74, 272] width 105 height 9
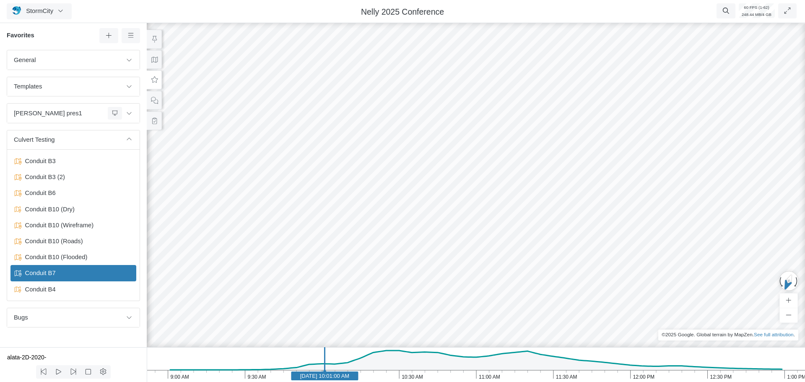
drag, startPoint x: 582, startPoint y: 198, endPoint x: 493, endPoint y: 210, distance: 89.7
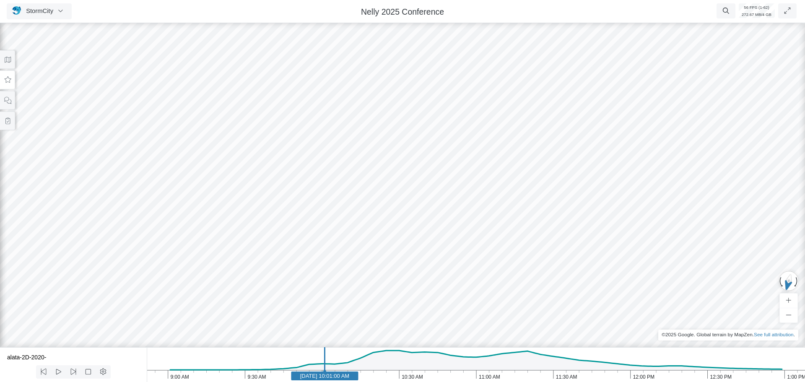
drag, startPoint x: 385, startPoint y: 191, endPoint x: 416, endPoint y: 171, distance: 37.6
drag, startPoint x: 451, startPoint y: 175, endPoint x: 363, endPoint y: 192, distance: 88.8
drag, startPoint x: 400, startPoint y: 197, endPoint x: 390, endPoint y: 216, distance: 21.4
drag, startPoint x: 9, startPoint y: 59, endPoint x: 10, endPoint y: 73, distance: 14.3
click at [9, 60] on icon at bounding box center [8, 60] width 8 height 6
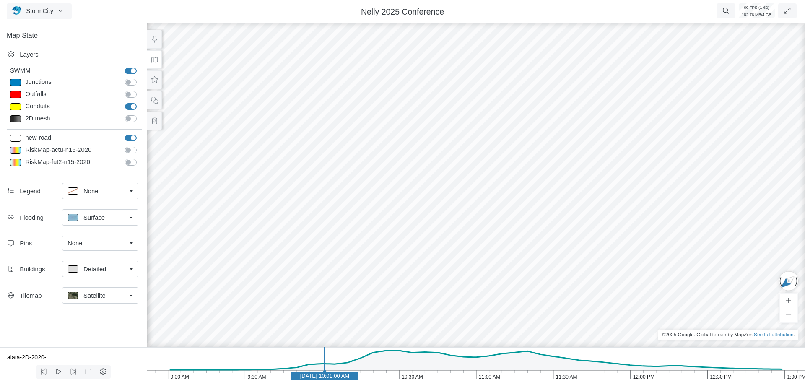
click at [99, 273] on span "Detailed" at bounding box center [94, 269] width 23 height 9
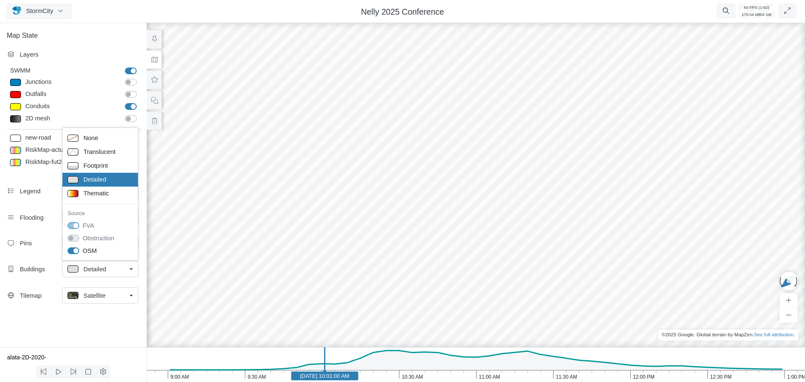
click at [96, 297] on span "Satellite" at bounding box center [94, 295] width 22 height 9
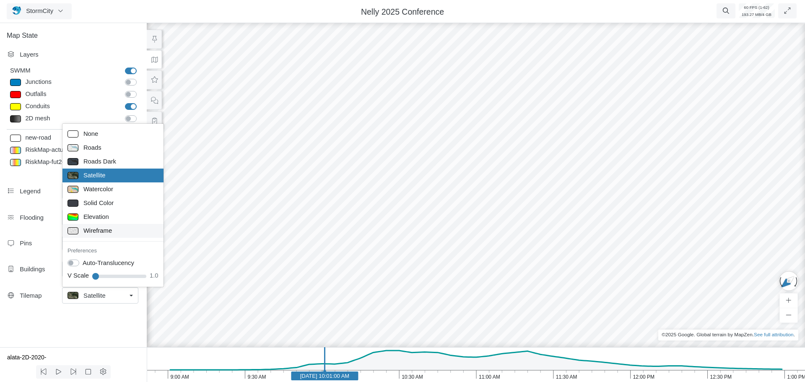
click at [94, 231] on span "Wireframe" at bounding box center [97, 230] width 29 height 9
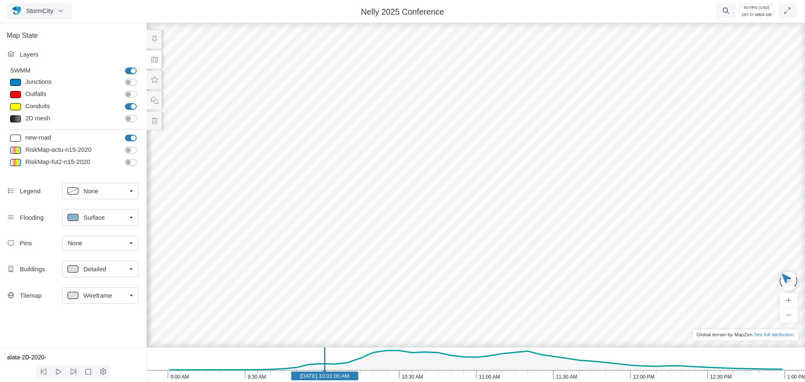
drag, startPoint x: 585, startPoint y: 138, endPoint x: 222, endPoint y: 134, distance: 362.7
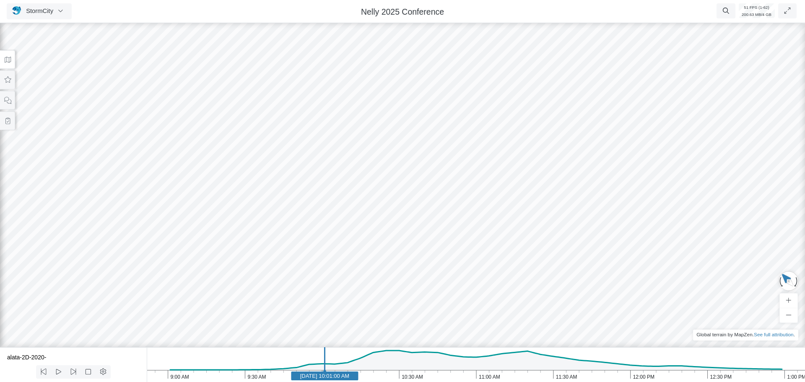
drag, startPoint x: 220, startPoint y: 224, endPoint x: 223, endPoint y: 281, distance: 57.1
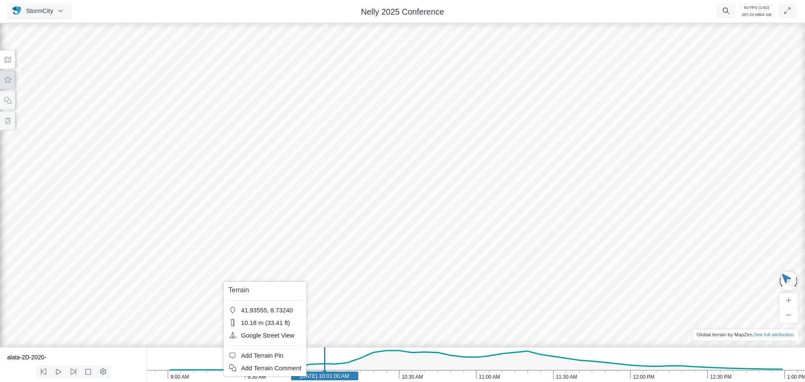
click at [7, 80] on icon at bounding box center [8, 80] width 8 height 6
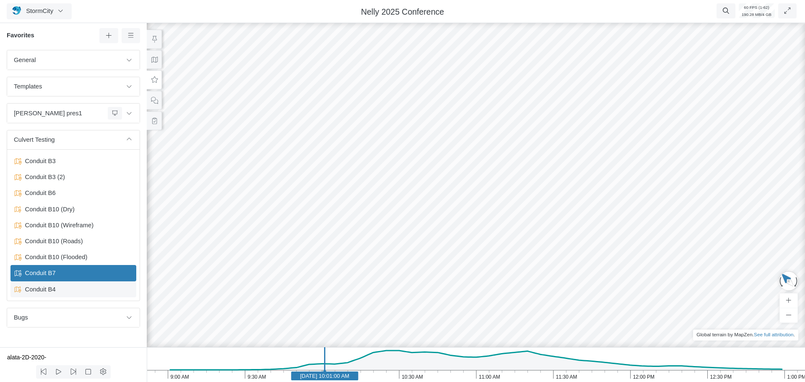
click at [43, 290] on span "Conduit B4" at bounding box center [74, 289] width 105 height 9
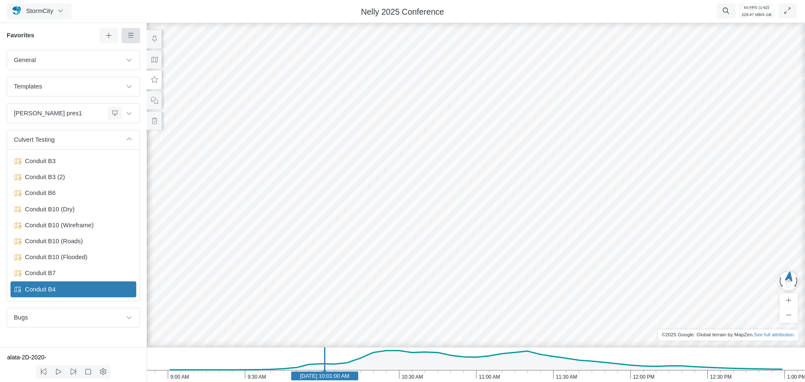
click at [135, 39] on link at bounding box center [131, 35] width 19 height 15
drag, startPoint x: 41, startPoint y: 40, endPoint x: 49, endPoint y: 40, distance: 8.0
click at [41, 40] on div "Favorites" at bounding box center [73, 39] width 147 height 22
drag, startPoint x: 201, startPoint y: 336, endPoint x: 190, endPoint y: 326, distance: 14.5
click at [200, 336] on div at bounding box center [475, 201] width 805 height 361
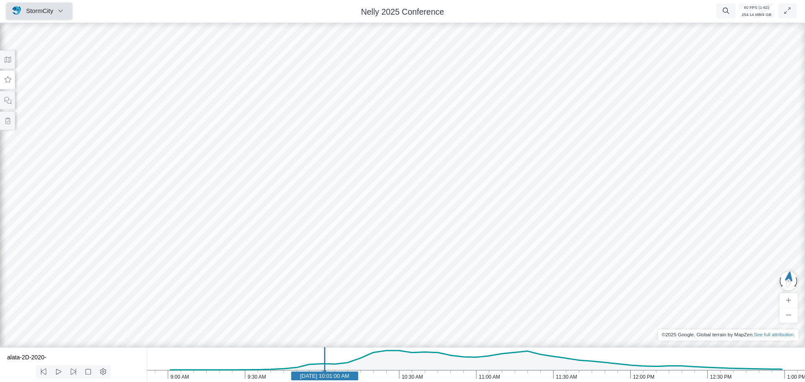
click at [62, 13] on icon "button" at bounding box center [61, 11] width 8 height 6
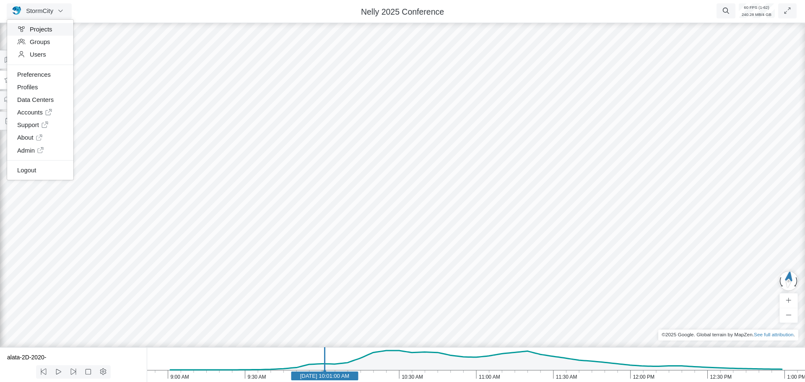
click at [46, 31] on link "Projects" at bounding box center [40, 29] width 66 height 13
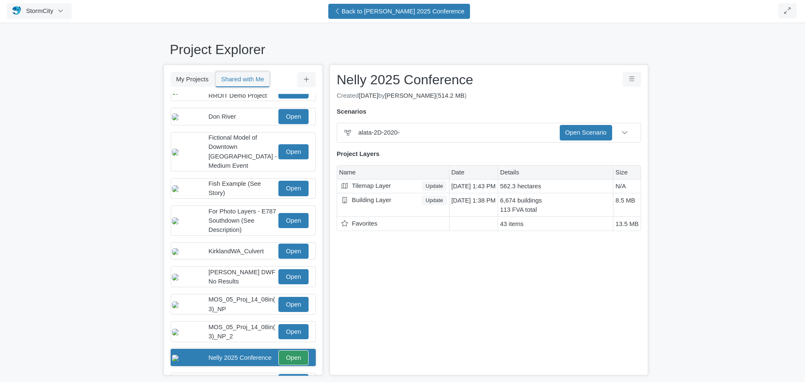
click at [241, 82] on button "Shared with Me" at bounding box center [242, 80] width 54 height 16
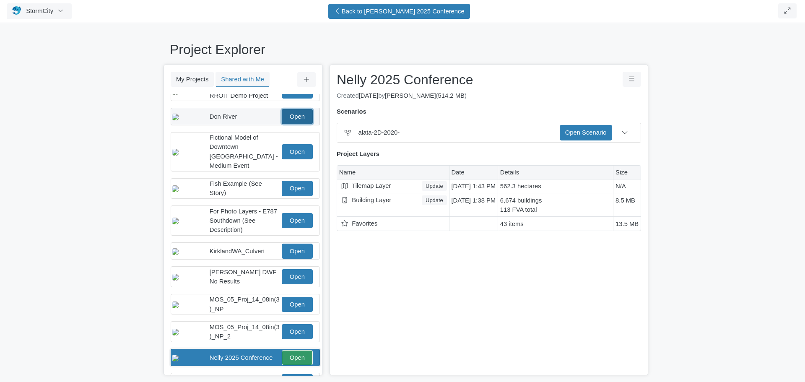
click at [288, 119] on link "Open" at bounding box center [297, 116] width 31 height 15
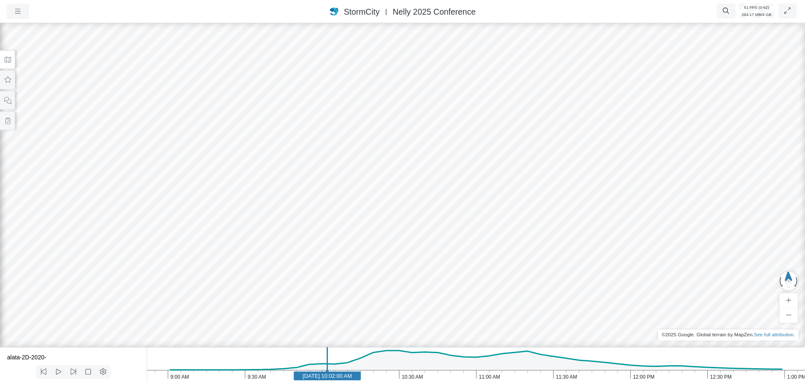
drag, startPoint x: 500, startPoint y: 297, endPoint x: 326, endPoint y: 274, distance: 175.5
click at [8, 81] on icon at bounding box center [8, 80] width 8 height 6
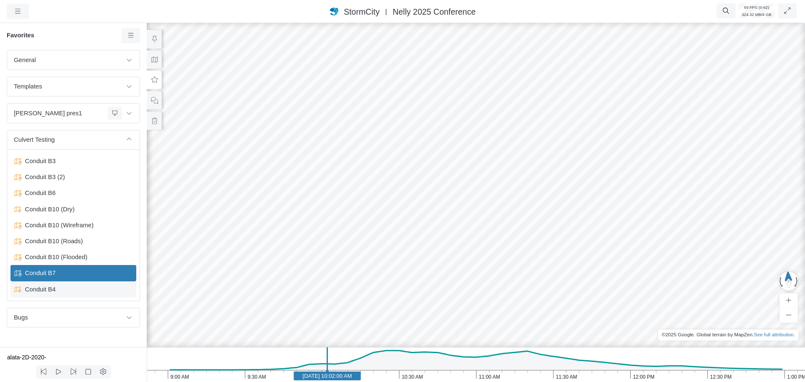
click at [67, 291] on span "Conduit B4" at bounding box center [74, 289] width 105 height 9
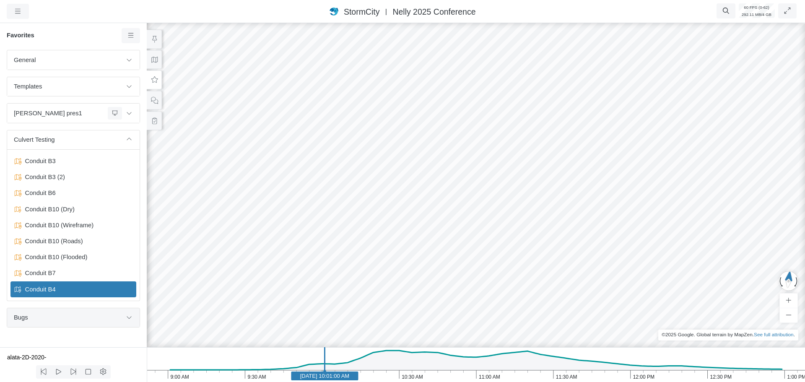
click at [75, 320] on span "Bugs" at bounding box center [68, 317] width 108 height 9
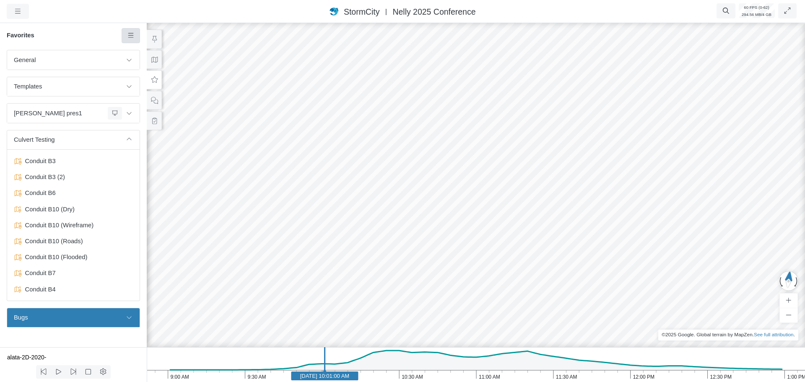
click at [136, 40] on link at bounding box center [131, 35] width 19 height 15
click at [147, 51] on span "Add Favorite" at bounding box center [157, 51] width 35 height 7
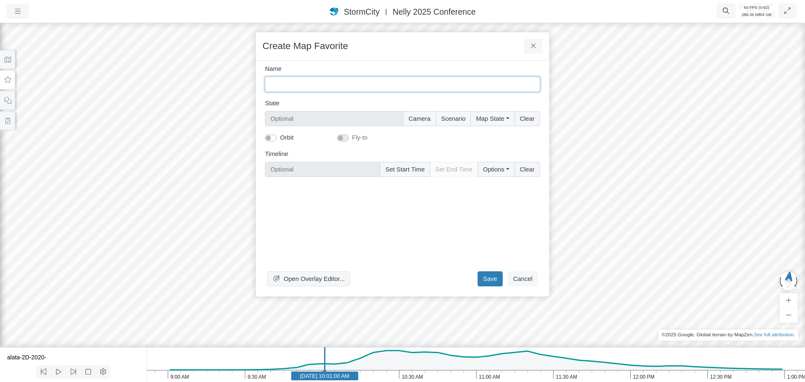
click at [315, 88] on input "Name" at bounding box center [402, 84] width 275 height 15
type input "B"
type input "O"
click at [302, 83] on input "Unfinishe" at bounding box center [402, 84] width 275 height 15
type input "Unfinished: reflection show the pipe with terrain inside"
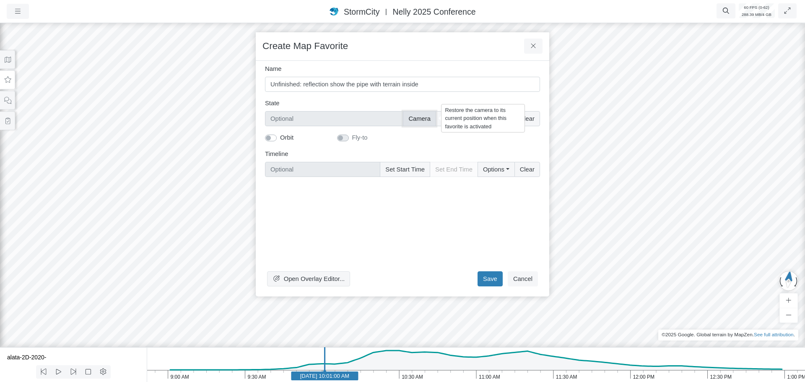
click at [419, 118] on button "Camera" at bounding box center [419, 118] width 33 height 15
type input "Camera"
checkbox input "true"
click at [490, 117] on button "Map State" at bounding box center [492, 118] width 44 height 15
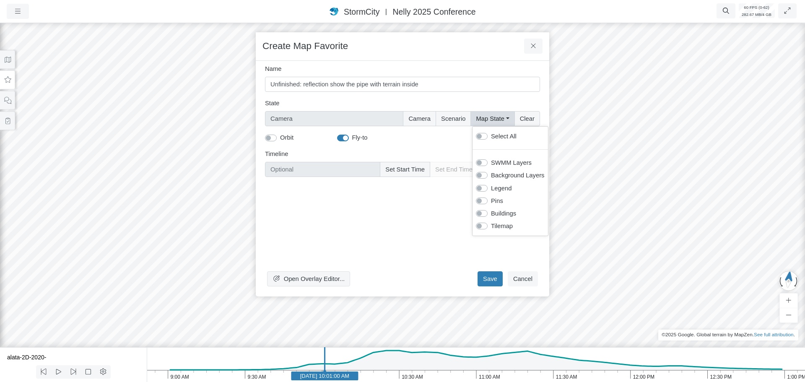
click at [491, 135] on label "Select All" at bounding box center [504, 136] width 26 height 9
click at [483, 135] on input "Select All" at bounding box center [479, 136] width 7 height 8
checkbox input "true"
type input "Camera + Full Map State"
checkbox input "true"
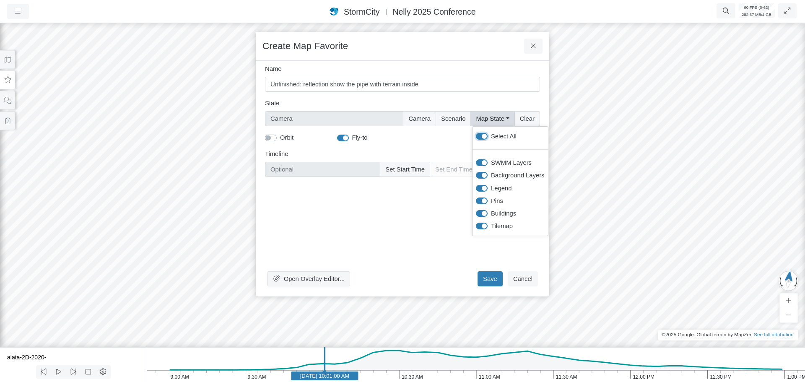
checkbox input "true"
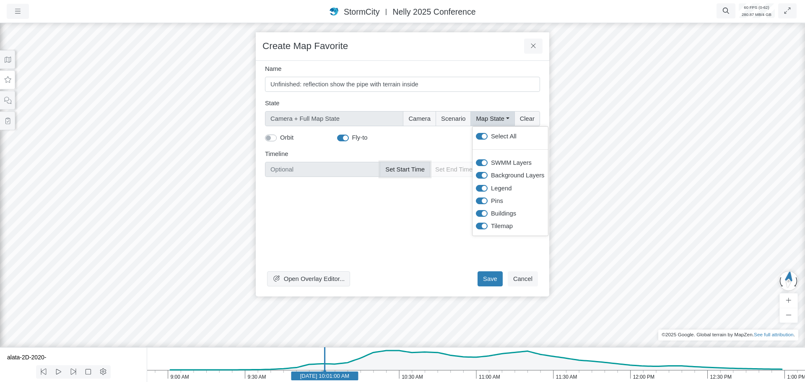
click at [407, 170] on button "Set Start Time" at bounding box center [405, 169] width 50 height 15
type input "[DATE] 10:01 AM"
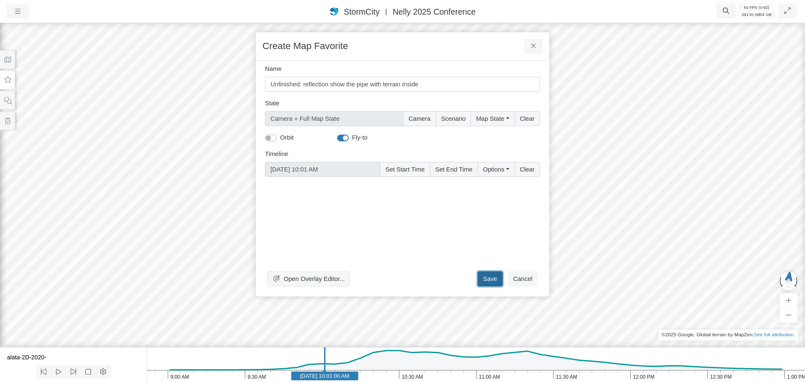
click at [493, 282] on button "Save" at bounding box center [490, 278] width 25 height 15
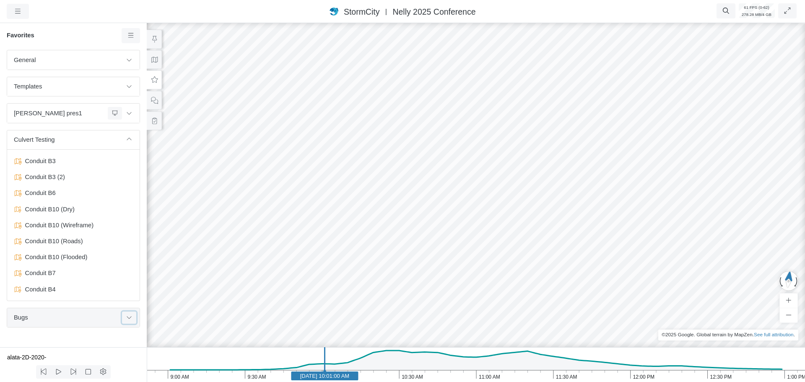
click at [129, 317] on icon at bounding box center [129, 316] width 7 height 5
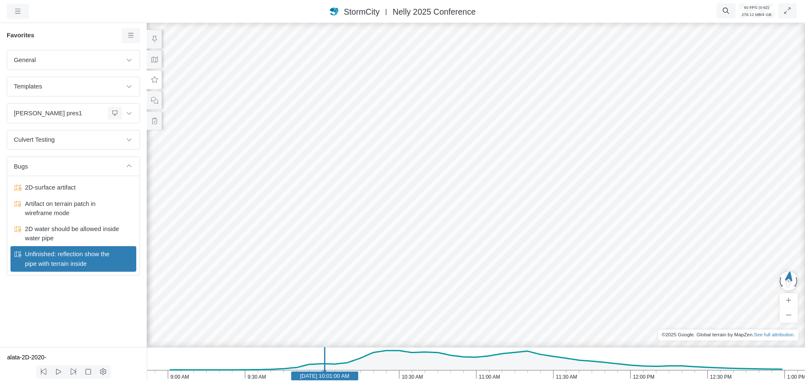
click at [63, 305] on div "General Default Map View Default Camera View Empty Intro 1 - RJ Intro 2 - RJ In…" at bounding box center [73, 198] width 147 height 297
click at [96, 312] on div "General Default Map View Default Camera View Empty Intro 1 - RJ Intro 2 - RJ In…" at bounding box center [73, 198] width 147 height 297
click at [24, 8] on button "button" at bounding box center [18, 11] width 22 height 15
click at [38, 27] on link "Projects" at bounding box center [40, 29] width 66 height 13
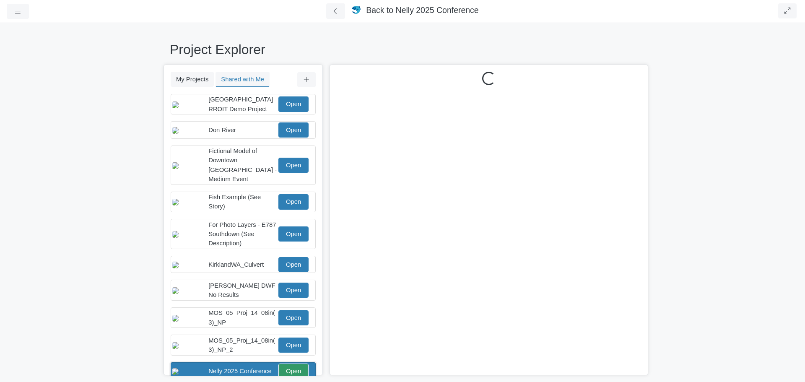
scroll to position [13, 0]
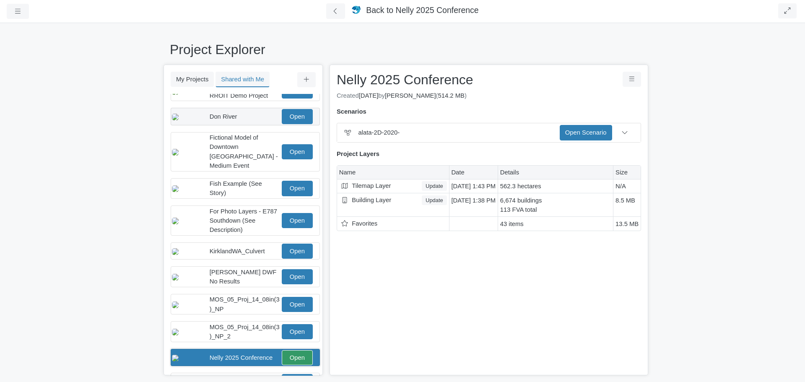
click at [233, 120] on span "Don River" at bounding box center [224, 116] width 28 height 7
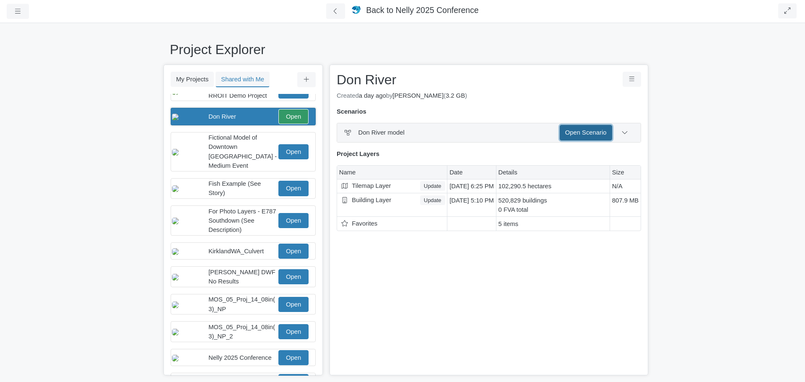
click at [574, 136] on link "Open Scenario" at bounding box center [586, 132] width 52 height 15
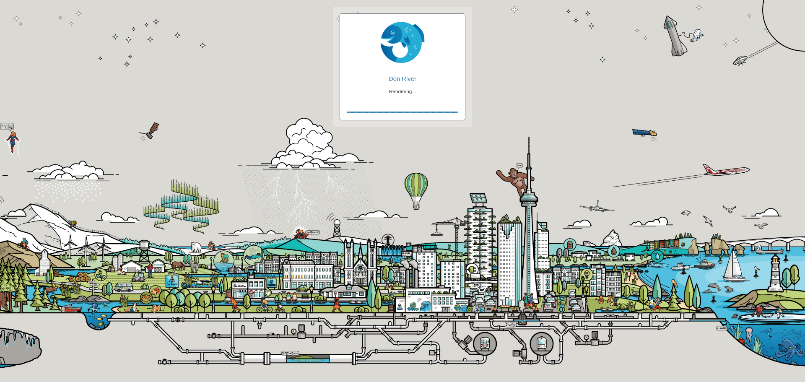
checkbox input "true"
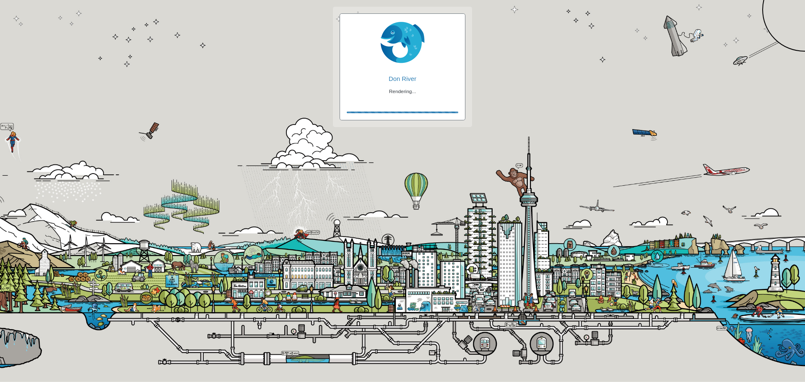
checkbox input "true"
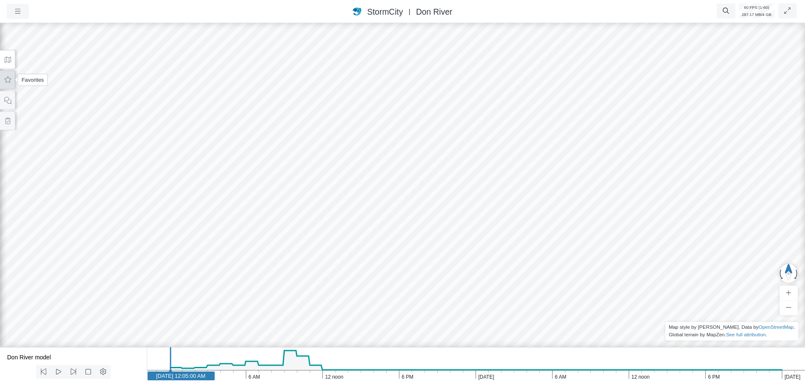
click at [12, 80] on button at bounding box center [7, 79] width 15 height 19
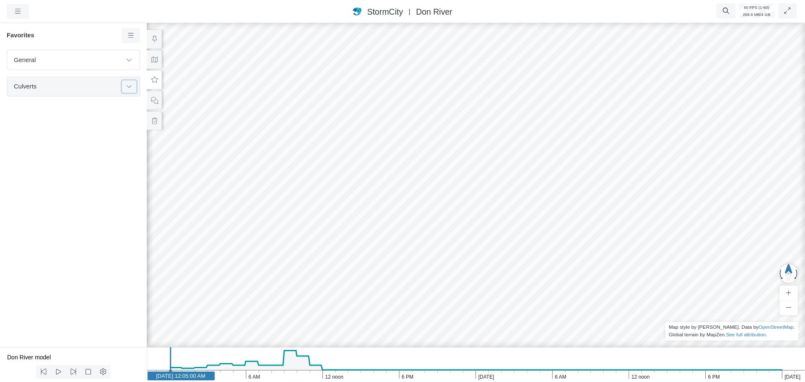
click at [130, 88] on icon at bounding box center [129, 85] width 7 height 5
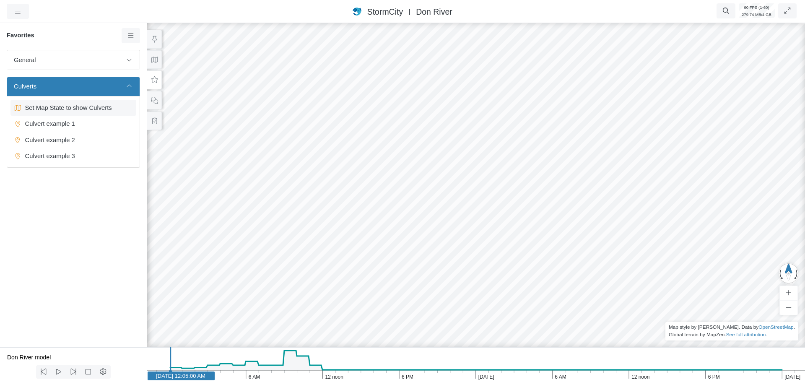
click at [72, 110] on span "Set Map State to show Culverts" at bounding box center [74, 107] width 105 height 9
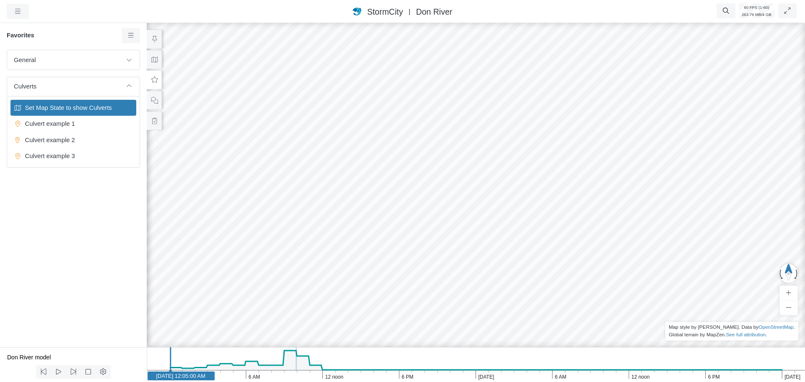
checkbox input "false"
click at [153, 61] on icon at bounding box center [155, 60] width 8 height 6
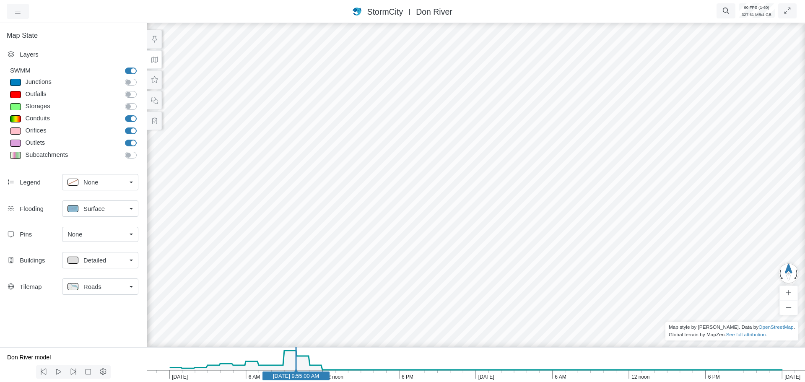
click at [13, 115] on div at bounding box center [12, 119] width 17 height 10
type input "ARCH"
type textarea "XSection = 'ARCH'"
checkbox input "true"
type input "4"
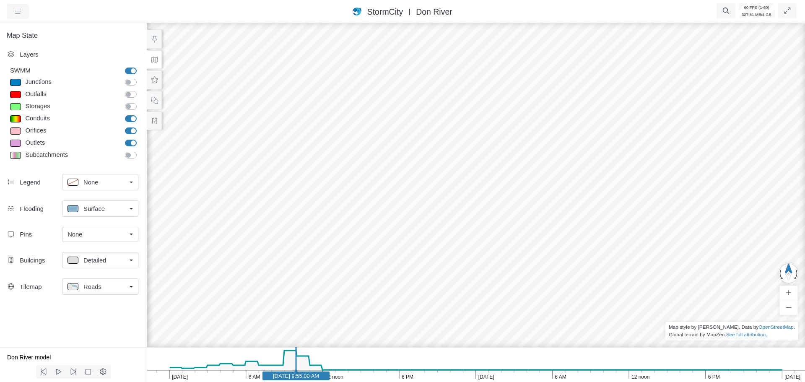
checkbox input "true"
type input "0"
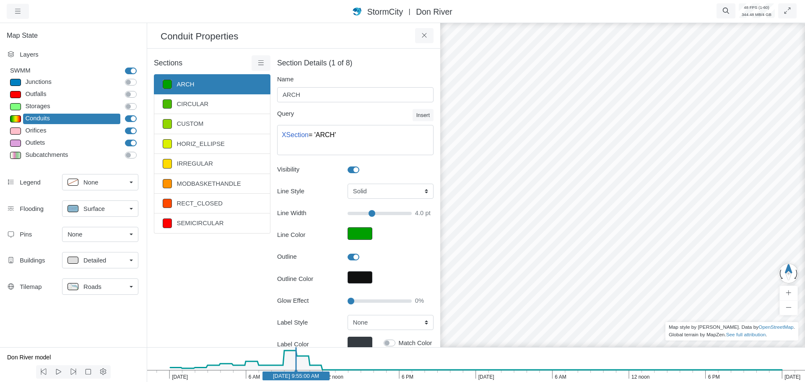
type input "4"
click at [201, 104] on link "CIRCULAR" at bounding box center [212, 104] width 117 height 20
type input "CIRCULAR"
type textarea "XSection = 'CIRCULAR'"
type input "4"
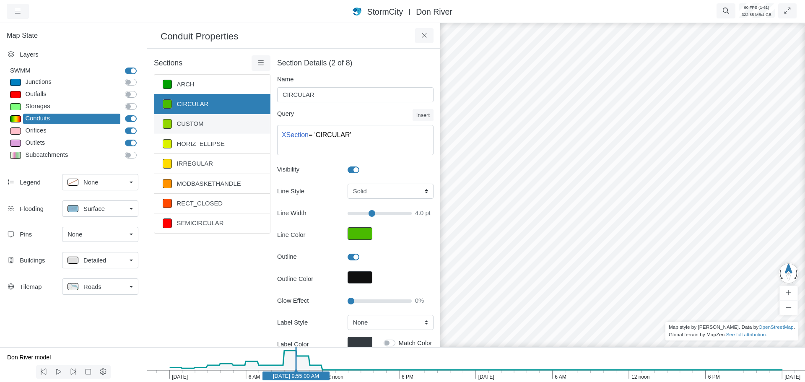
click at [205, 124] on link "CUSTOM" at bounding box center [212, 124] width 117 height 20
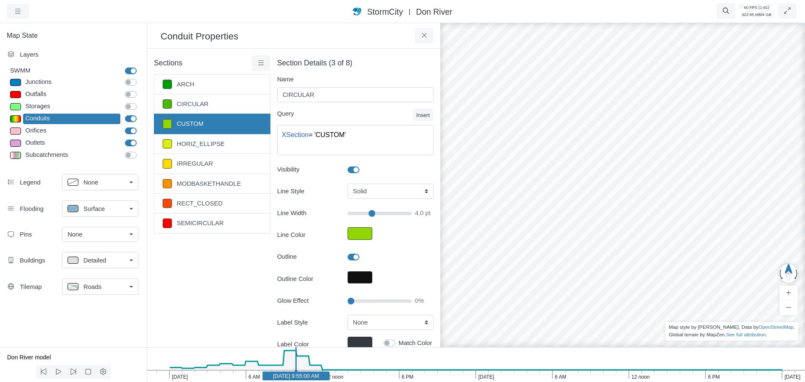
type input "CUSTOM"
type textarea "XSection = 'CUSTOM'"
type input "4"
click at [210, 148] on link "HORIZ_ELLIPSE" at bounding box center [212, 144] width 117 height 20
type input "HORIZ_ELLIPSE"
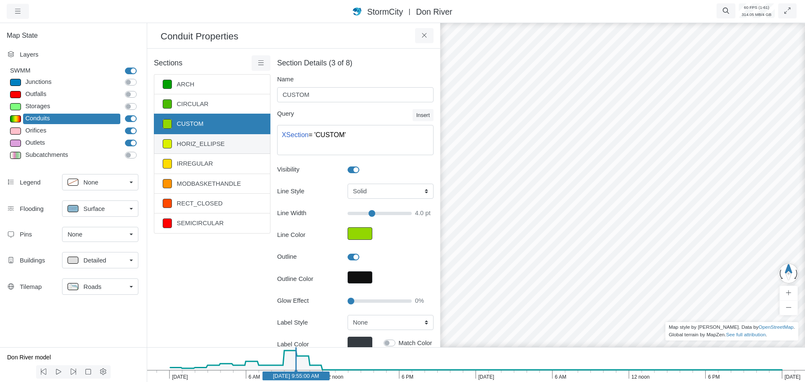
type textarea "XSection = 'HORIZ_ELLIPSE'"
type input "4"
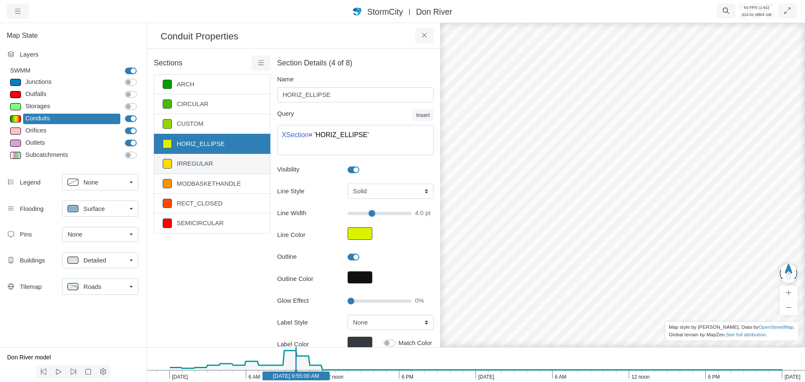
click at [217, 169] on link "IRREGULAR" at bounding box center [212, 164] width 117 height 20
type input "IRREGULAR"
type textarea "XSection = 'IRREGULAR'"
checkbox input "false"
type input "4"
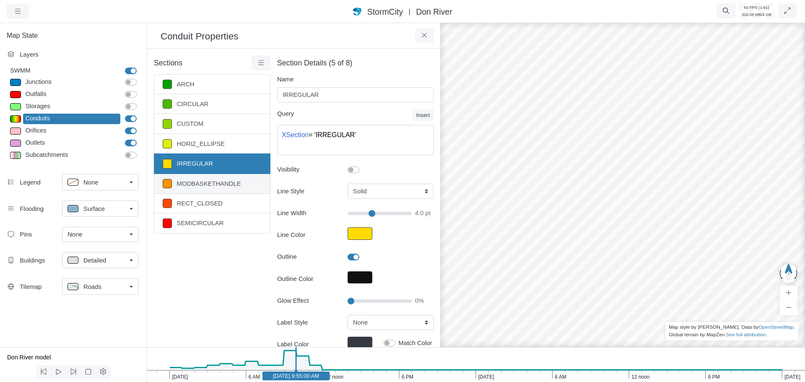
click at [217, 188] on link "MODBASKETHANDLE" at bounding box center [212, 184] width 117 height 20
type input "MODBASKETHANDLE"
type textarea "XSection = 'MODBASKETHANDLE'"
checkbox input "true"
type input "4"
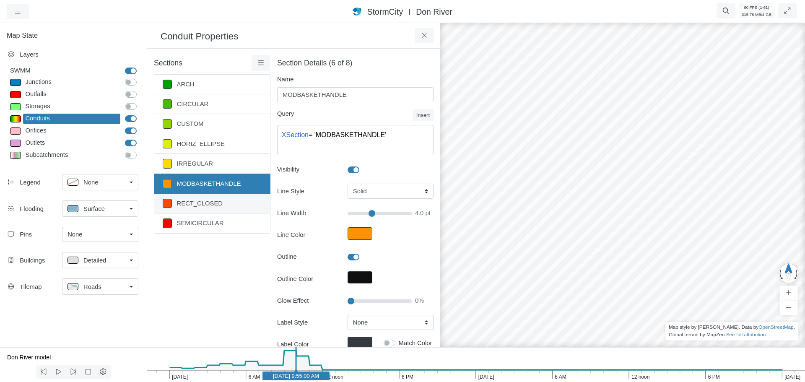
click at [224, 207] on link "RECT_CLOSED" at bounding box center [212, 204] width 117 height 20
type input "RECT_CLOSED"
type textarea "XSection = 'RECT_CLOSED'"
type input "4"
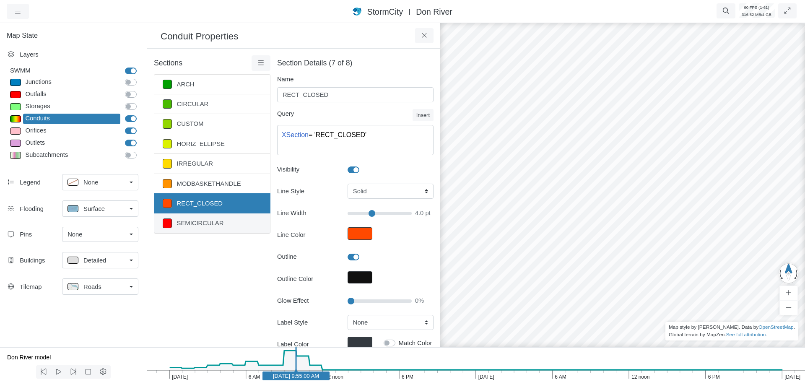
click at [224, 226] on link "SEMICIRCULAR" at bounding box center [212, 223] width 117 height 20
type input "SEMICIRCULAR"
type textarea "XSection = 'SEMICIRCULAR'"
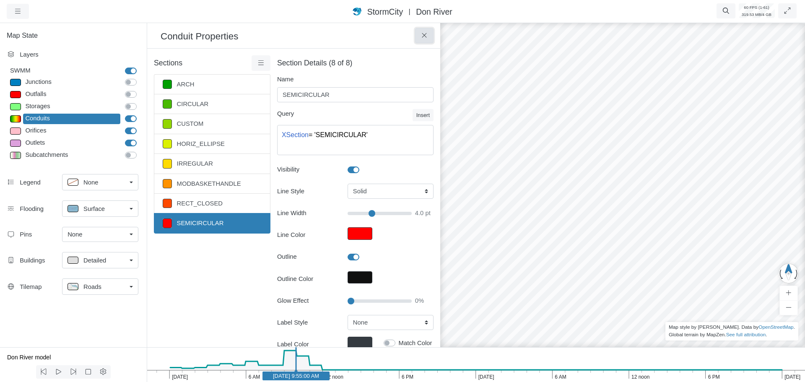
click at [421, 37] on icon at bounding box center [425, 35] width 8 height 6
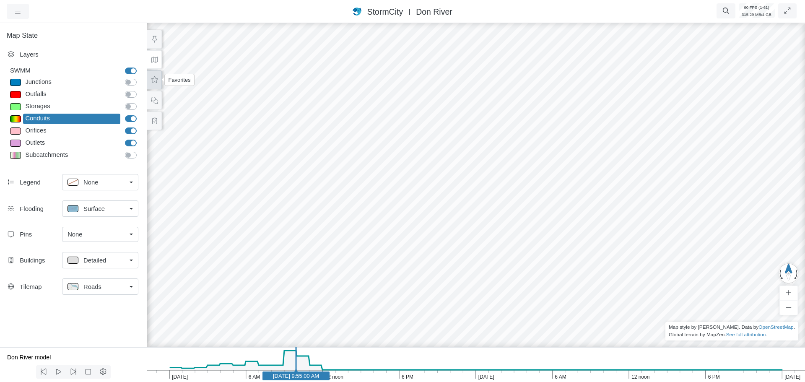
click at [156, 86] on button at bounding box center [154, 79] width 15 height 19
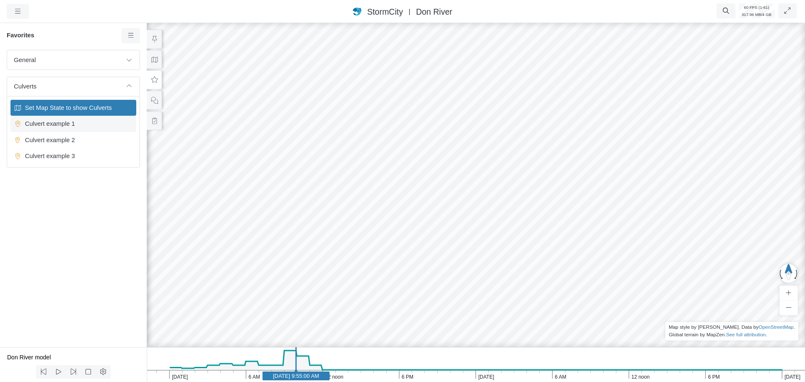
click at [55, 125] on span "Culvert example 1" at bounding box center [74, 123] width 105 height 9
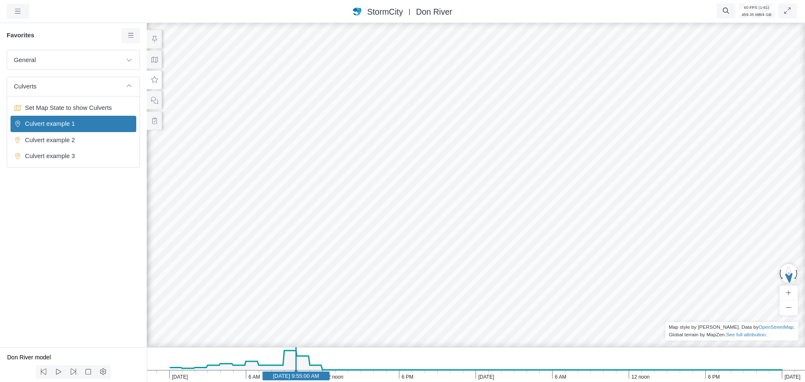
drag, startPoint x: 540, startPoint y: 199, endPoint x: 490, endPoint y: 212, distance: 51.5
click at [490, 211] on div at bounding box center [475, 201] width 805 height 361
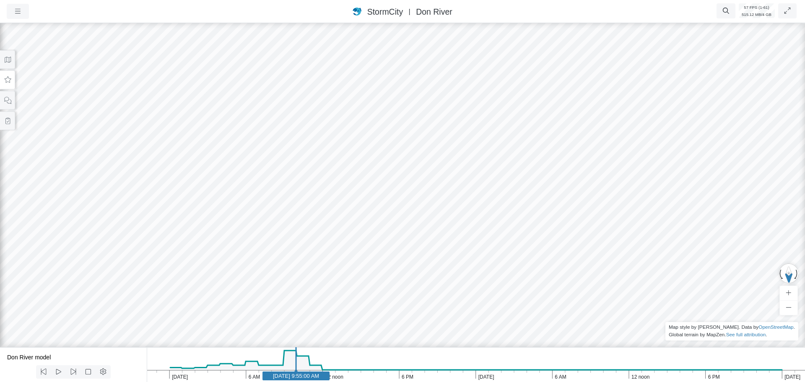
drag, startPoint x: 536, startPoint y: 228, endPoint x: 452, endPoint y: 169, distance: 102.8
click at [230, 379] on rect at bounding box center [255, 375] width 67 height 9
click at [207, 375] on text "Apr 20, 2005 4:45:00 AM" at bounding box center [230, 376] width 46 height 6
drag, startPoint x: 483, startPoint y: 280, endPoint x: 461, endPoint y: 283, distance: 22.1
drag, startPoint x: 625, startPoint y: 153, endPoint x: 539, endPoint y: 221, distance: 109.3
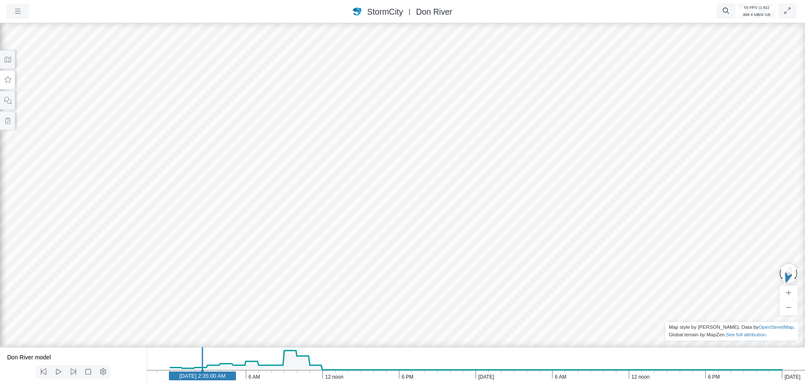
drag, startPoint x: 565, startPoint y: 116, endPoint x: 491, endPoint y: 263, distance: 164.6
click at [491, 265] on div at bounding box center [402, 201] width 805 height 361
drag, startPoint x: 629, startPoint y: 132, endPoint x: 516, endPoint y: 132, distance: 113.2
drag, startPoint x: 515, startPoint y: 159, endPoint x: 644, endPoint y: 161, distance: 128.7
click at [9, 64] on button at bounding box center [7, 59] width 15 height 19
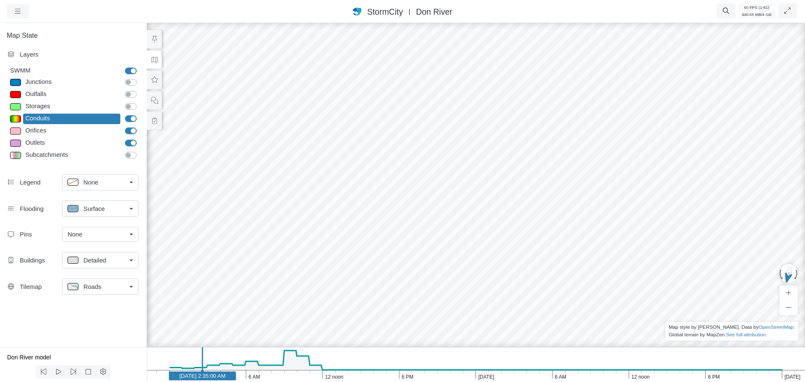
click at [102, 209] on span "Surface" at bounding box center [93, 208] width 21 height 9
click at [101, 226] on div "None" at bounding box center [99, 227] width 65 height 10
click at [99, 211] on div "None" at bounding box center [96, 208] width 59 height 10
click at [98, 241] on span "Surface" at bounding box center [93, 240] width 21 height 9
click at [100, 264] on span "Detailed" at bounding box center [94, 260] width 23 height 9
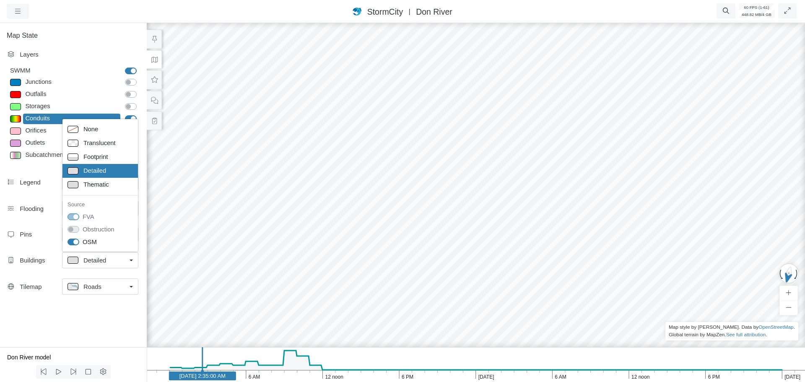
click at [42, 254] on div "Buildings Detailed" at bounding box center [73, 262] width 147 height 26
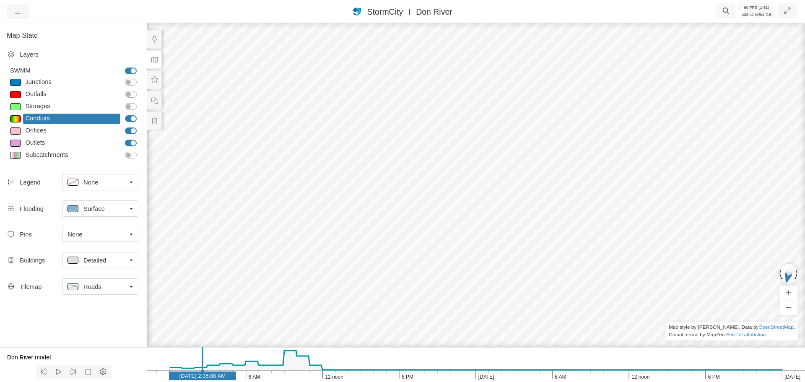
click at [92, 286] on span "Roads" at bounding box center [92, 286] width 18 height 9
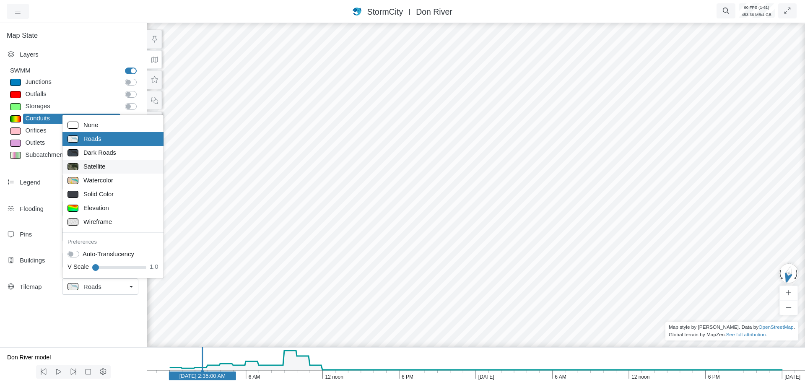
click at [97, 166] on span "Satellite" at bounding box center [94, 166] width 22 height 9
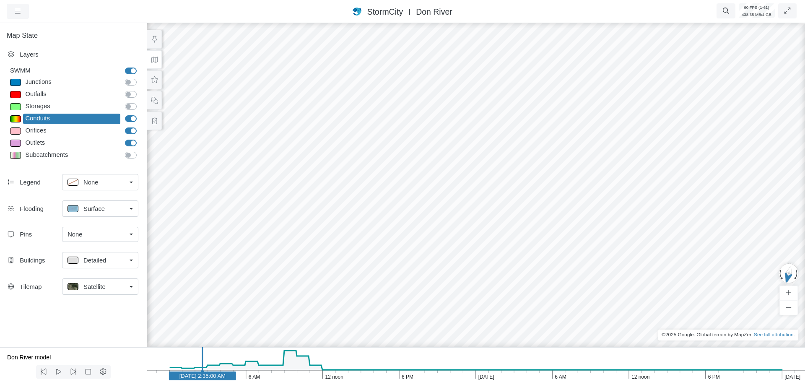
click at [94, 291] on span "Satellite" at bounding box center [94, 286] width 22 height 9
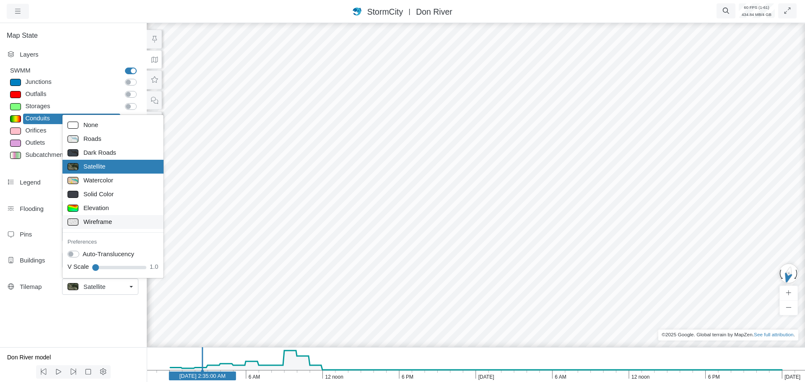
click at [94, 221] on span "Wireframe" at bounding box center [97, 221] width 29 height 9
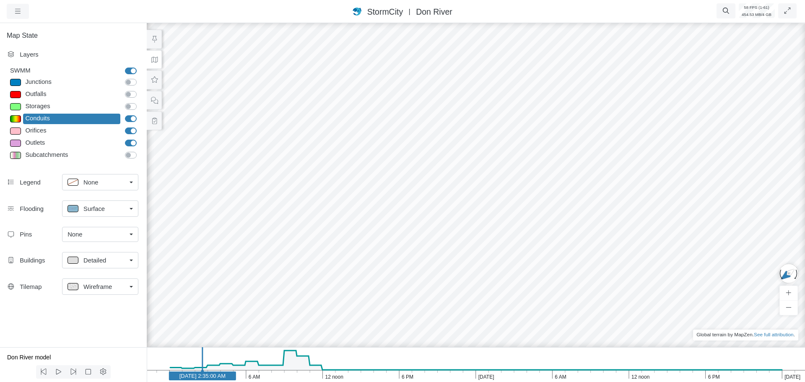
drag, startPoint x: 589, startPoint y: 190, endPoint x: 388, endPoint y: 180, distance: 201.1
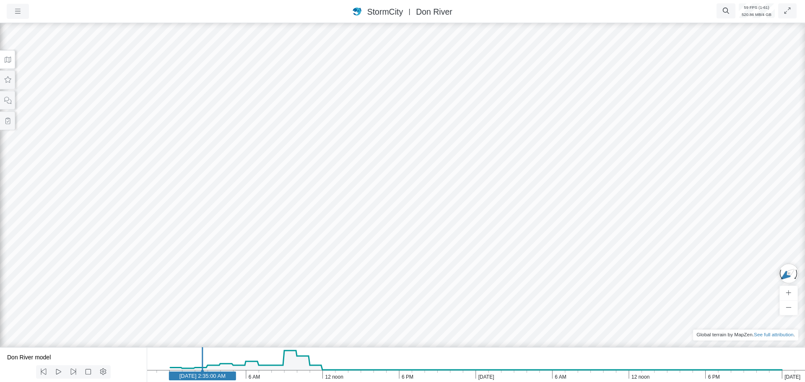
drag, startPoint x: 505, startPoint y: 210, endPoint x: 381, endPoint y: 243, distance: 128.4
click at [389, 244] on div at bounding box center [402, 201] width 805 height 361
drag, startPoint x: 366, startPoint y: 242, endPoint x: 501, endPoint y: 228, distance: 135.7
drag, startPoint x: 504, startPoint y: 236, endPoint x: 498, endPoint y: 218, distance: 19.5
click at [10, 66] on button at bounding box center [7, 59] width 15 height 19
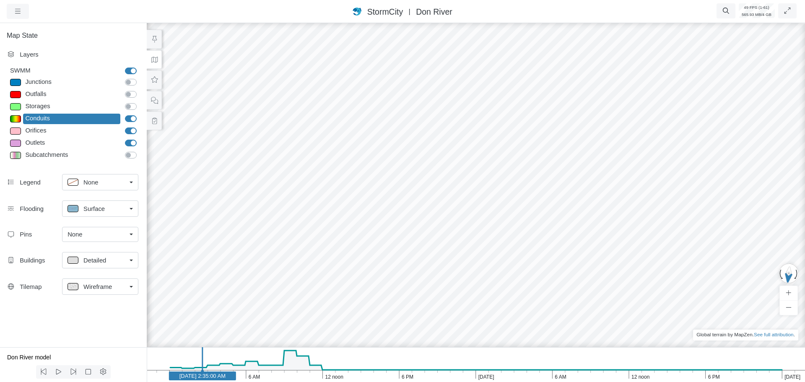
click at [99, 287] on span "Wireframe" at bounding box center [97, 286] width 29 height 9
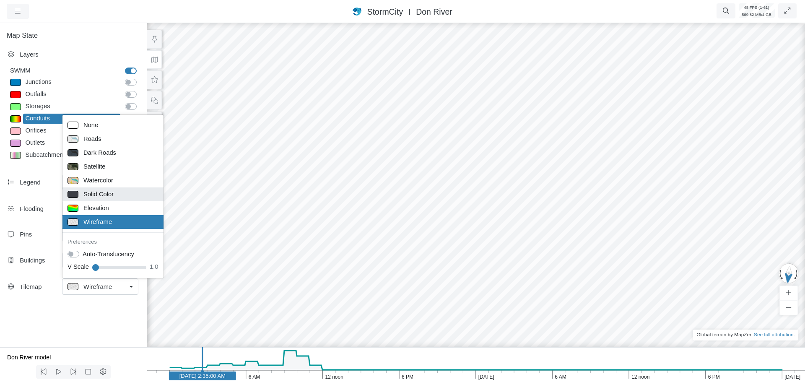
click at [92, 192] on span "Solid Color" at bounding box center [98, 194] width 30 height 9
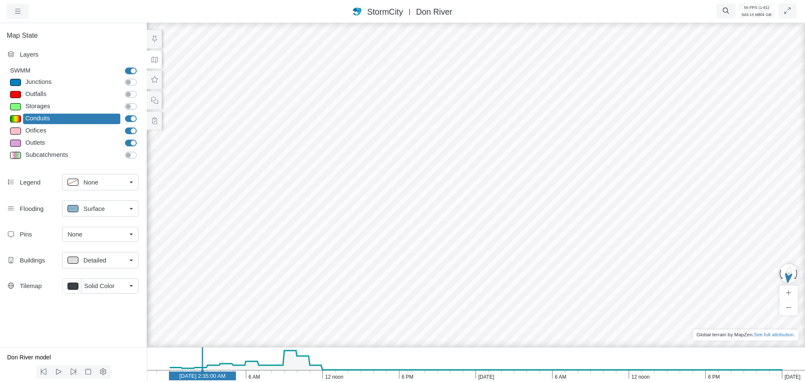
click at [99, 288] on span "Solid Color" at bounding box center [99, 285] width 30 height 9
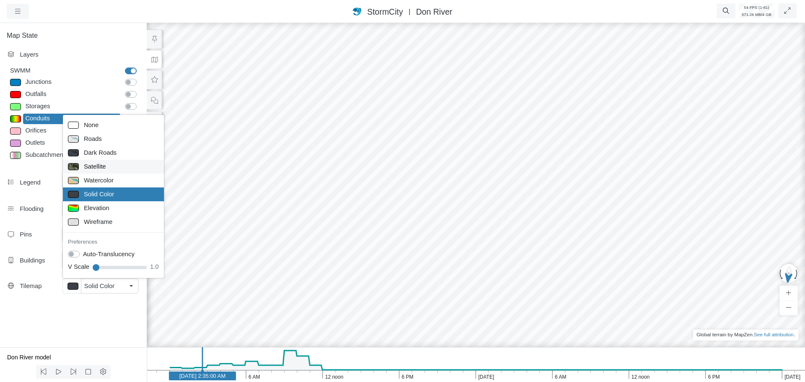
click at [102, 168] on span "Satellite" at bounding box center [95, 166] width 22 height 9
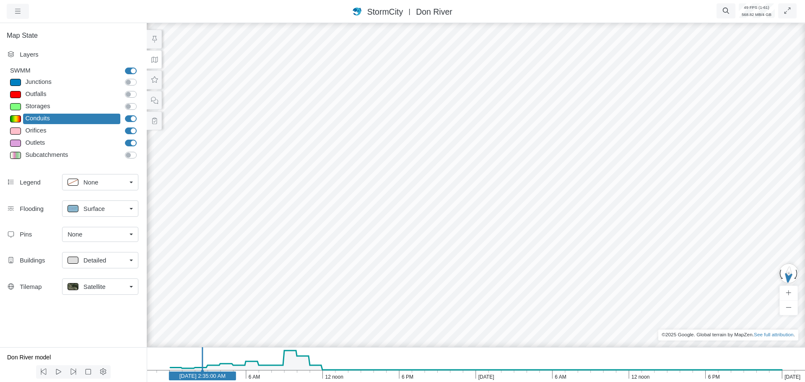
drag, startPoint x: 597, startPoint y: 198, endPoint x: 587, endPoint y: 196, distance: 9.8
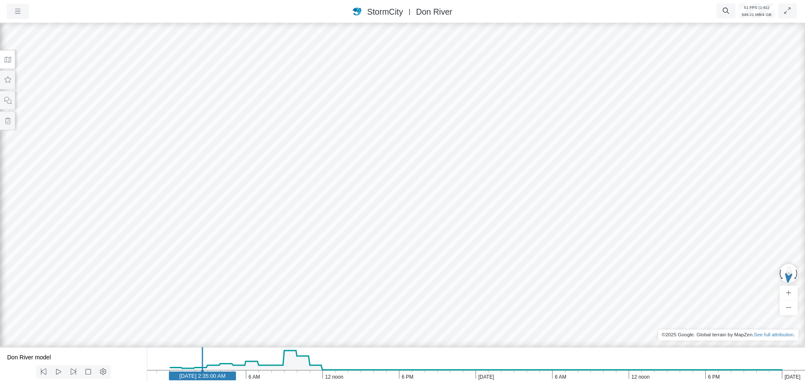
click at [10, 62] on icon at bounding box center [8, 60] width 8 height 6
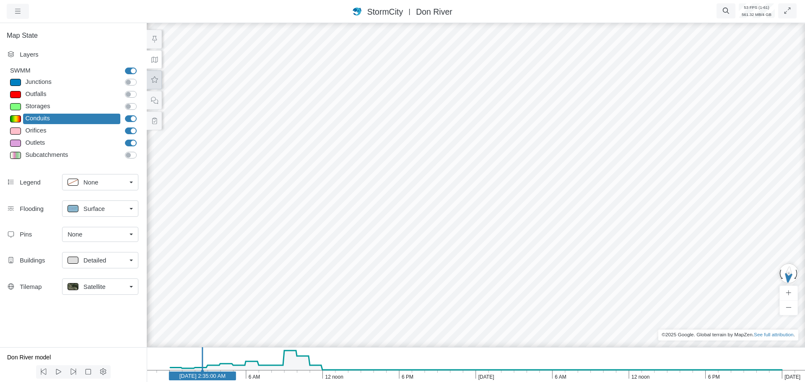
click at [153, 85] on button at bounding box center [154, 79] width 15 height 19
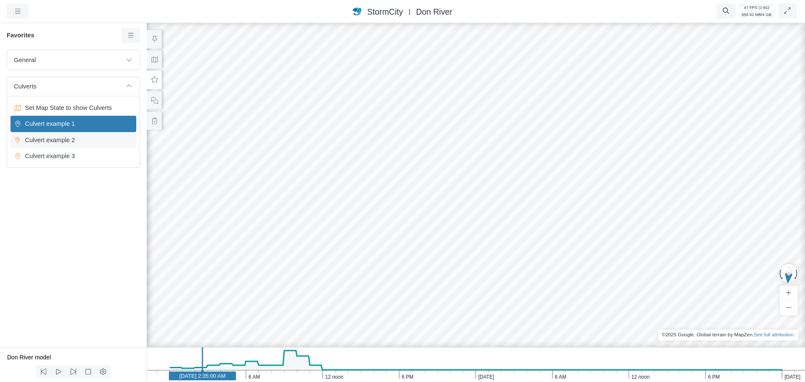
click at [73, 144] on span "Culvert example 2" at bounding box center [74, 139] width 105 height 9
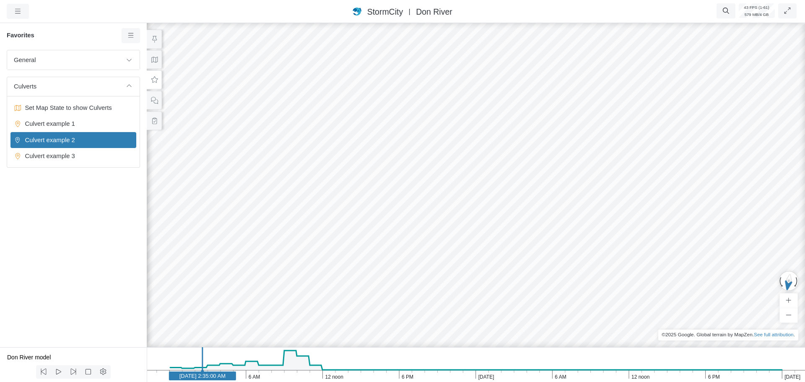
drag, startPoint x: 575, startPoint y: 276, endPoint x: 415, endPoint y: 267, distance: 160.0
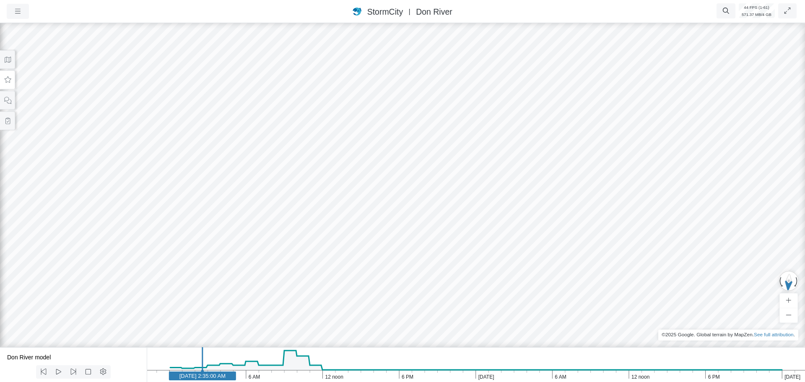
drag, startPoint x: 495, startPoint y: 279, endPoint x: 559, endPoint y: 274, distance: 64.4
drag, startPoint x: 506, startPoint y: 293, endPoint x: 407, endPoint y: 275, distance: 100.9
drag, startPoint x: 462, startPoint y: 281, endPoint x: 588, endPoint y: 295, distance: 127.0
click at [9, 64] on button at bounding box center [7, 59] width 15 height 19
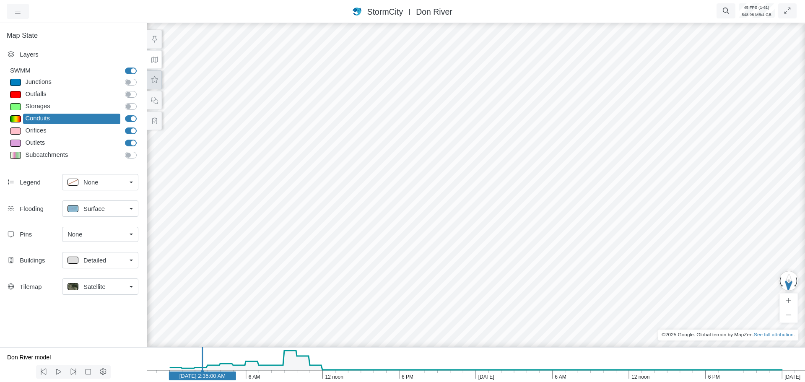
click at [156, 83] on button at bounding box center [154, 79] width 15 height 19
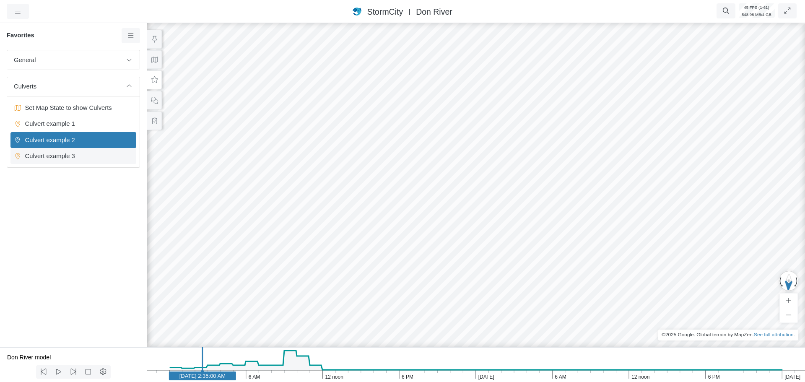
click at [64, 155] on span "Culvert example 3" at bounding box center [74, 155] width 105 height 9
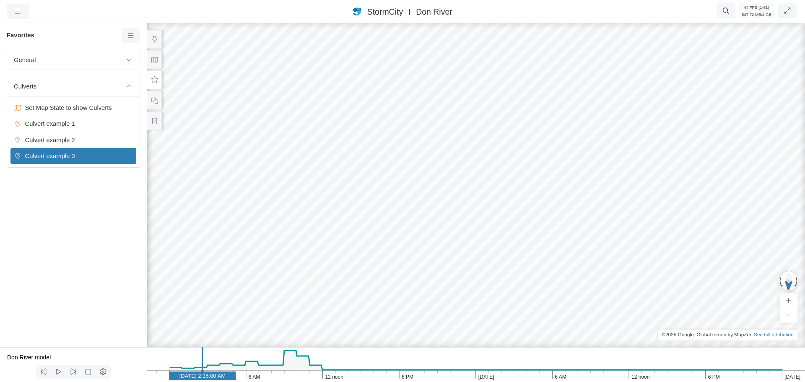
type input "4"
drag, startPoint x: 680, startPoint y: 250, endPoint x: 579, endPoint y: 232, distance: 103.0
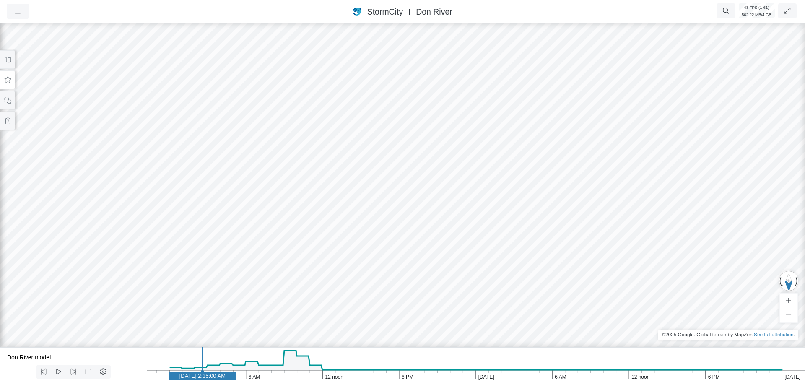
drag, startPoint x: 645, startPoint y: 260, endPoint x: 595, endPoint y: 252, distance: 50.9
drag, startPoint x: 592, startPoint y: 260, endPoint x: 624, endPoint y: 261, distance: 31.4
drag, startPoint x: 404, startPoint y: 244, endPoint x: 487, endPoint y: 257, distance: 83.6
click at [18, 10] on icon "button" at bounding box center [18, 11] width 8 height 6
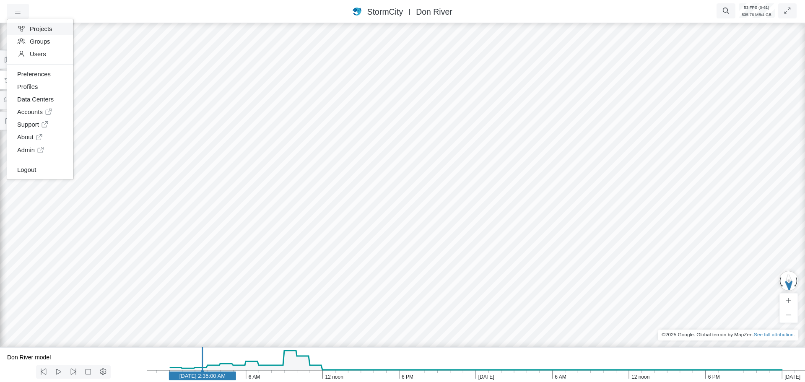
click at [44, 32] on link "Projects" at bounding box center [40, 29] width 66 height 13
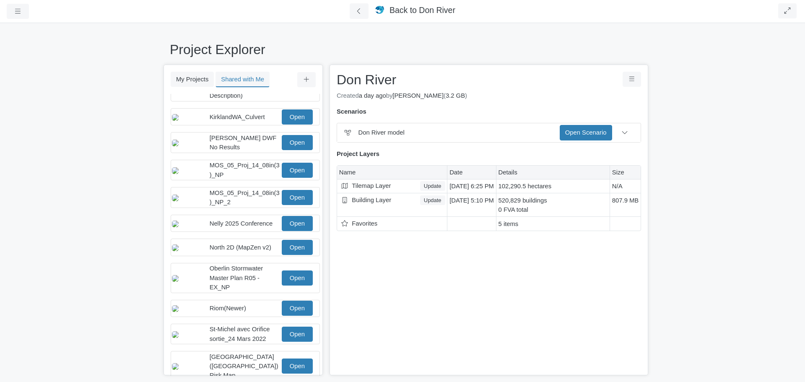
scroll to position [163, 0]
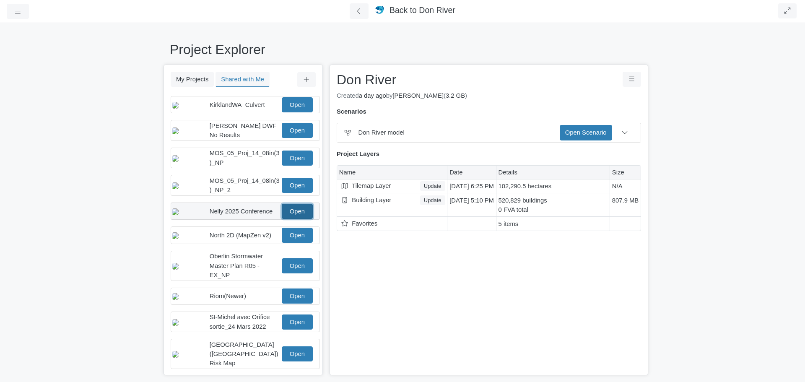
click at [288, 215] on link "Open" at bounding box center [297, 211] width 31 height 15
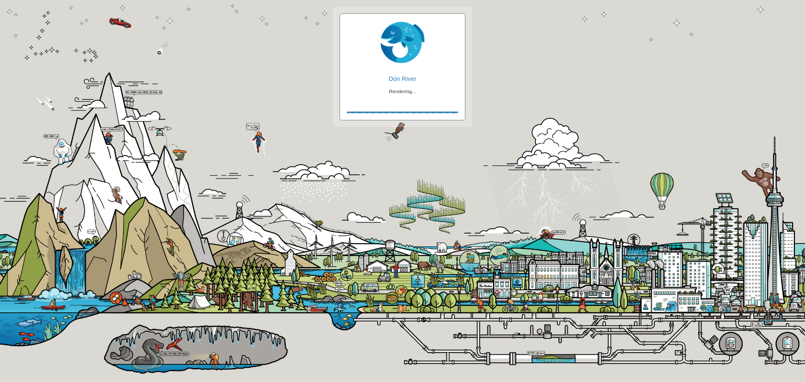
checkbox input "true"
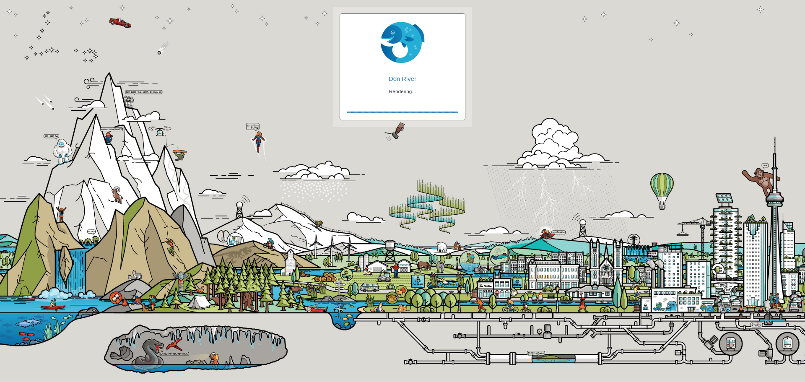
checkbox input "true"
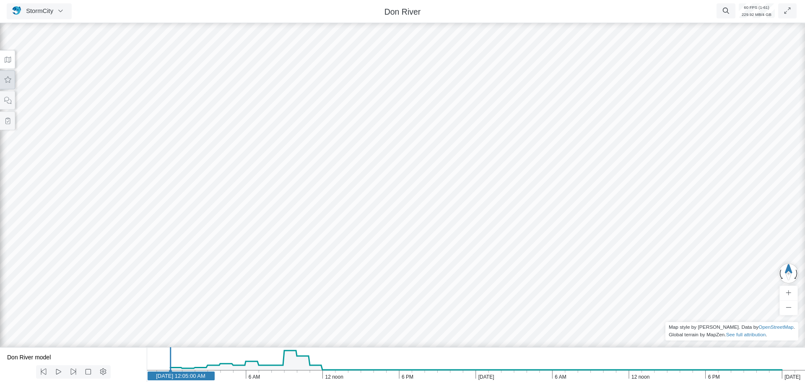
click at [8, 81] on icon at bounding box center [8, 80] width 8 height 6
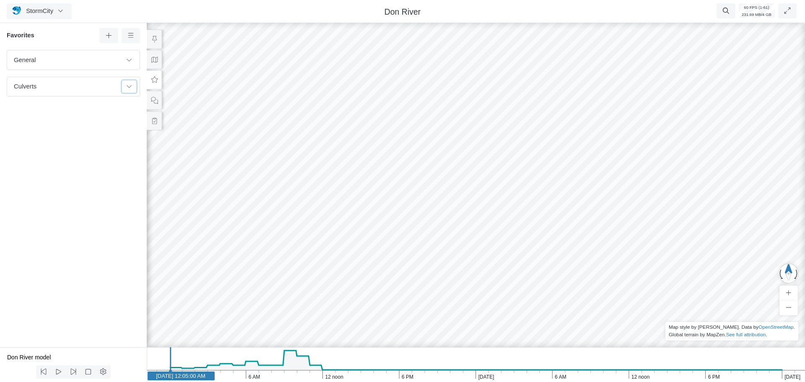
drag, startPoint x: 130, startPoint y: 86, endPoint x: 101, endPoint y: 99, distance: 31.9
click at [128, 86] on icon at bounding box center [129, 85] width 7 height 5
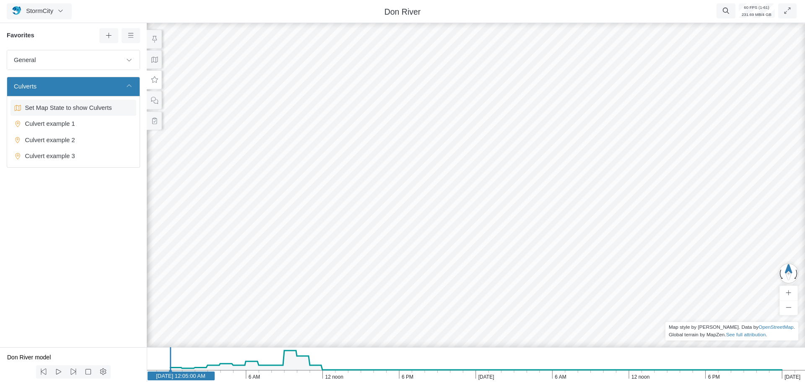
click at [57, 110] on span "Set Map State to show Culverts" at bounding box center [74, 107] width 105 height 9
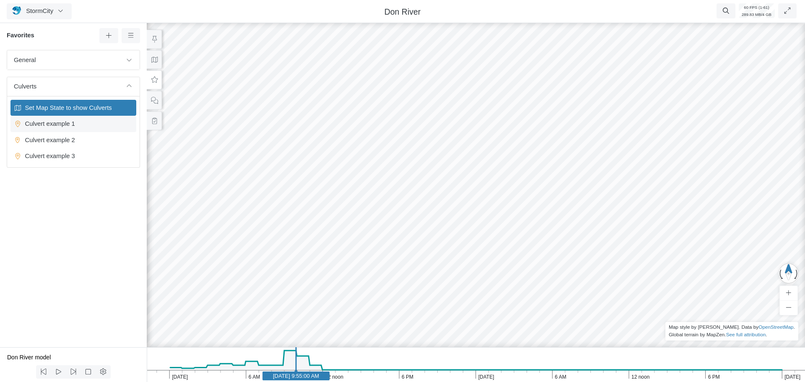
click at [53, 123] on span "Culvert example 1" at bounding box center [74, 123] width 105 height 9
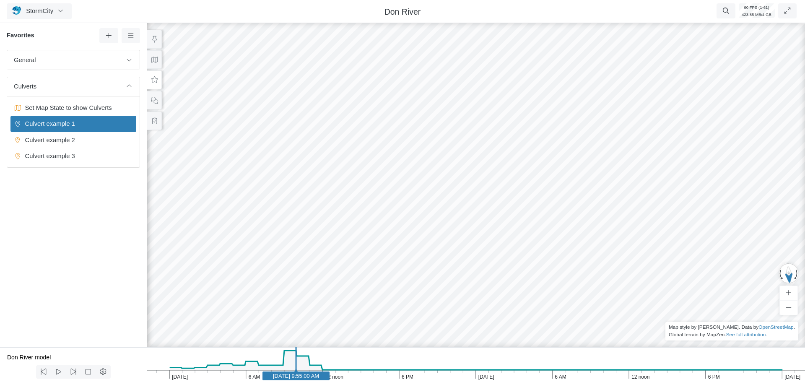
drag, startPoint x: 496, startPoint y: 239, endPoint x: 356, endPoint y: 234, distance: 140.1
click at [356, 234] on div at bounding box center [475, 201] width 805 height 361
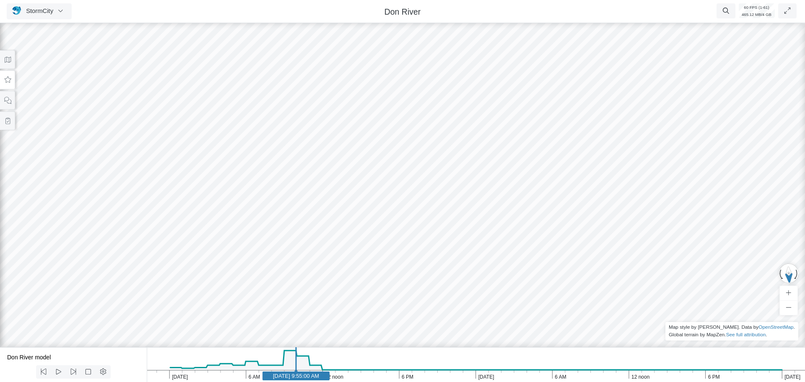
drag, startPoint x: 294, startPoint y: 239, endPoint x: 155, endPoint y: 177, distance: 152.0
drag, startPoint x: 378, startPoint y: 260, endPoint x: 365, endPoint y: 285, distance: 28.1
click at [365, 285] on div at bounding box center [402, 201] width 805 height 361
drag, startPoint x: 336, startPoint y: 287, endPoint x: 321, endPoint y: 287, distance: 14.7
drag, startPoint x: 287, startPoint y: 263, endPoint x: 363, endPoint y: 281, distance: 78.0
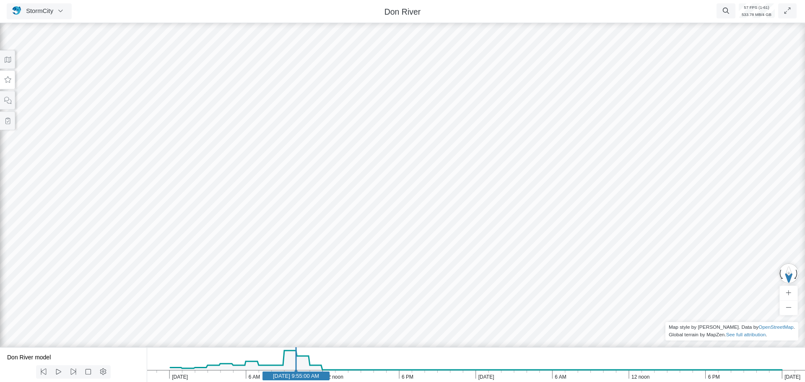
drag, startPoint x: 260, startPoint y: 277, endPoint x: 389, endPoint y: 280, distance: 129.6
click at [395, 283] on div at bounding box center [402, 201] width 805 height 361
drag, startPoint x: 183, startPoint y: 213, endPoint x: 299, endPoint y: 271, distance: 129.6
click at [240, 234] on div at bounding box center [402, 201] width 805 height 361
click at [219, 376] on icon "[DATE] 6 PM 12 noon 6 AM [DATE] 6 PM 12 noon 6 AM [DATE] [DATE] 9:55:00 AM" at bounding box center [476, 364] width 658 height 35
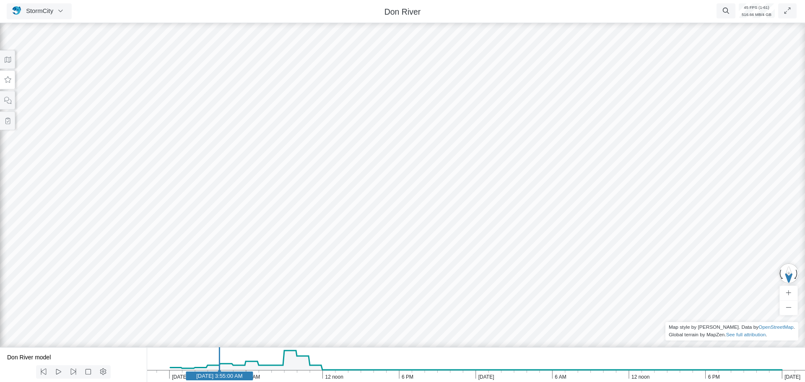
drag, startPoint x: 323, startPoint y: 260, endPoint x: 230, endPoint y: 236, distance: 96.4
click at [8, 83] on button at bounding box center [7, 79] width 15 height 19
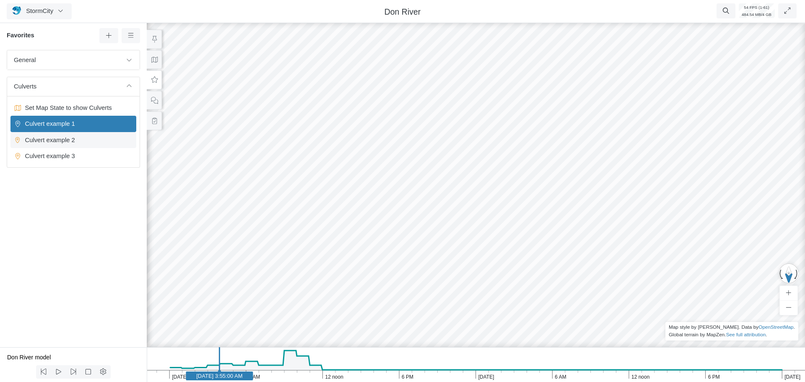
click at [64, 143] on span "Culvert example 2" at bounding box center [74, 139] width 105 height 9
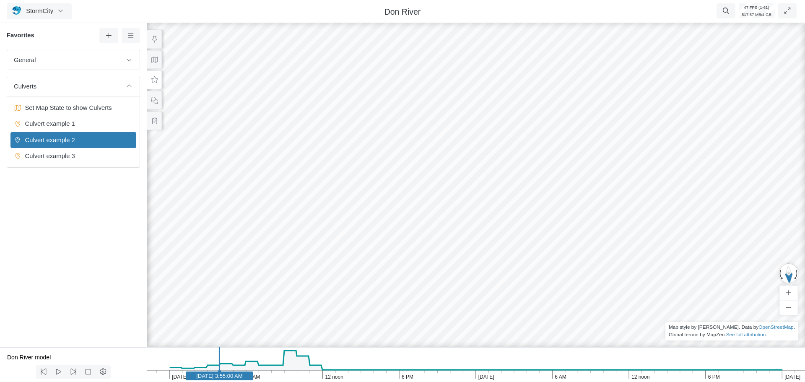
drag, startPoint x: 494, startPoint y: 267, endPoint x: 345, endPoint y: 221, distance: 156.2
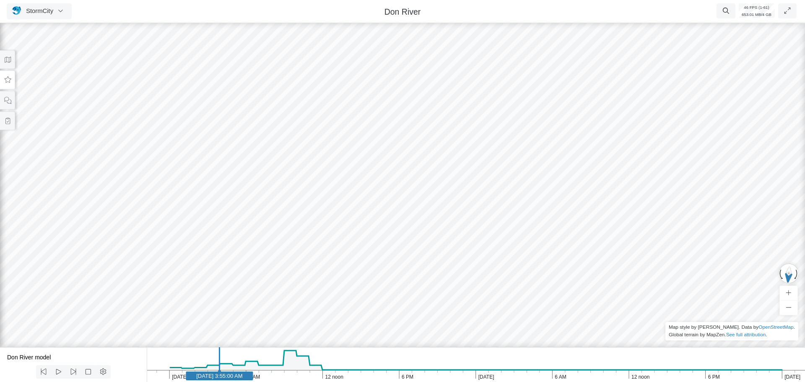
drag, startPoint x: 381, startPoint y: 278, endPoint x: 405, endPoint y: 303, distance: 34.4
click at [8, 81] on icon at bounding box center [8, 80] width 8 height 6
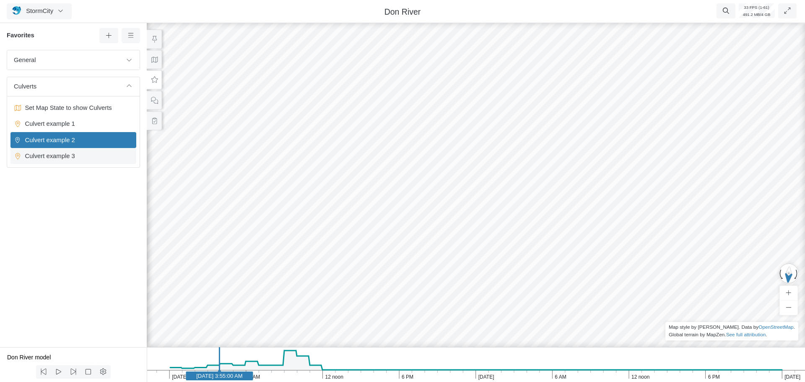
click at [83, 156] on span "Culvert example 3" at bounding box center [74, 155] width 105 height 9
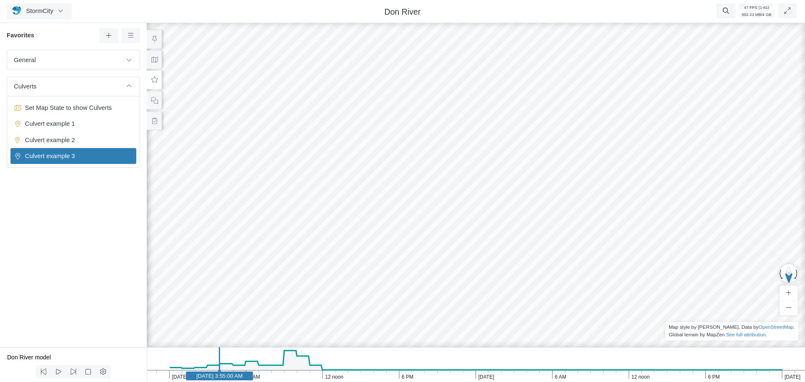
drag, startPoint x: 543, startPoint y: 249, endPoint x: 468, endPoint y: 226, distance: 78.8
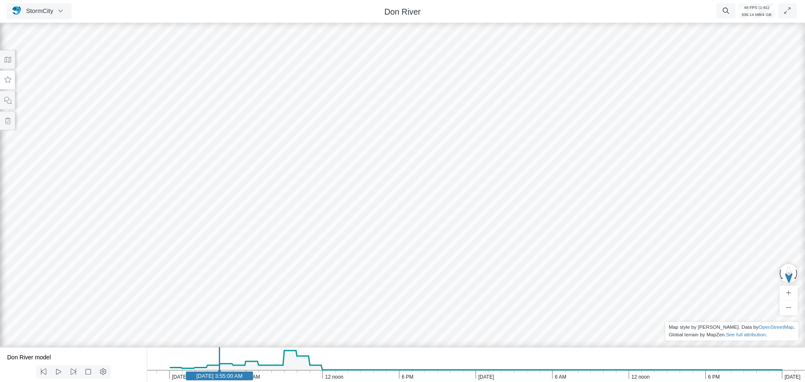
drag, startPoint x: 451, startPoint y: 205, endPoint x: 446, endPoint y: 216, distance: 11.8
click at [45, 16] on button "StormCity" at bounding box center [39, 11] width 65 height 16
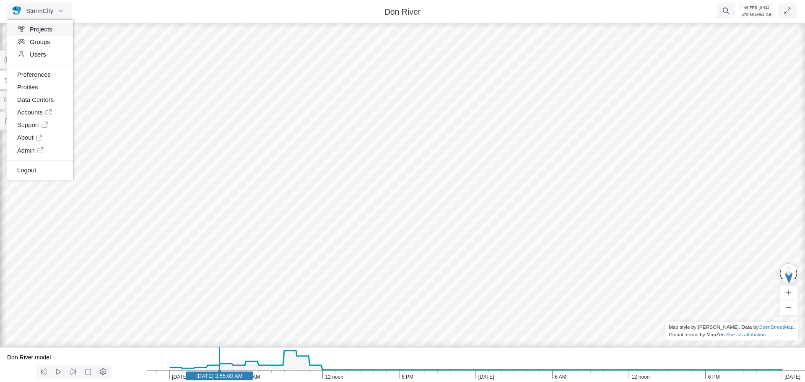
click at [49, 30] on link "Projects" at bounding box center [40, 29] width 66 height 13
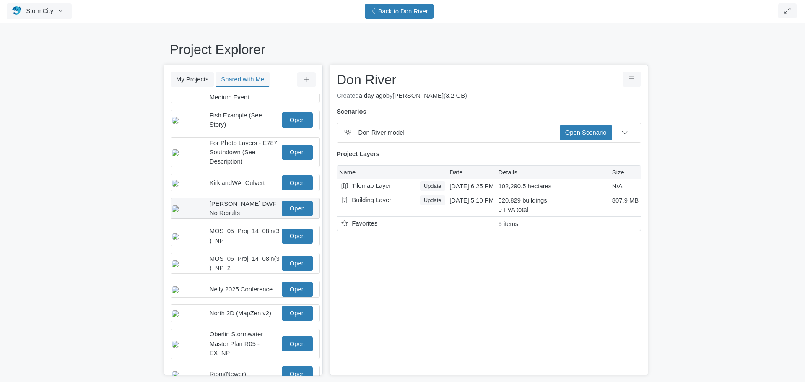
scroll to position [84, 0]
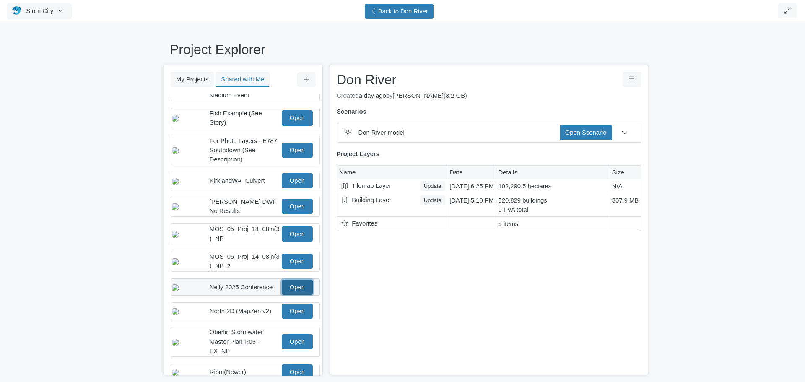
click at [291, 292] on link "Open" at bounding box center [297, 287] width 31 height 15
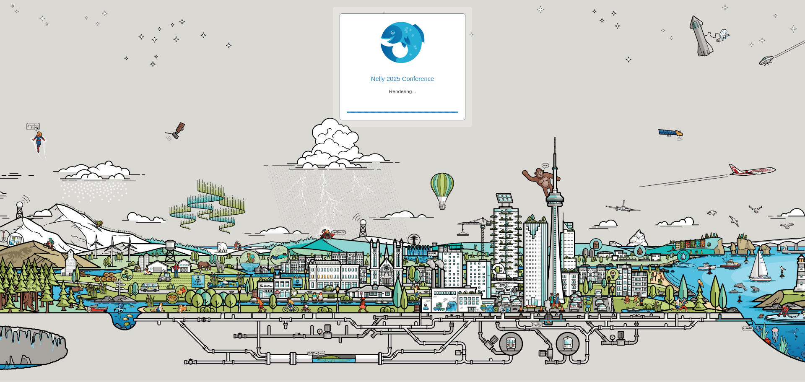
checkbox input "true"
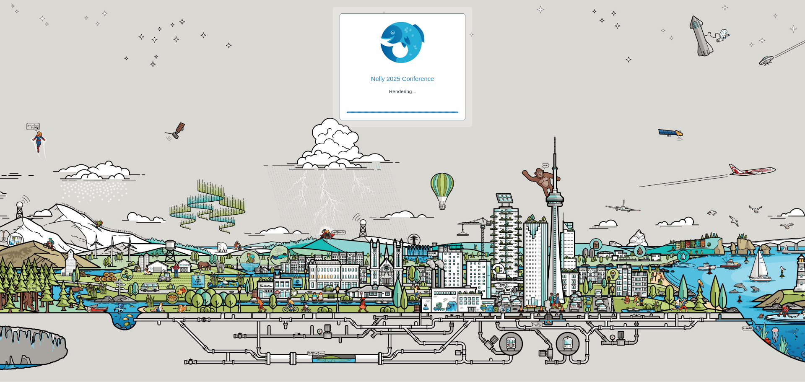
checkbox input "true"
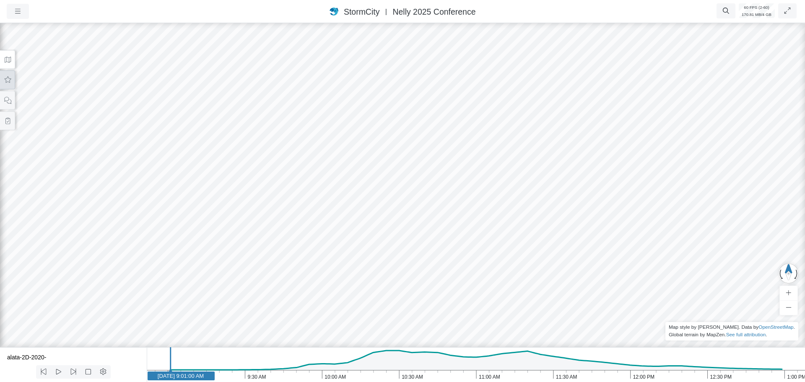
click at [8, 82] on icon at bounding box center [8, 80] width 8 height 6
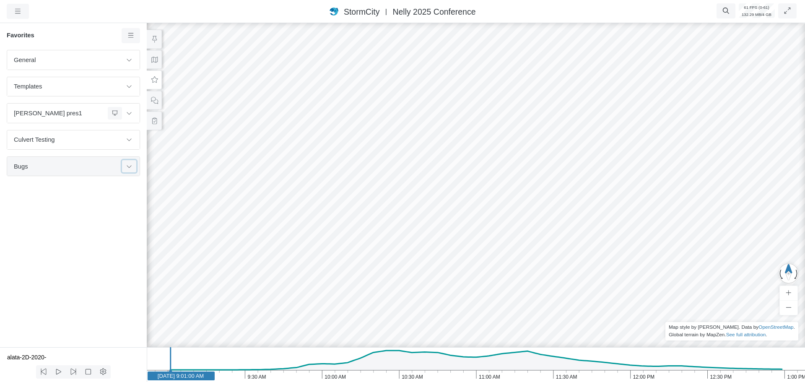
click at [133, 169] on button at bounding box center [129, 166] width 14 height 12
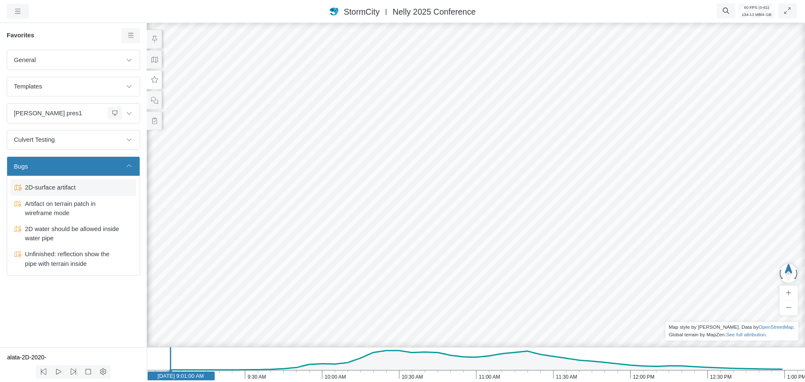
click at [87, 192] on span "2D-surface artifact" at bounding box center [74, 187] width 105 height 9
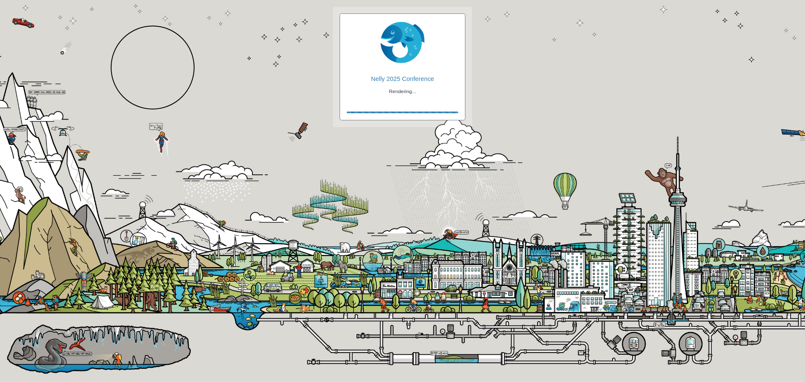
checkbox input "true"
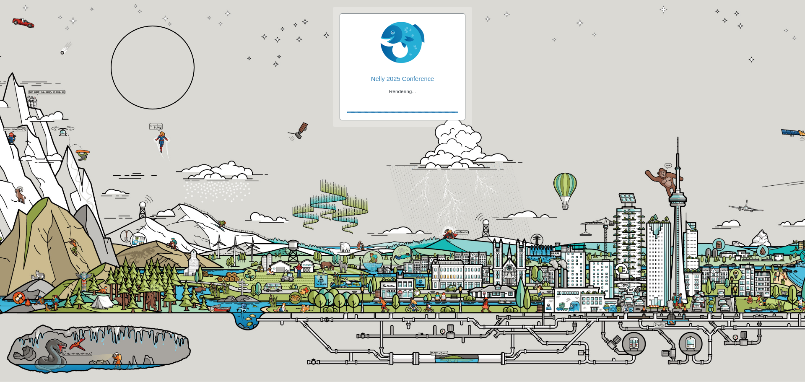
checkbox input "true"
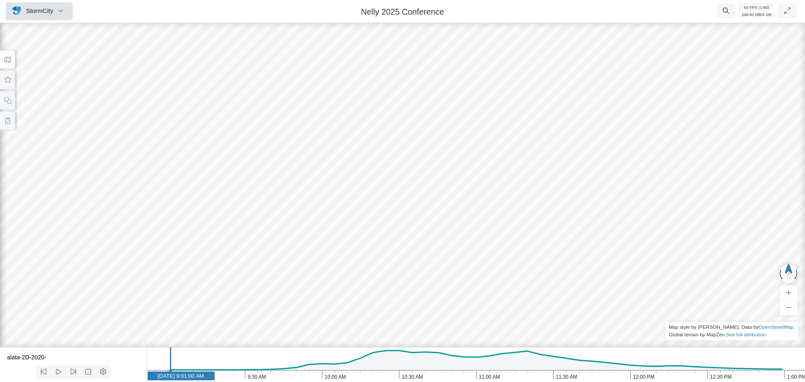
click at [17, 12] on img "button" at bounding box center [17, 10] width 10 height 8
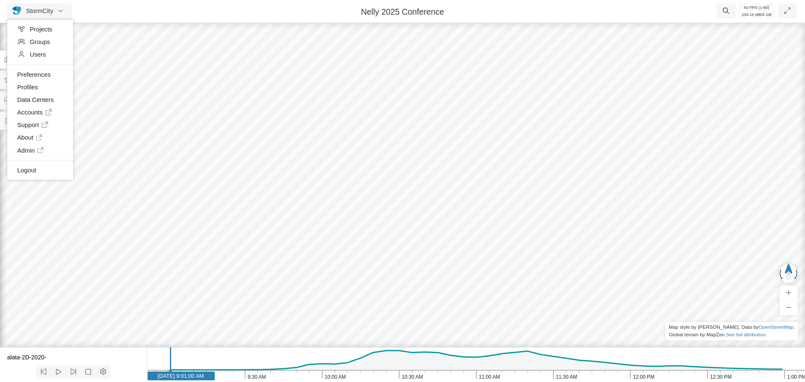
drag, startPoint x: 198, startPoint y: 88, endPoint x: 166, endPoint y: 88, distance: 31.4
click at [198, 88] on div at bounding box center [402, 201] width 805 height 361
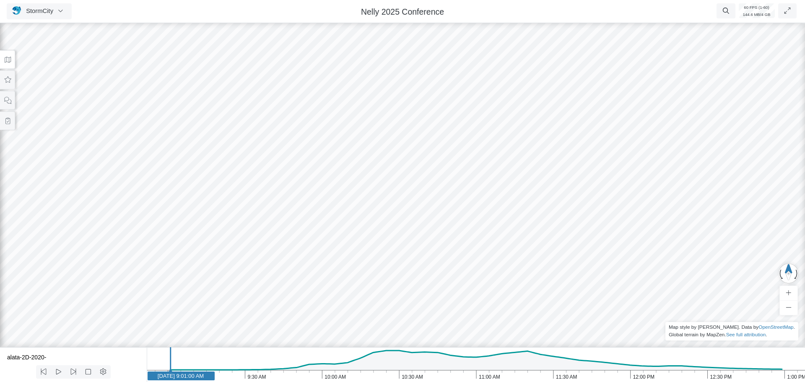
click at [10, 62] on icon at bounding box center [8, 60] width 6 height 6
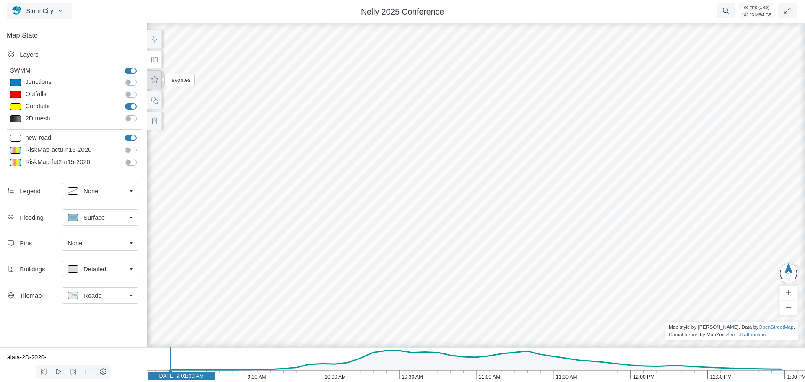
click at [156, 82] on icon at bounding box center [155, 80] width 8 height 6
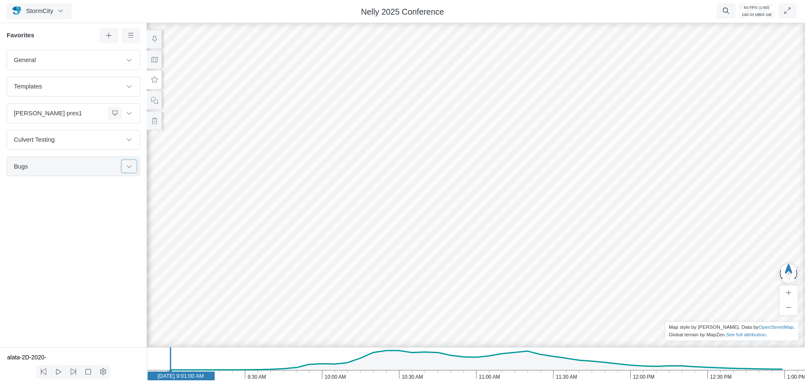
click at [131, 170] on button at bounding box center [129, 166] width 14 height 12
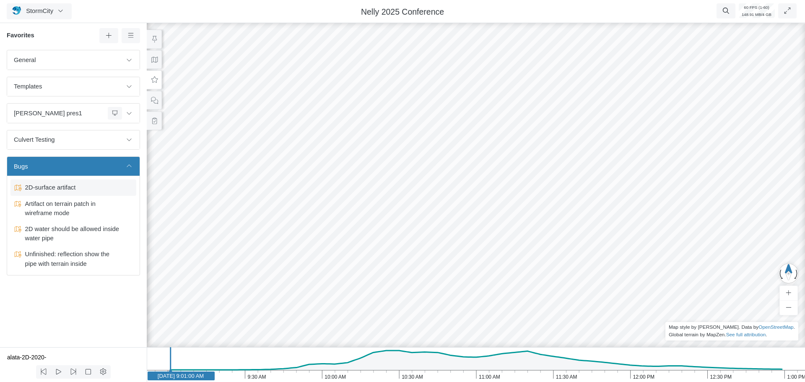
click at [68, 187] on span "2D-surface artifact" at bounding box center [74, 187] width 105 height 9
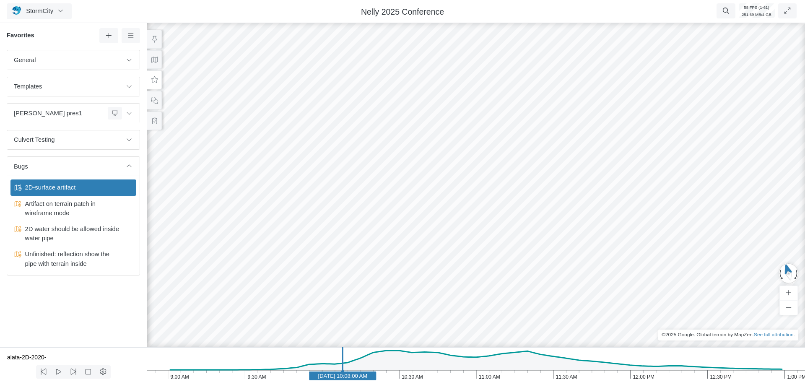
drag, startPoint x: 596, startPoint y: 188, endPoint x: 533, endPoint y: 197, distance: 63.9
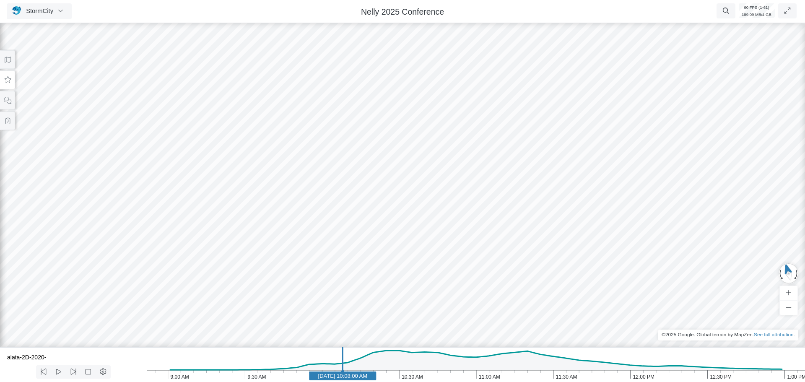
drag, startPoint x: 546, startPoint y: 157, endPoint x: 545, endPoint y: 162, distance: 5.2
drag, startPoint x: 535, startPoint y: 132, endPoint x: 547, endPoint y: 138, distance: 14.1
drag, startPoint x: 521, startPoint y: 121, endPoint x: 414, endPoint y: 213, distance: 141.0
click at [413, 221] on div at bounding box center [402, 201] width 805 height 361
drag, startPoint x: 431, startPoint y: 161, endPoint x: 534, endPoint y: 141, distance: 105.5
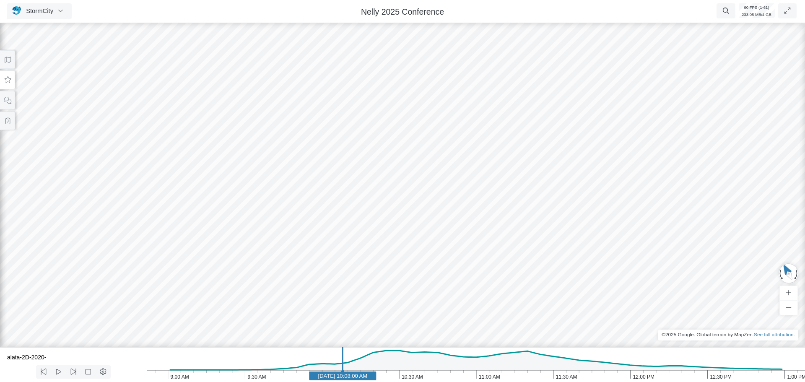
drag, startPoint x: 505, startPoint y: 183, endPoint x: 488, endPoint y: 188, distance: 18.4
click at [488, 188] on div at bounding box center [402, 201] width 805 height 361
click at [410, 205] on div at bounding box center [402, 201] width 805 height 361
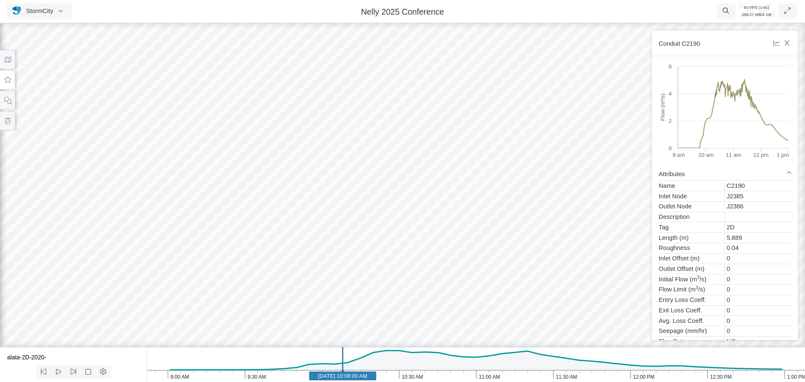
click at [403, 206] on div at bounding box center [402, 201] width 805 height 361
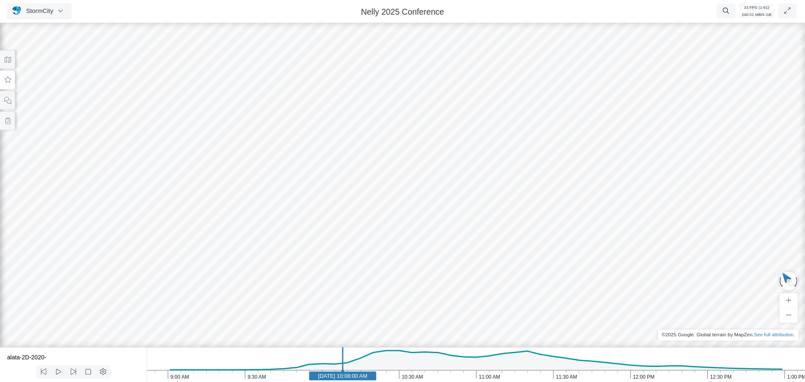
drag, startPoint x: 405, startPoint y: 164, endPoint x: 423, endPoint y: 169, distance: 18.8
